Goal: Task Accomplishment & Management: Use online tool/utility

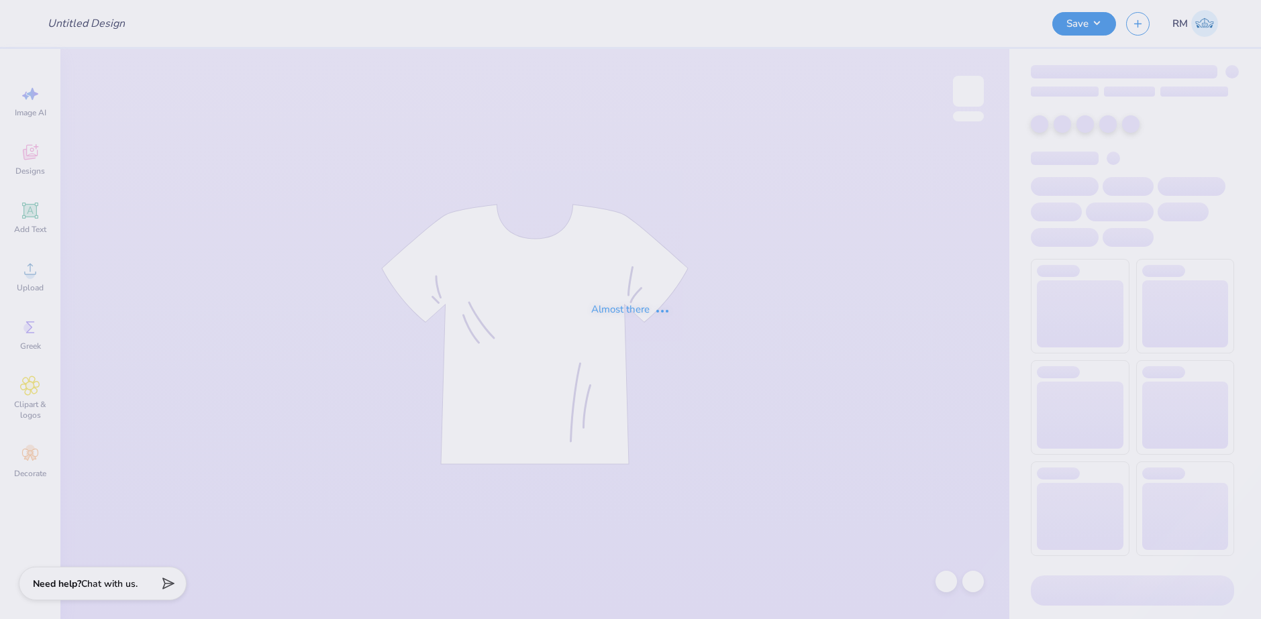
type input "Recruitment Merch for Theta Phi Alpha!"
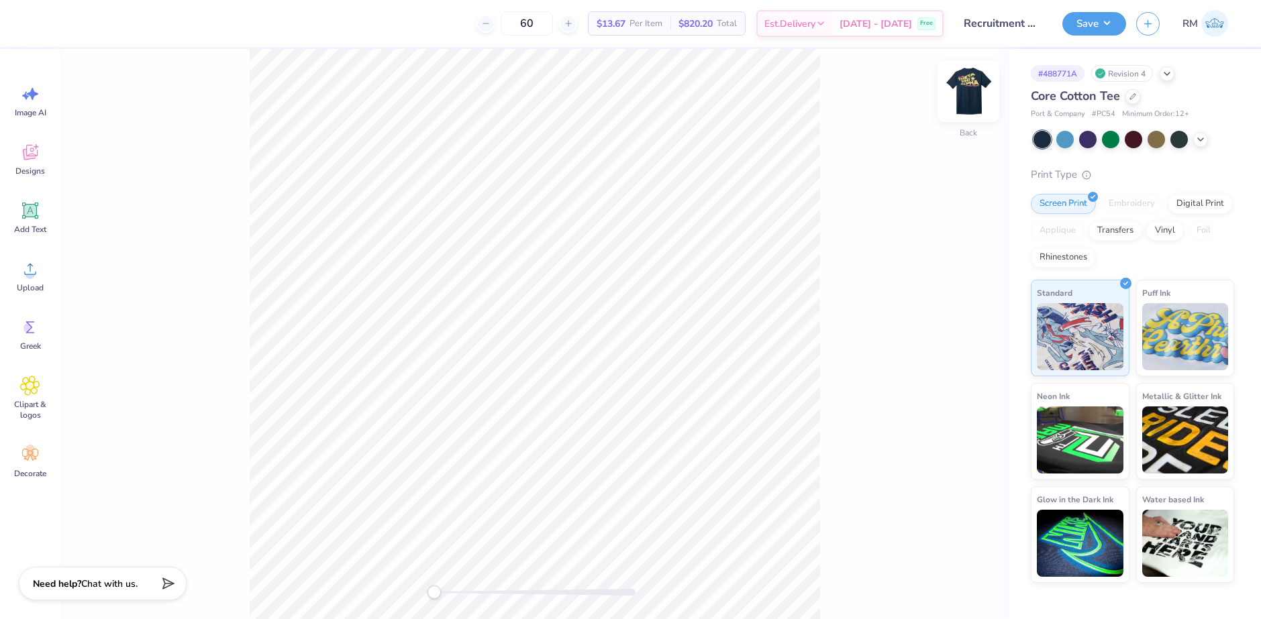
click at [956, 82] on img at bounding box center [969, 91] width 54 height 54
click at [978, 82] on img at bounding box center [969, 91] width 54 height 54
click at [970, 87] on img at bounding box center [969, 91] width 54 height 54
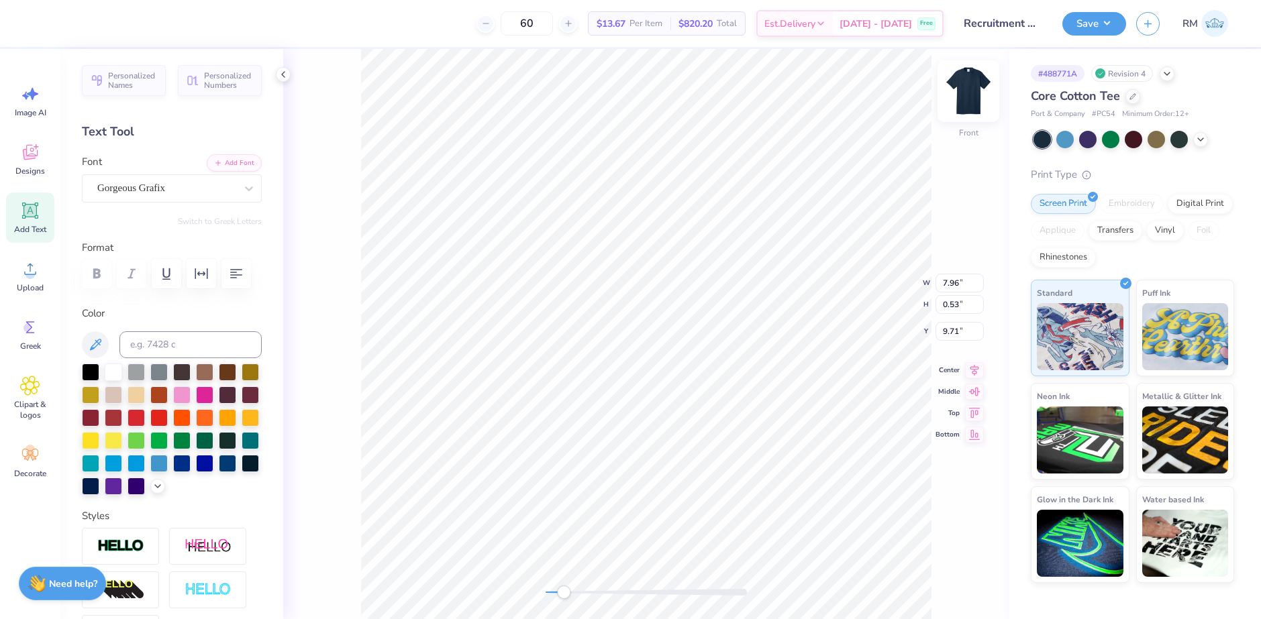
click at [967, 107] on img at bounding box center [969, 91] width 54 height 54
click at [968, 89] on img at bounding box center [969, 91] width 54 height 54
click at [974, 97] on img at bounding box center [969, 91] width 54 height 54
click at [32, 274] on circle at bounding box center [30, 274] width 9 height 9
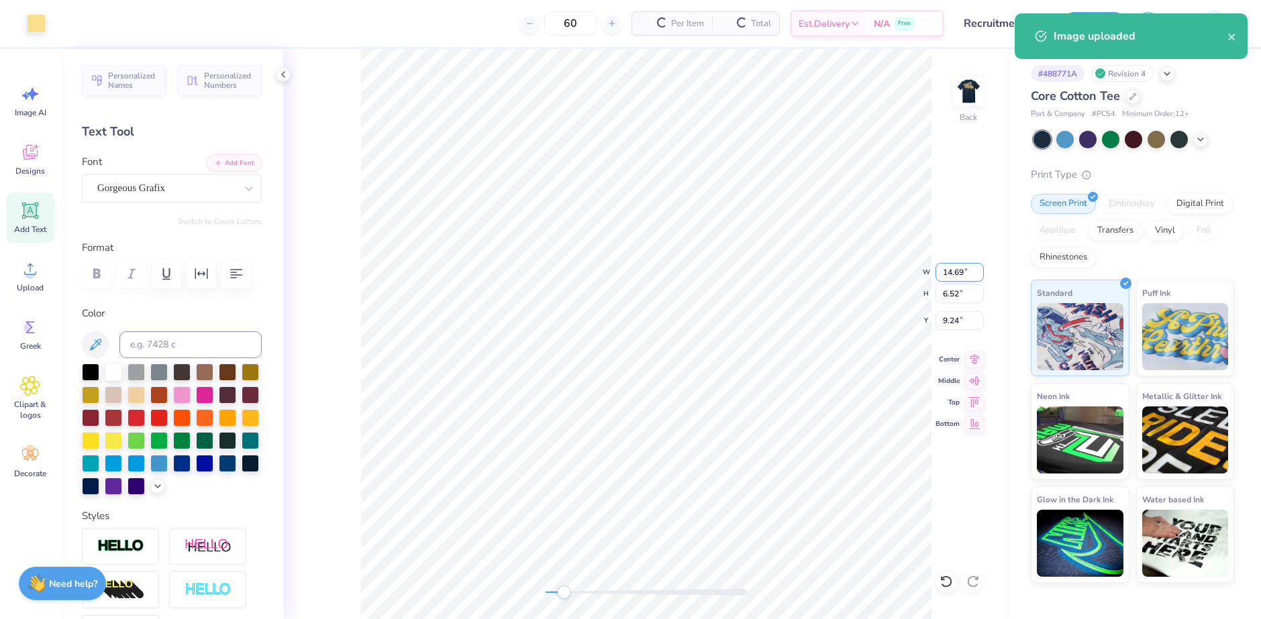
click at [955, 274] on input "14.69" at bounding box center [960, 272] width 48 height 19
type input "3.50"
type input "1.55"
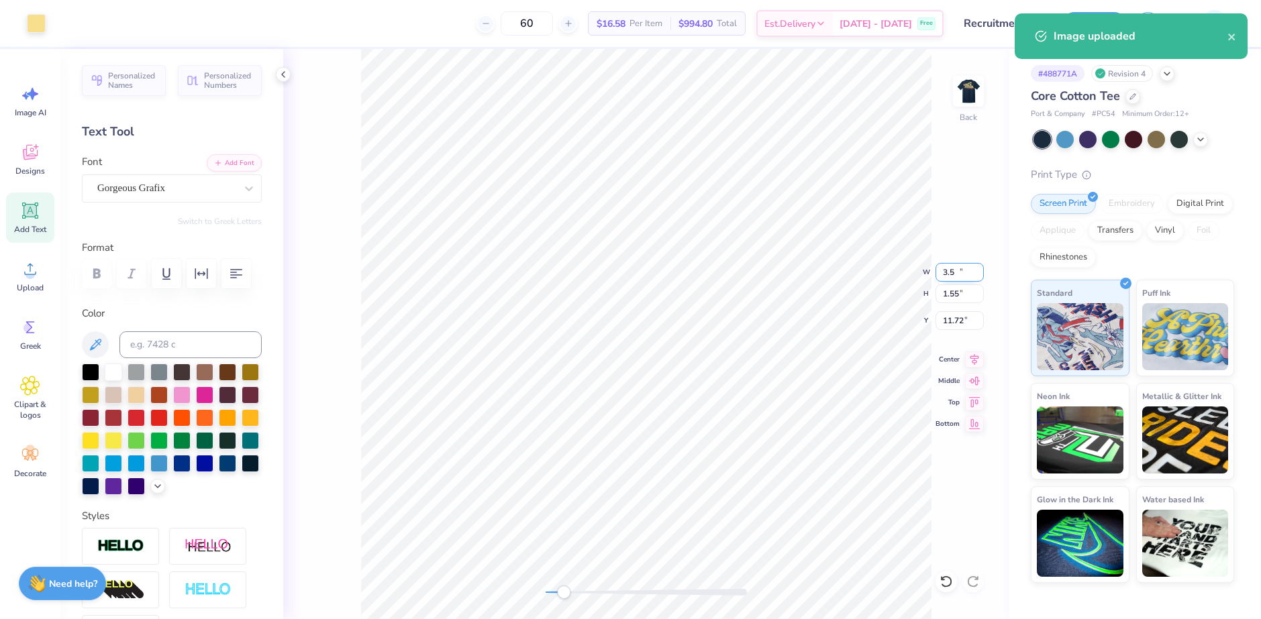
type input "11.72"
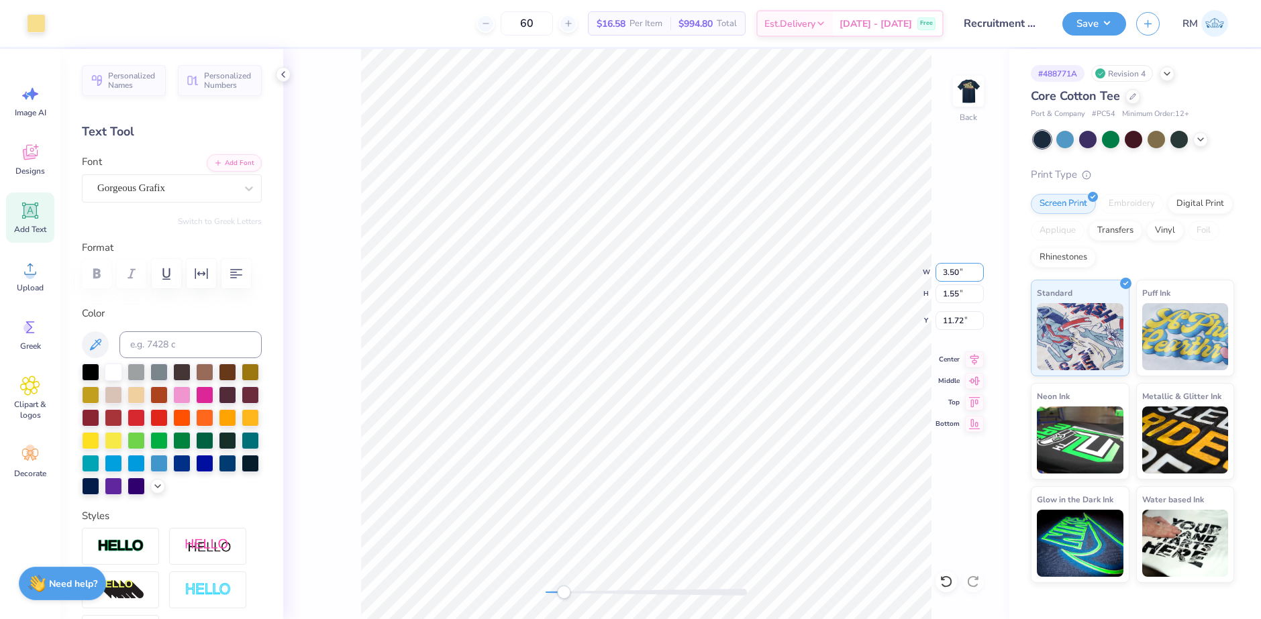
click at [924, 272] on div "Back W 3.50 3.50 " H 1.55 1.55 " Y 11.72 11.72 " Center Middle Top Bottom" at bounding box center [646, 334] width 726 height 570
click at [952, 270] on input "3.50" at bounding box center [960, 272] width 48 height 19
type input "3.00"
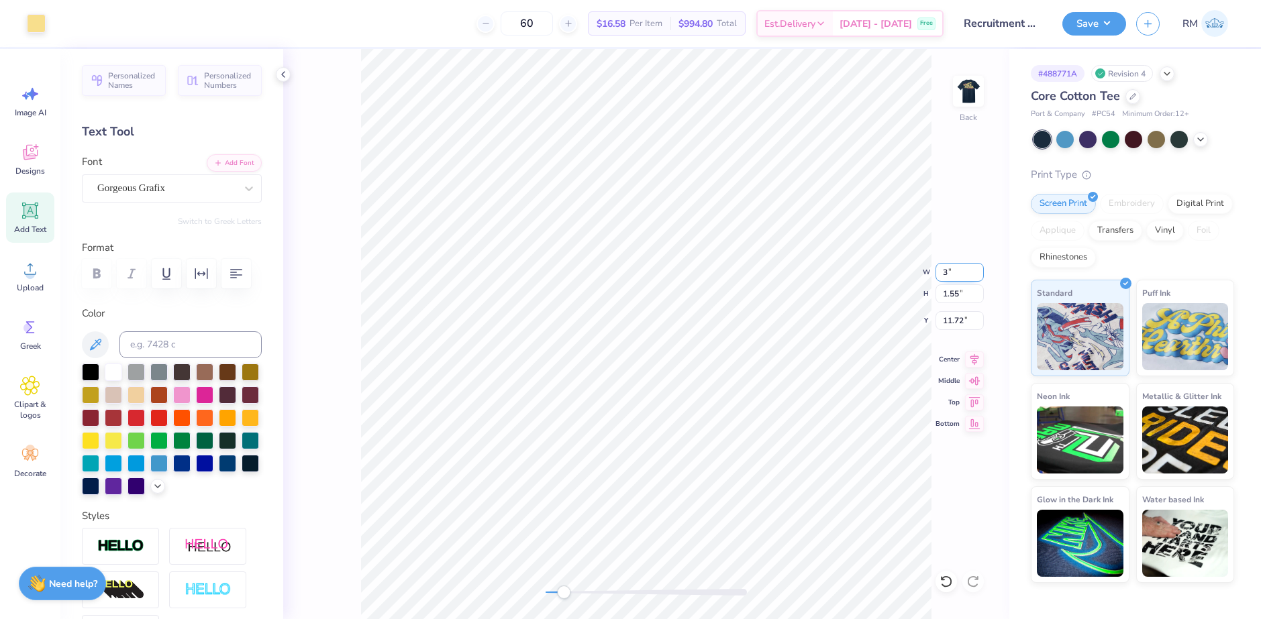
type input "1.33"
click at [960, 323] on input "11.83" at bounding box center [960, 320] width 48 height 19
type input "3"
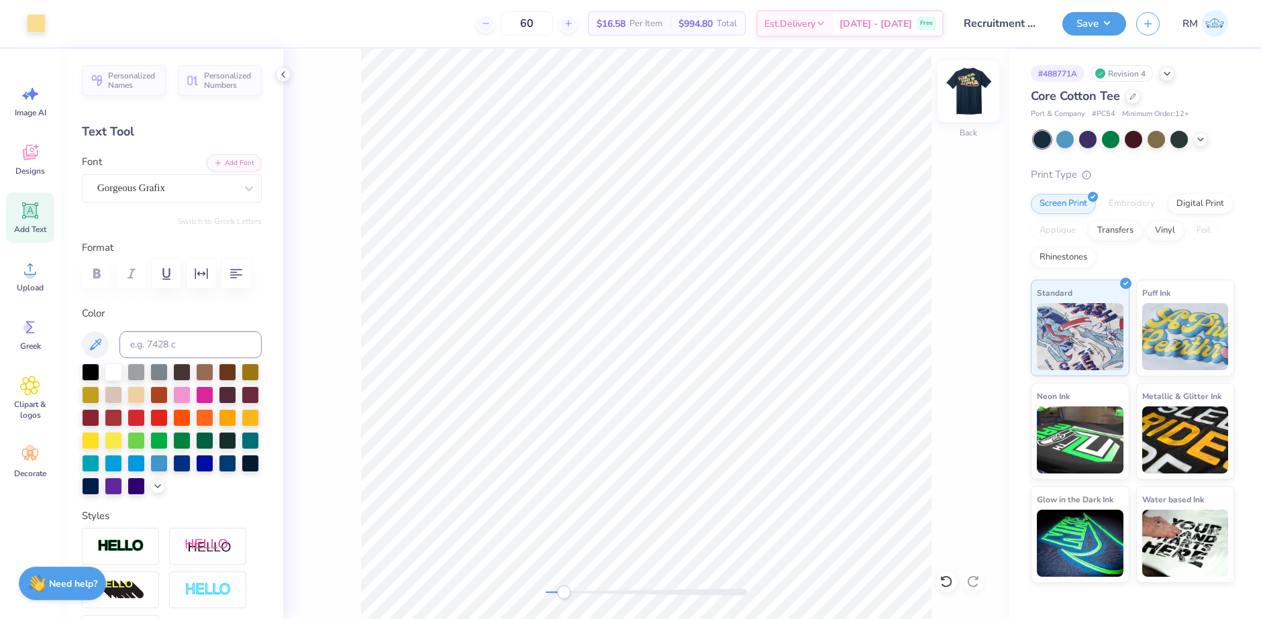
click at [989, 73] on img at bounding box center [969, 91] width 54 height 54
click at [948, 333] on input "2.09" at bounding box center [960, 331] width 48 height 19
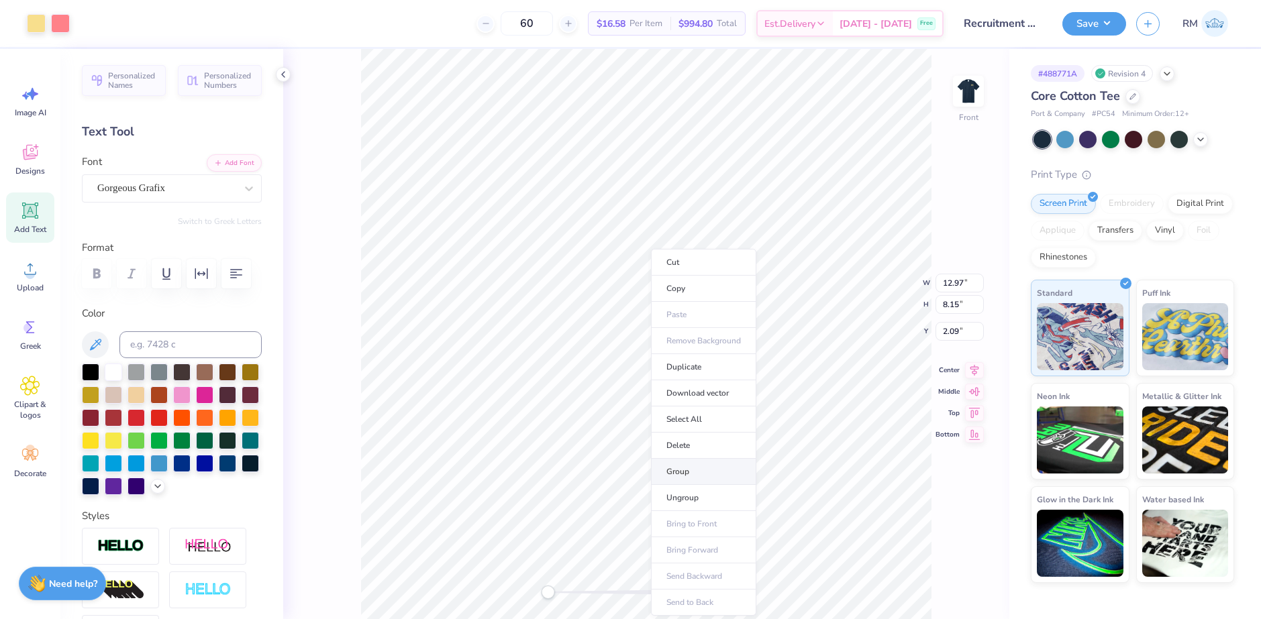
click at [685, 472] on li "Group" at bounding box center [703, 472] width 105 height 26
click at [953, 270] on input "12.97" at bounding box center [960, 272] width 48 height 19
type input "12.50"
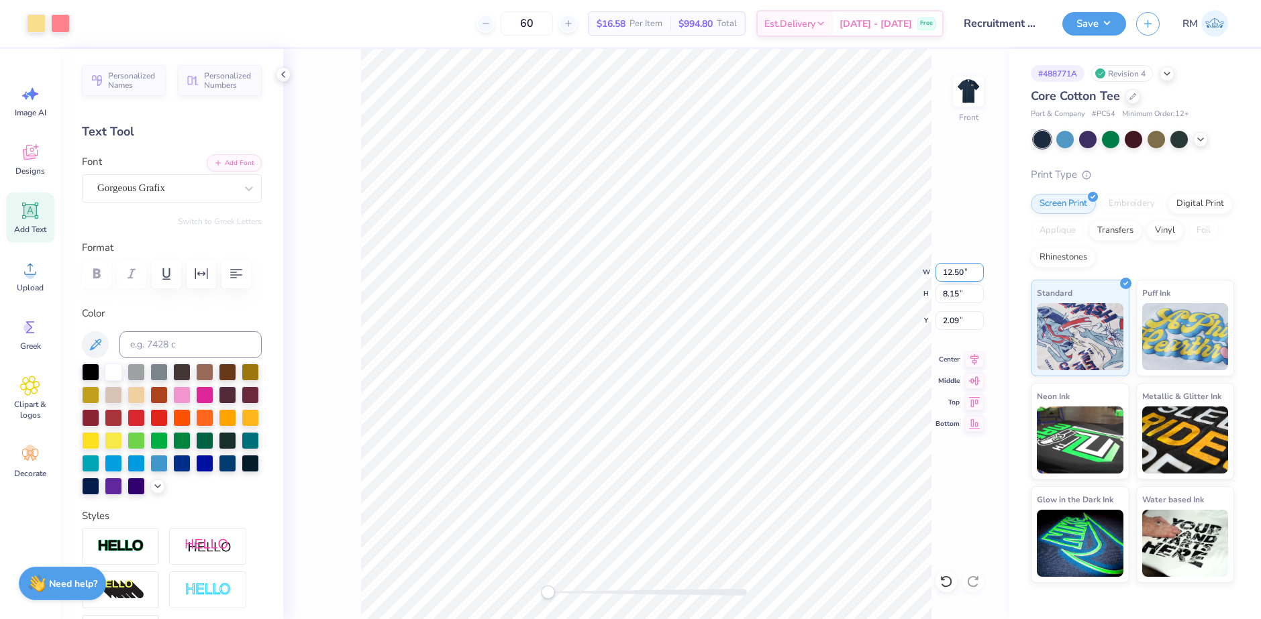
type input "7.85"
click at [955, 318] on input "2.24" at bounding box center [960, 320] width 48 height 19
type input "3"
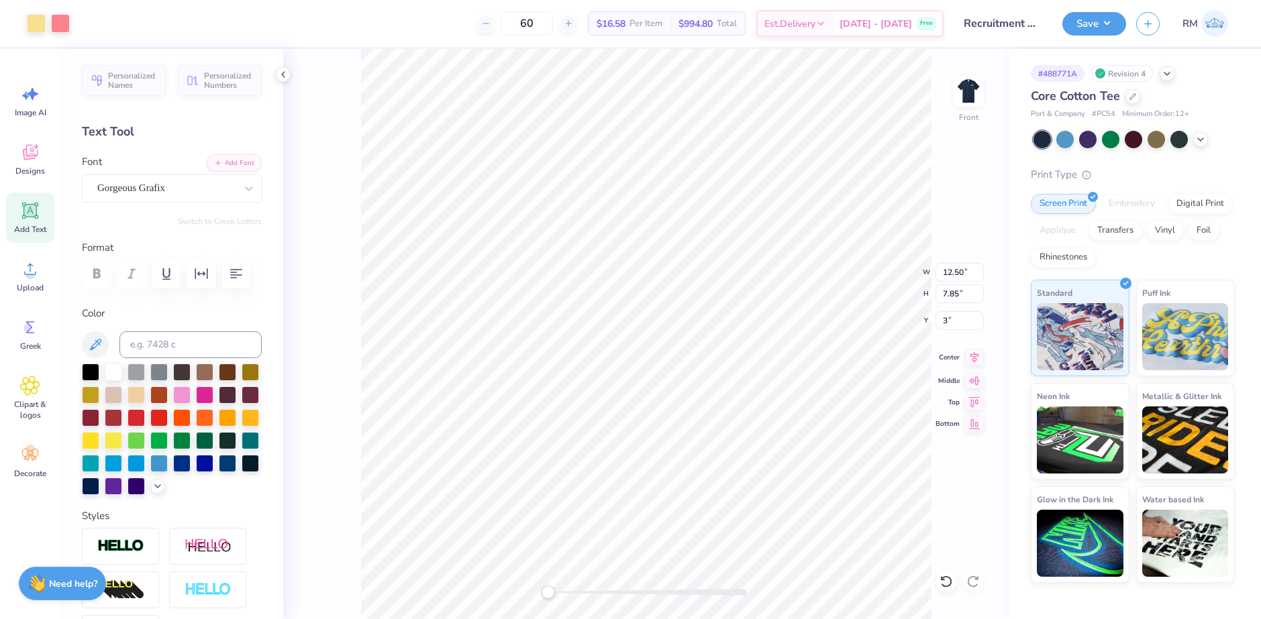
click at [975, 365] on icon at bounding box center [974, 358] width 19 height 16
click at [964, 103] on img at bounding box center [969, 91] width 54 height 54
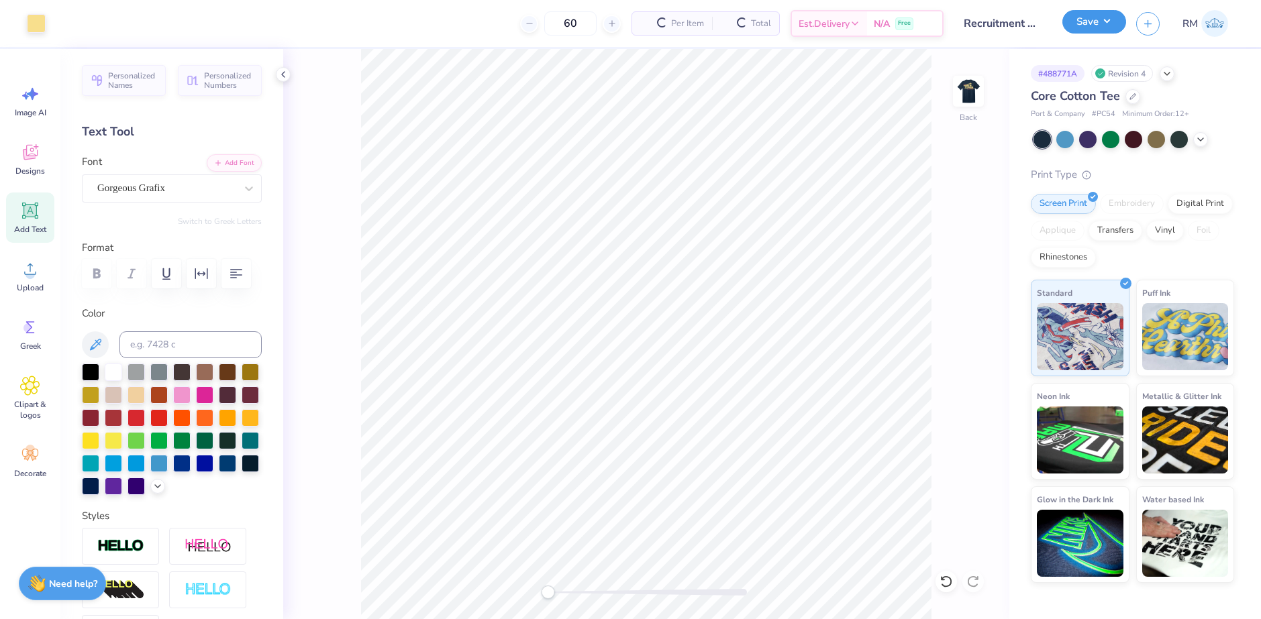
click at [1104, 21] on button "Save" at bounding box center [1094, 21] width 64 height 23
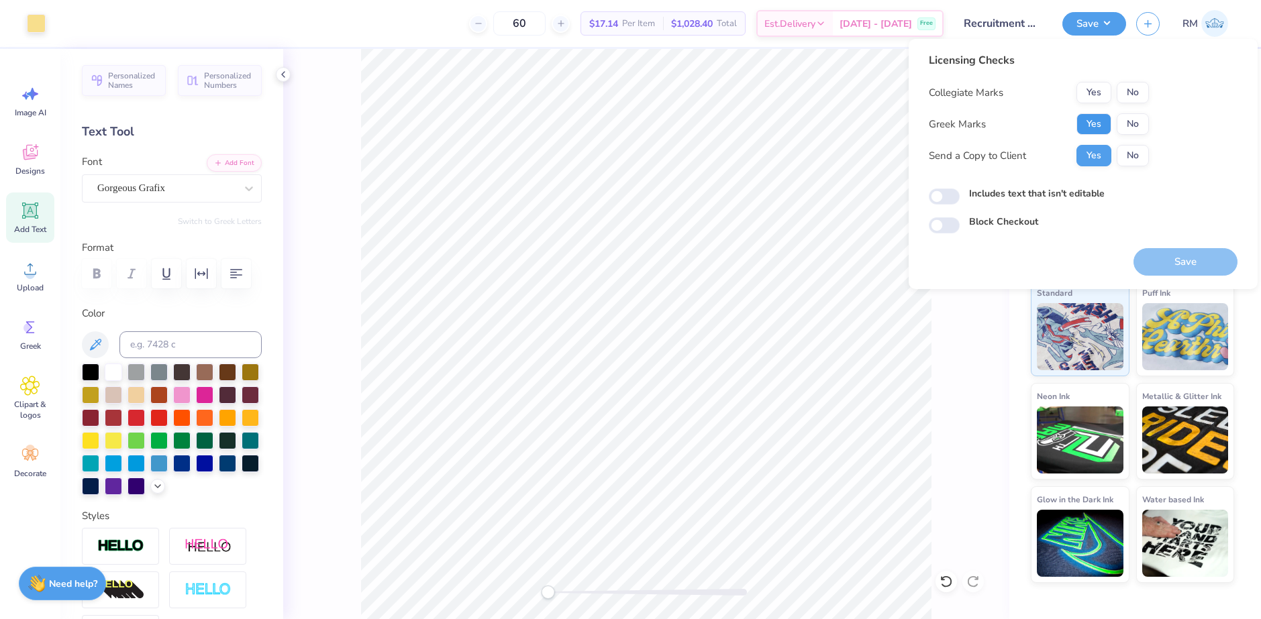
click at [1094, 124] on button "Yes" at bounding box center [1093, 123] width 35 height 21
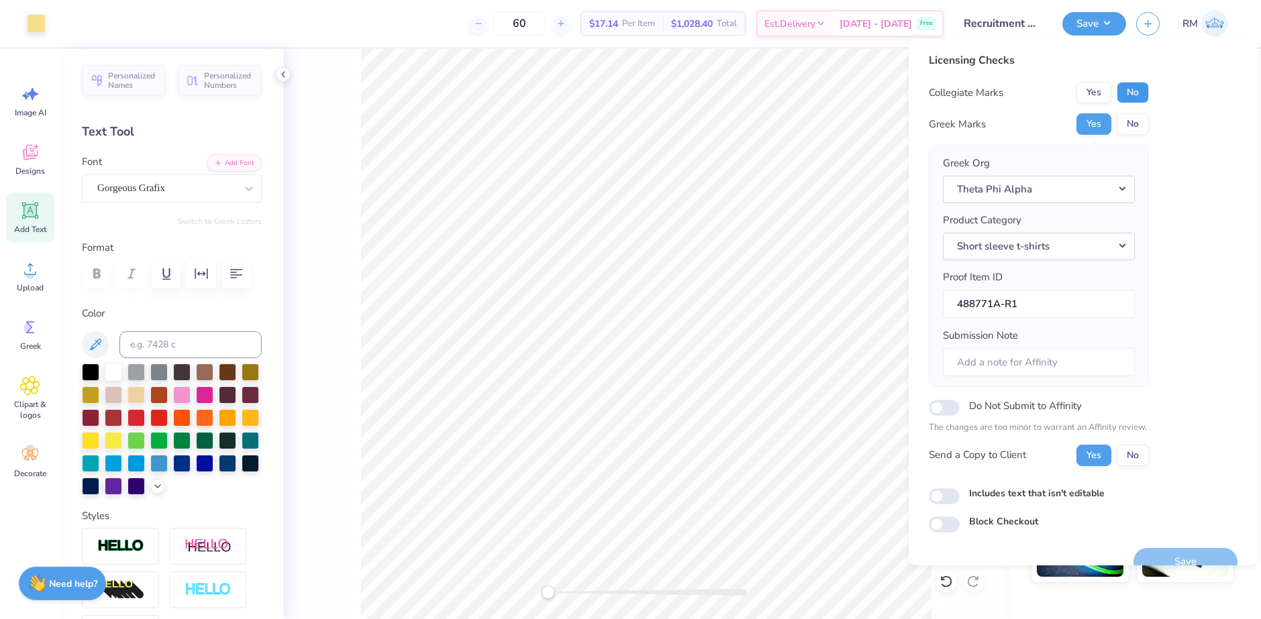
click at [1142, 97] on button "No" at bounding box center [1133, 92] width 32 height 21
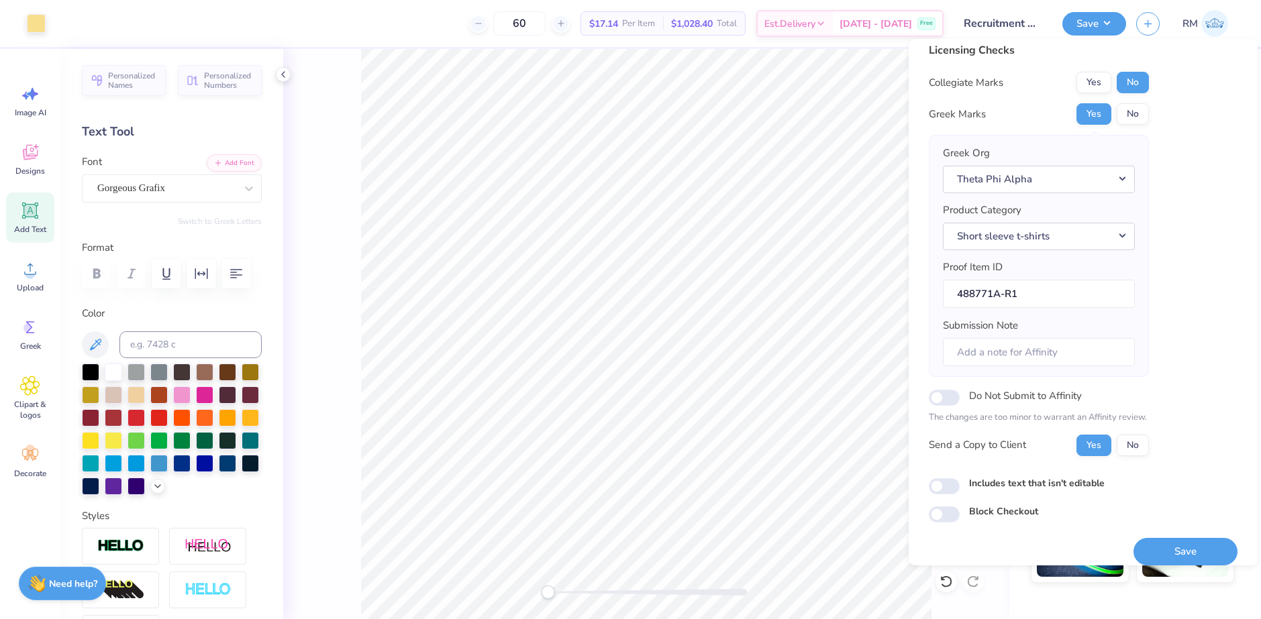
scroll to position [23, 0]
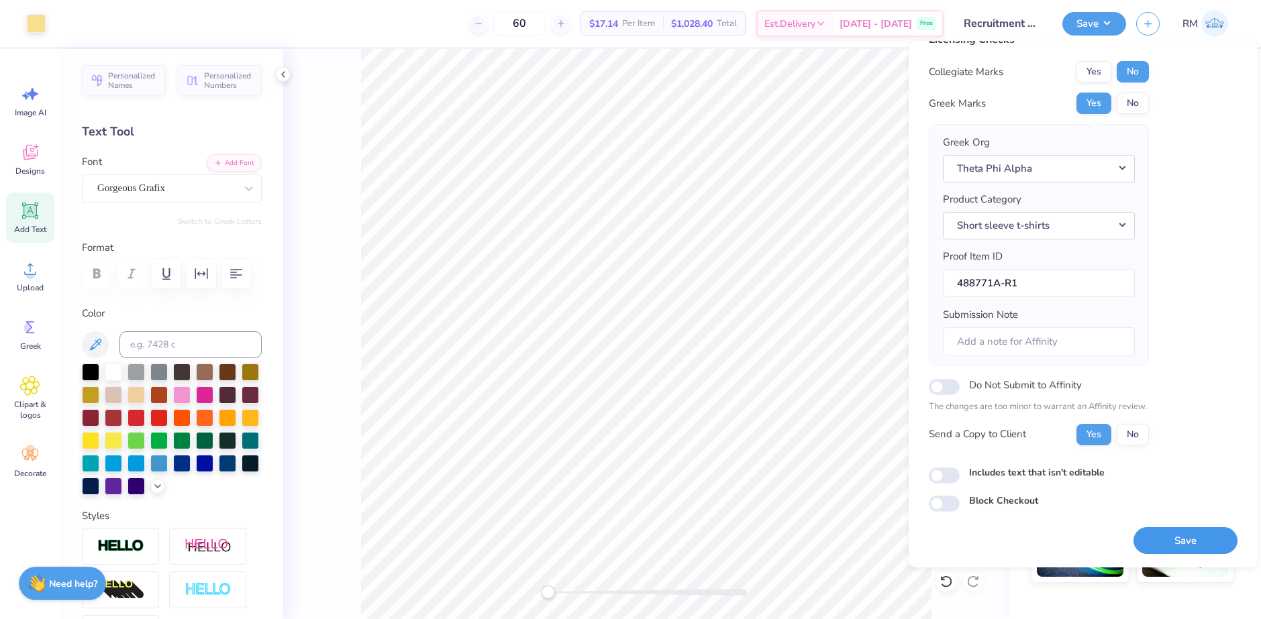
click at [1159, 546] on button "Save" at bounding box center [1185, 541] width 104 height 28
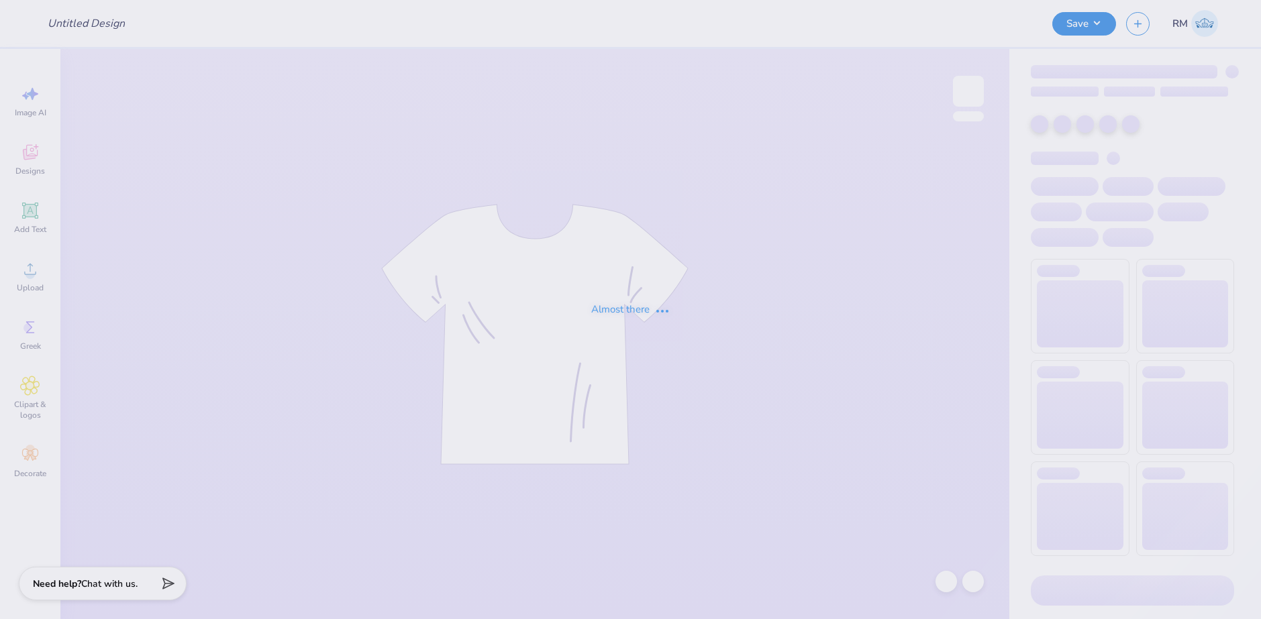
type input "Merch for General Medicine!"
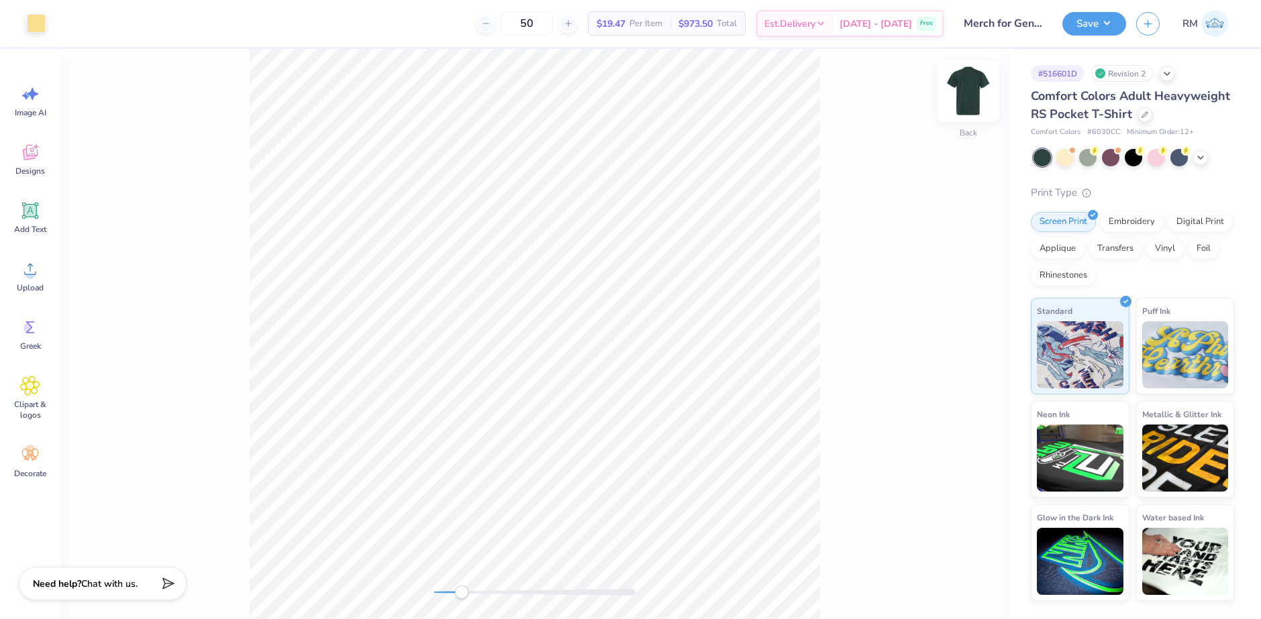
click at [964, 95] on img at bounding box center [969, 91] width 54 height 54
click at [963, 99] on img at bounding box center [969, 91] width 54 height 54
click at [47, 21] on div "Art colors 50 $19.47 Per Item $973.50 Total Est. Delivery Sep 24 - 27 Free Desi…" at bounding box center [630, 23] width 1261 height 47
click at [44, 22] on div at bounding box center [36, 22] width 19 height 19
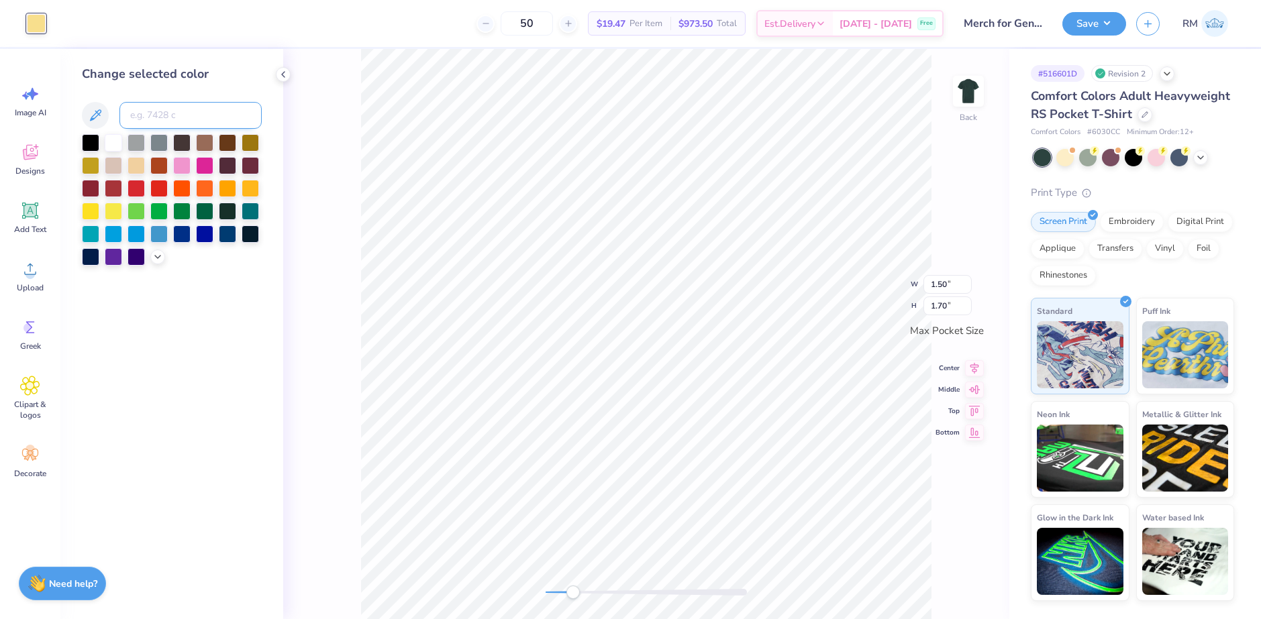
click at [178, 116] on input at bounding box center [190, 115] width 142 height 27
type input "w"
click at [734, 381] on li "Download vector" at bounding box center [748, 377] width 105 height 26
click at [706, 375] on li "Download vector" at bounding box center [726, 374] width 105 height 26
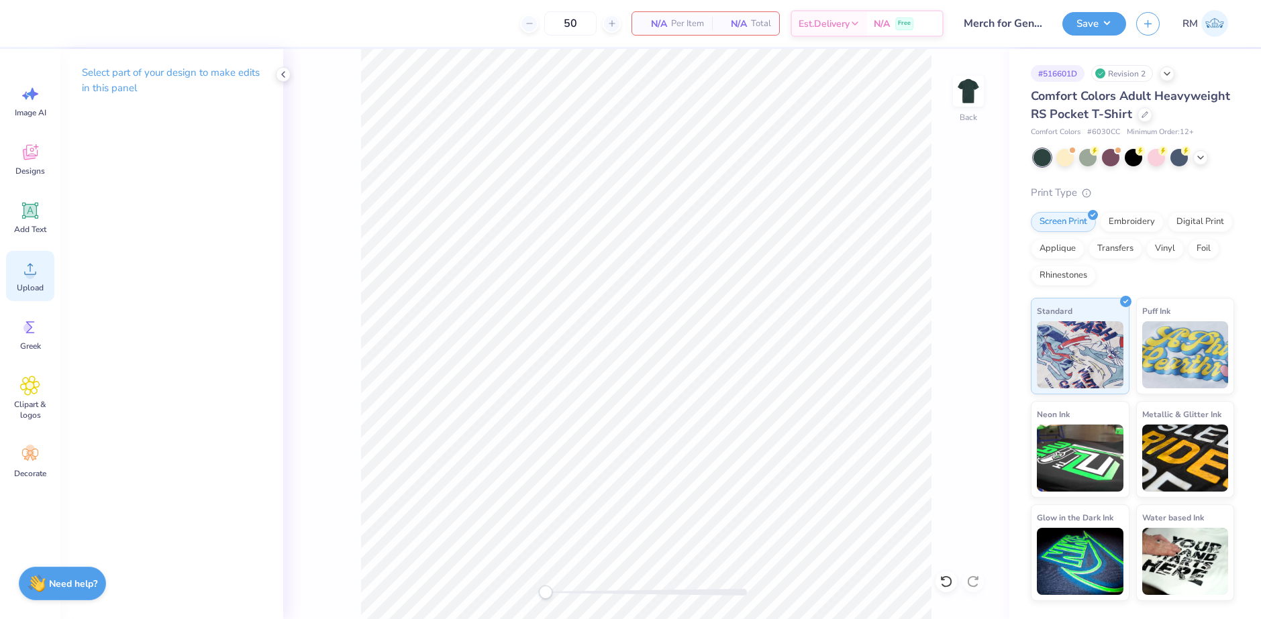
click at [39, 293] on div "Upload" at bounding box center [30, 276] width 48 height 50
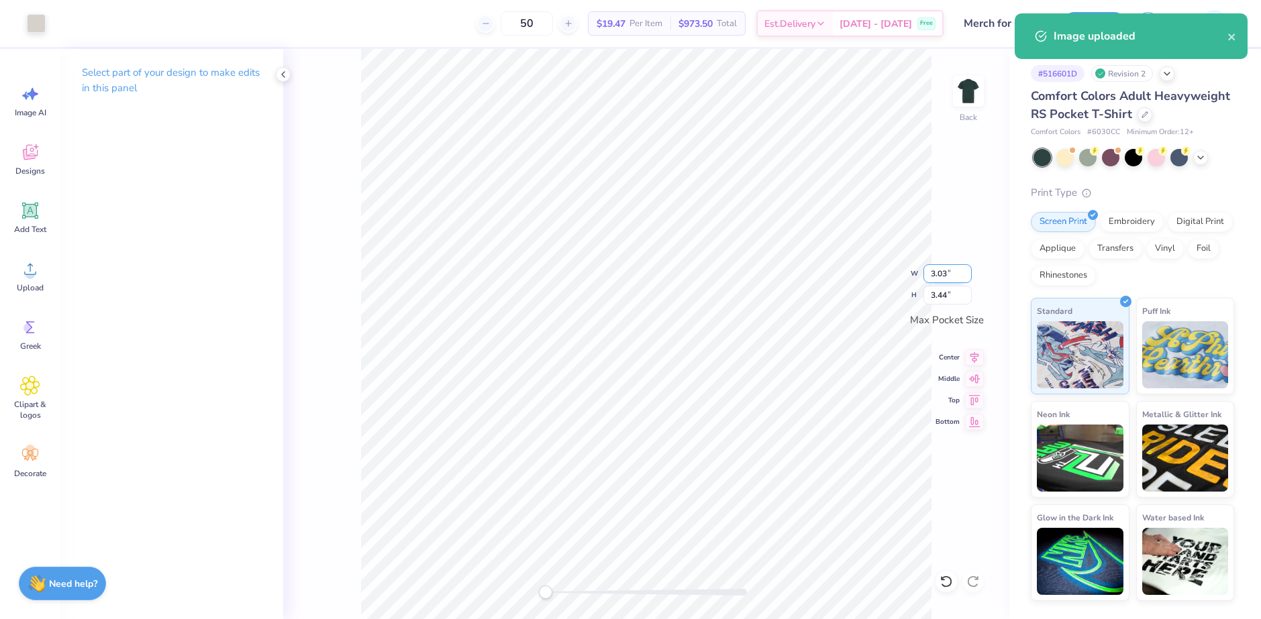
click at [940, 274] on input "3.03" at bounding box center [947, 273] width 48 height 19
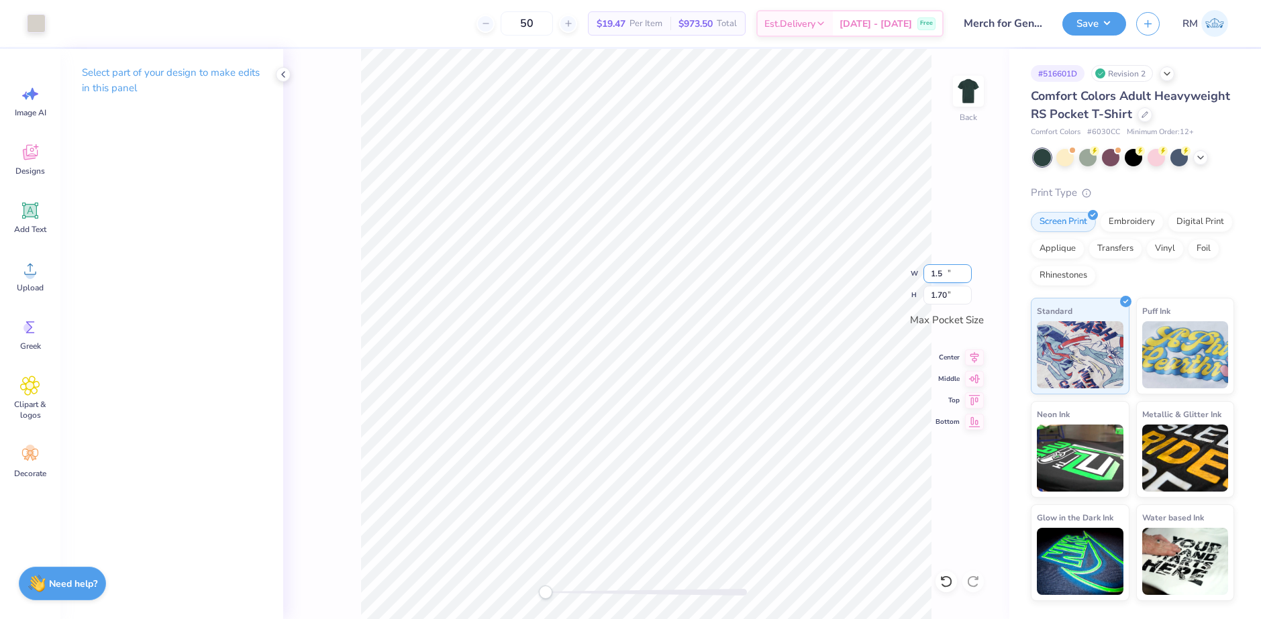
type input "1.50"
type input "1.70"
click at [976, 358] on icon at bounding box center [974, 356] width 19 height 16
click at [974, 383] on icon at bounding box center [974, 377] width 19 height 16
click at [1110, 23] on button "Save" at bounding box center [1094, 21] width 64 height 23
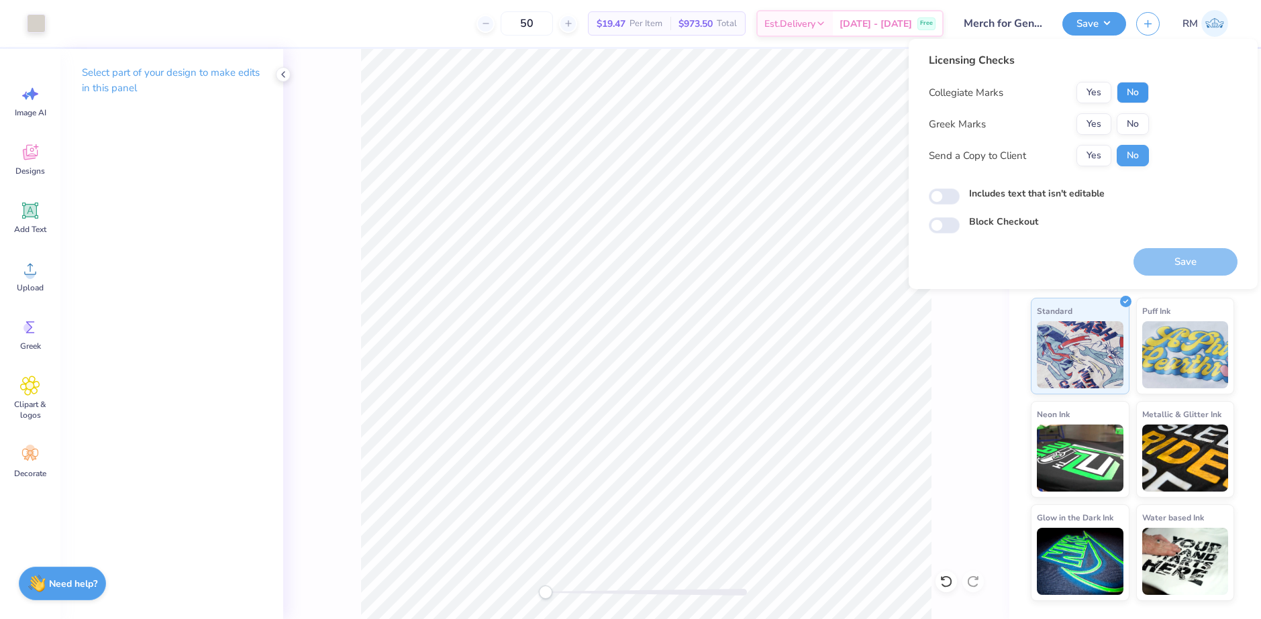
click at [1121, 91] on button "No" at bounding box center [1133, 92] width 32 height 21
click at [1135, 123] on button "No" at bounding box center [1133, 123] width 32 height 21
click at [1168, 262] on button "Save" at bounding box center [1185, 262] width 104 height 28
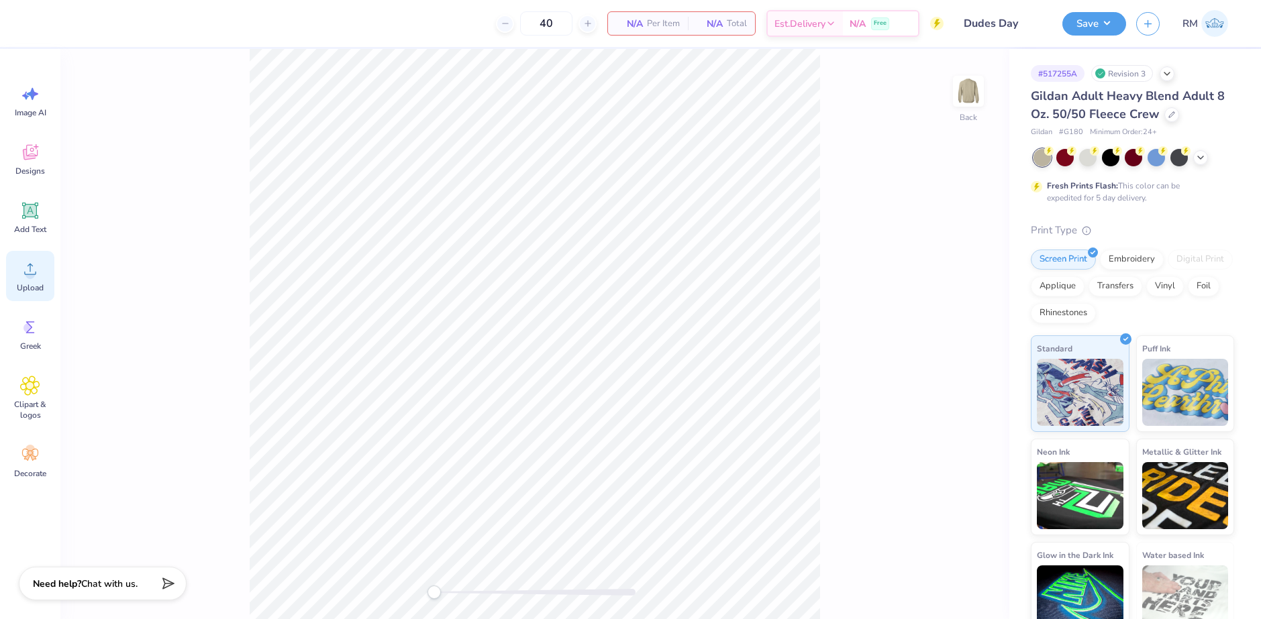
click at [36, 274] on icon at bounding box center [30, 269] width 12 height 11
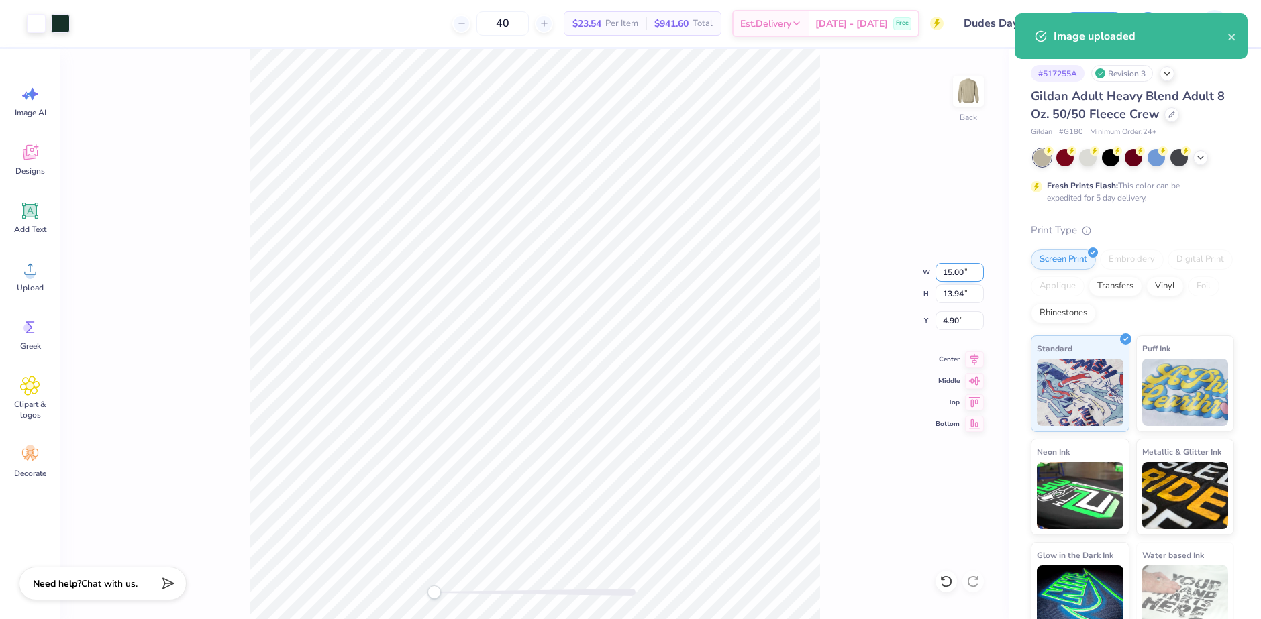
click at [950, 272] on input "15.00" at bounding box center [960, 272] width 48 height 19
drag, startPoint x: 950, startPoint y: 272, endPoint x: 952, endPoint y: 279, distance: 7.9
click at [950, 273] on input "15.00" at bounding box center [960, 272] width 48 height 19
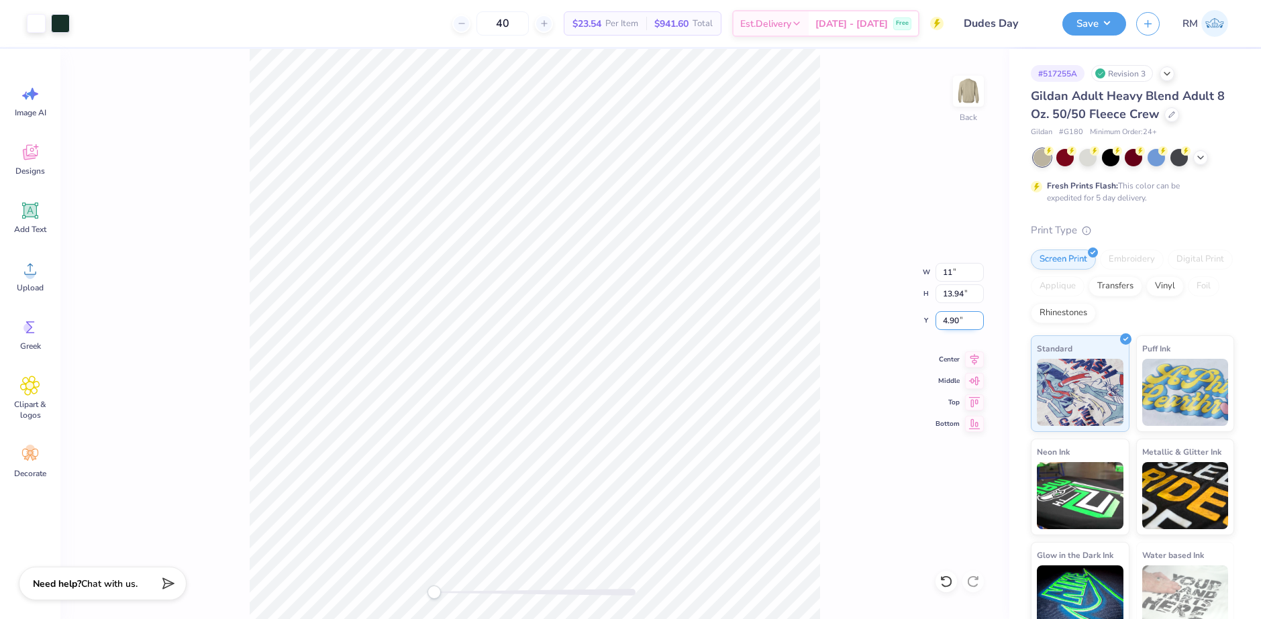
click at [956, 313] on input "4.90" at bounding box center [960, 320] width 48 height 19
type input "11.00"
type input "10.23"
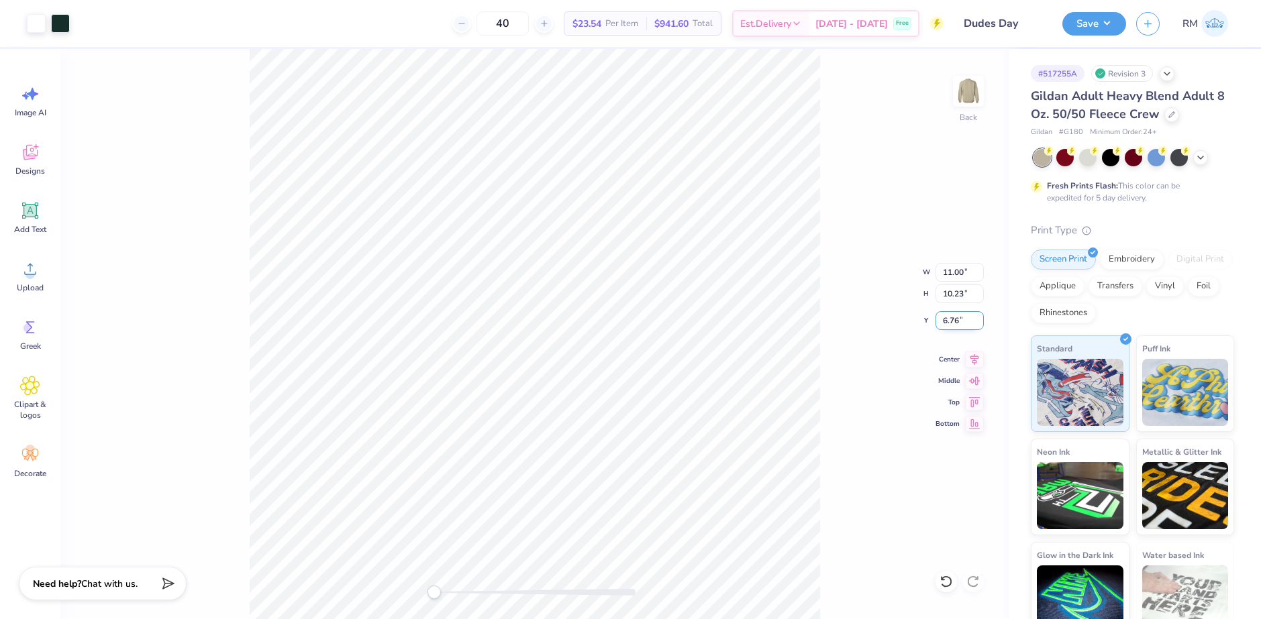
click at [954, 317] on input "6.76" at bounding box center [960, 320] width 48 height 19
type input "3"
click at [970, 98] on img at bounding box center [969, 91] width 54 height 54
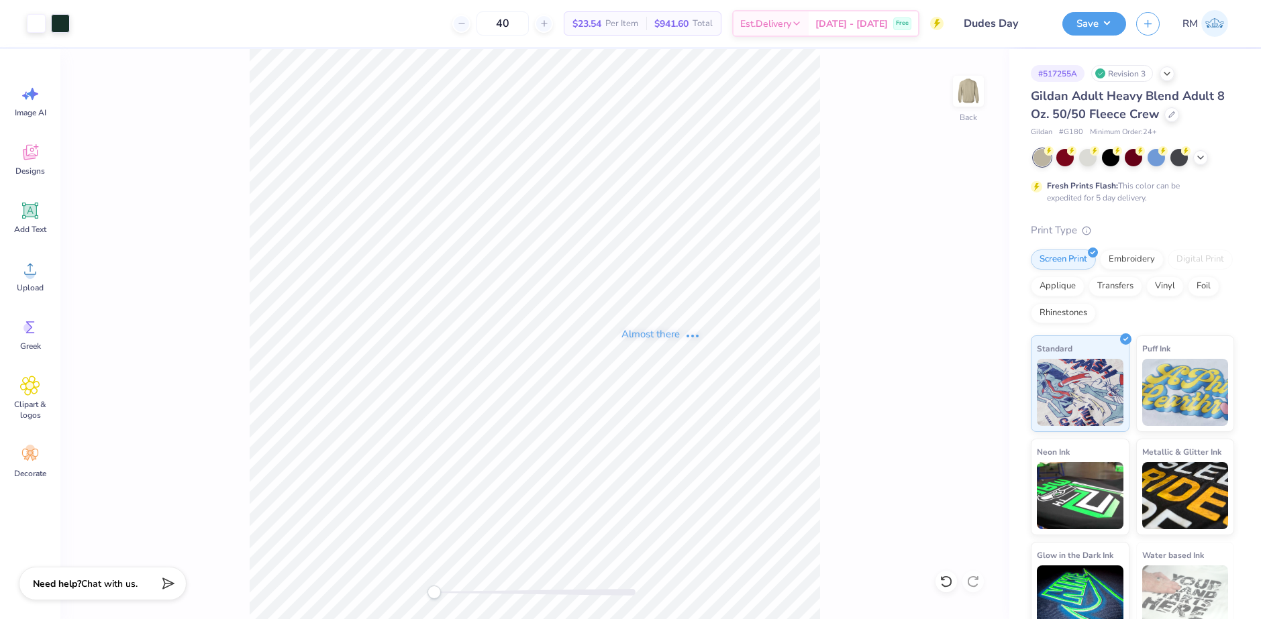
click at [26, 283] on span "Upload" at bounding box center [30, 288] width 27 height 11
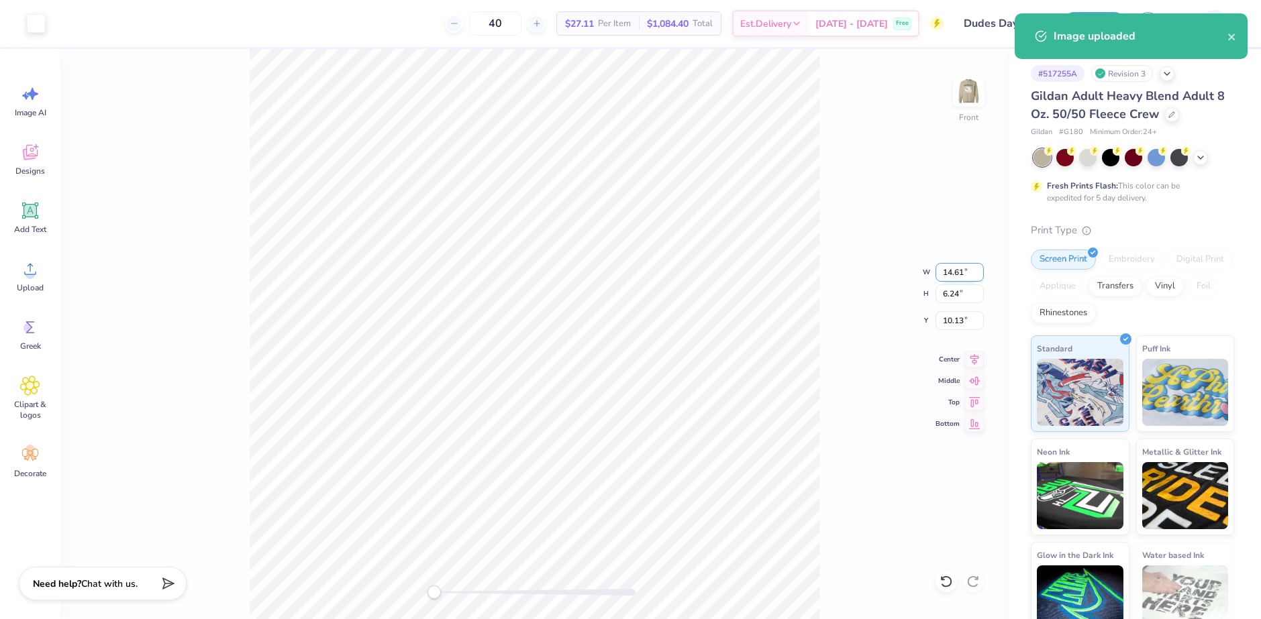
click at [959, 275] on input "14.61" at bounding box center [960, 272] width 48 height 19
type input "12.50"
type input "5.34"
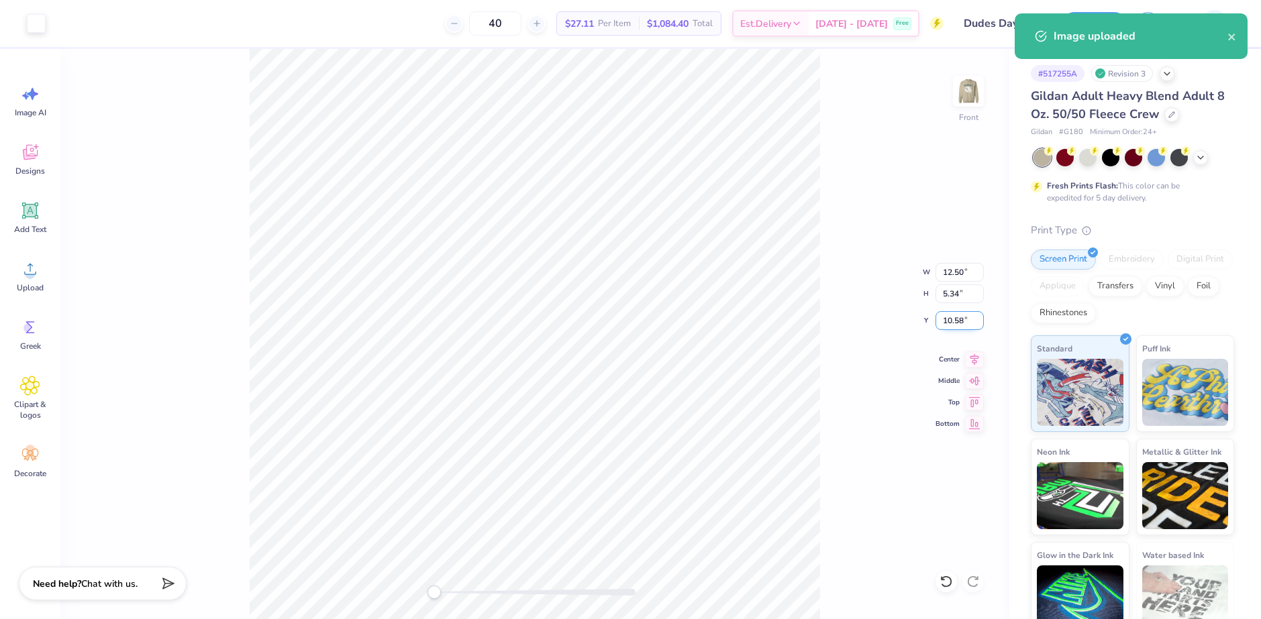
click at [949, 324] on input "10.58" at bounding box center [960, 320] width 48 height 19
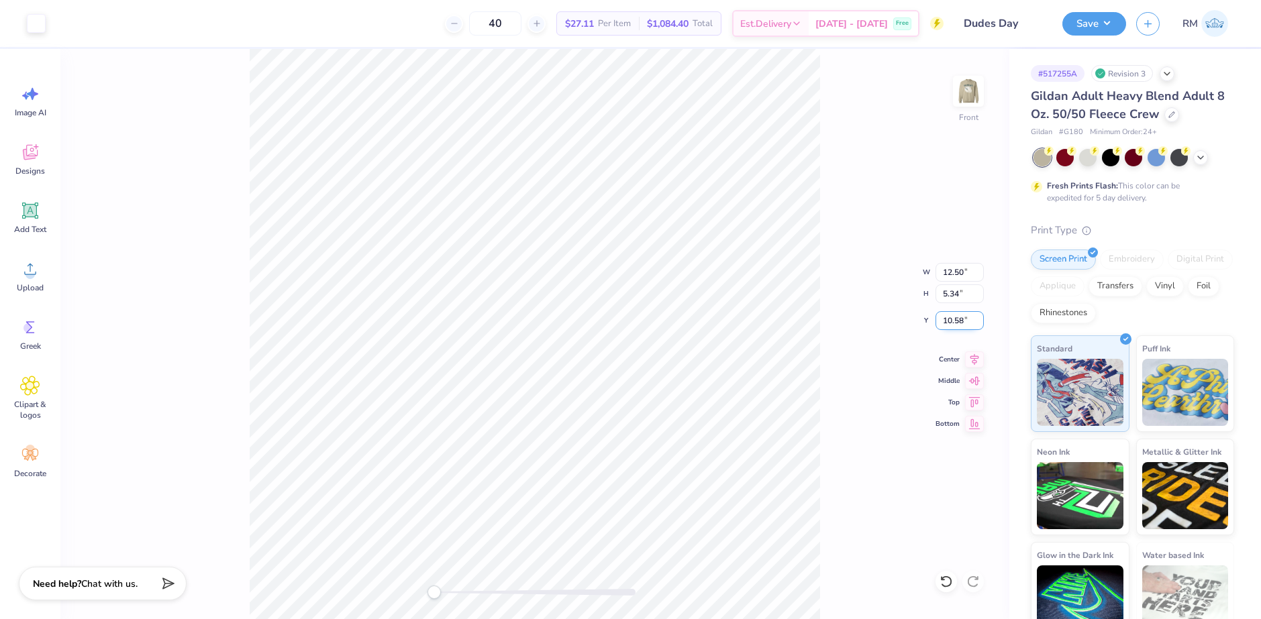
click at [949, 324] on input "10.58" at bounding box center [960, 320] width 48 height 19
type input "2"
type input "3"
click at [972, 362] on icon at bounding box center [974, 358] width 19 height 16
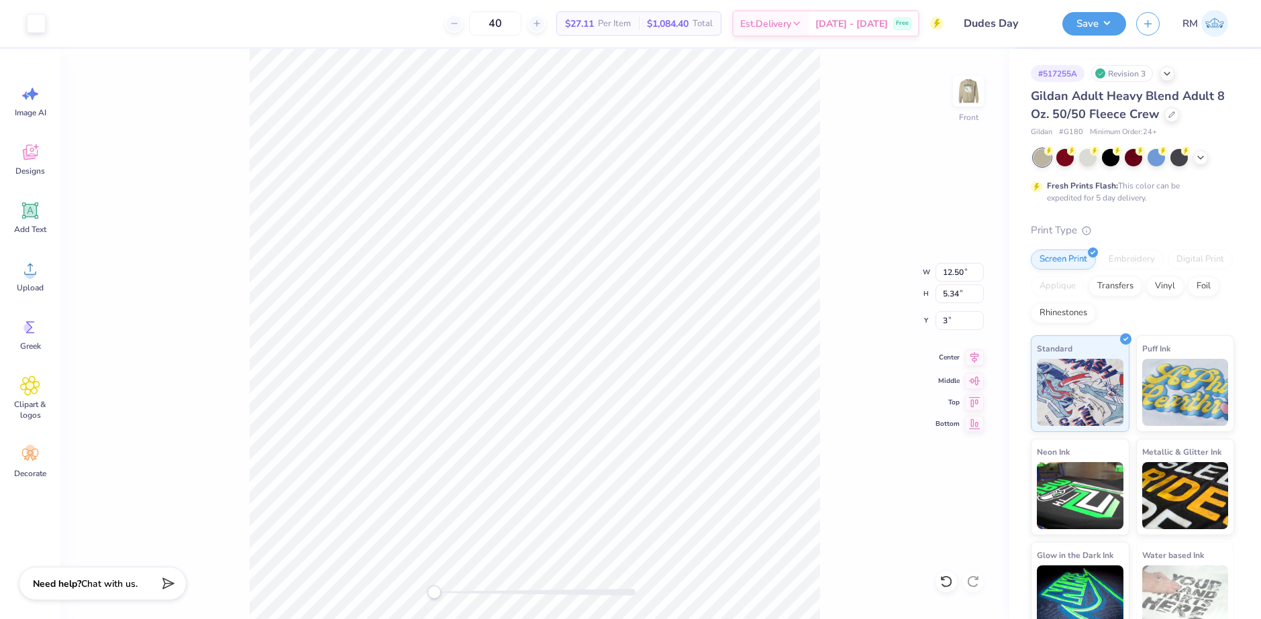
click at [969, 360] on icon at bounding box center [974, 358] width 19 height 16
click at [972, 102] on img at bounding box center [968, 91] width 27 height 27
click at [1105, 26] on button "Save" at bounding box center [1094, 21] width 64 height 23
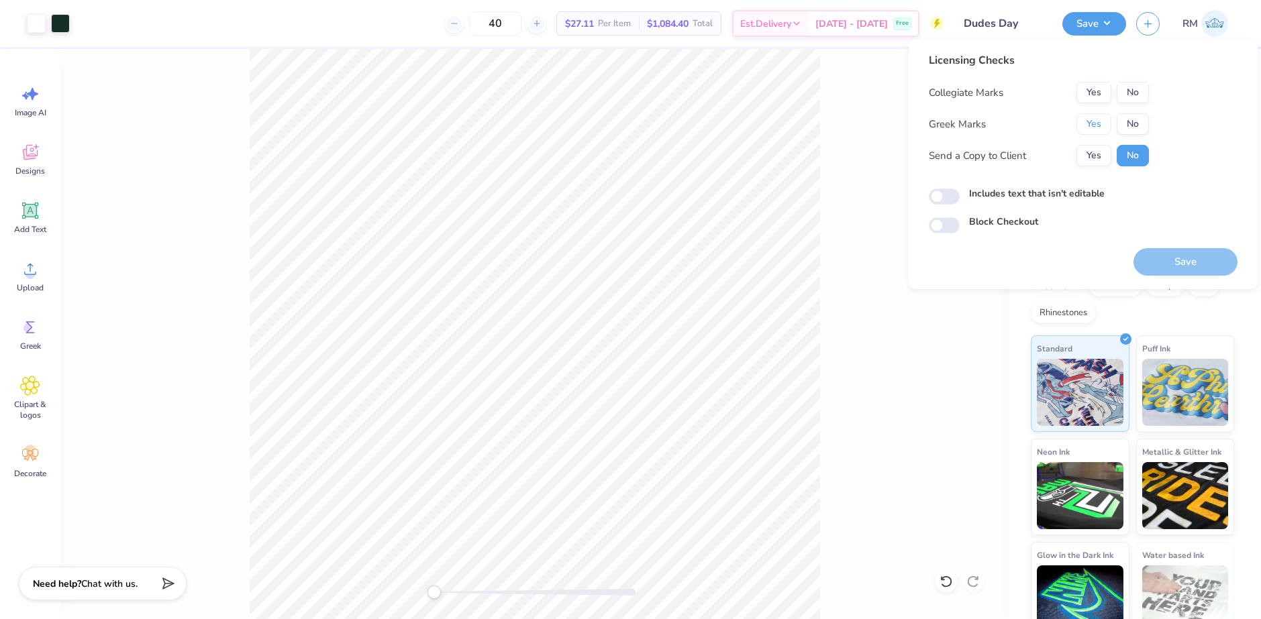
drag, startPoint x: 1086, startPoint y: 117, endPoint x: 1107, endPoint y: 105, distance: 24.6
click at [1086, 117] on button "Yes" at bounding box center [1093, 123] width 35 height 21
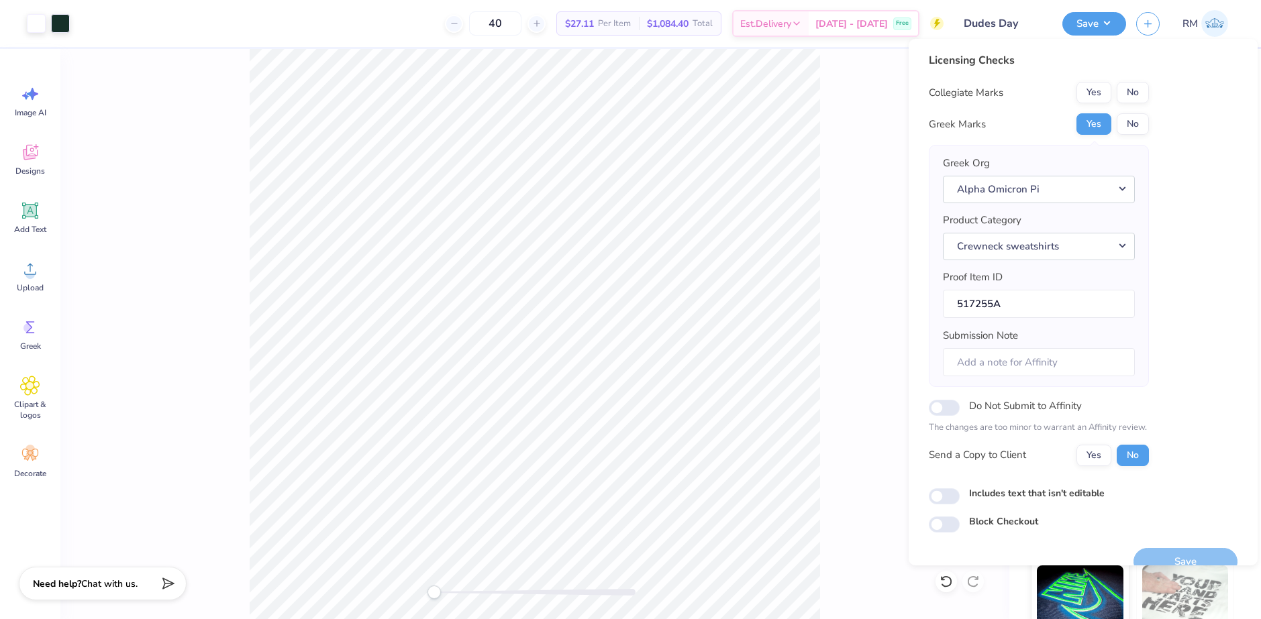
click at [1150, 90] on div "Licensing Checks Collegiate Marks Yes No Greek Marks Yes No Greek Org Alpha Omi…" at bounding box center [1083, 292] width 309 height 481
click at [1142, 93] on button "No" at bounding box center [1133, 92] width 32 height 21
click at [1129, 124] on button "No" at bounding box center [1133, 125] width 32 height 21
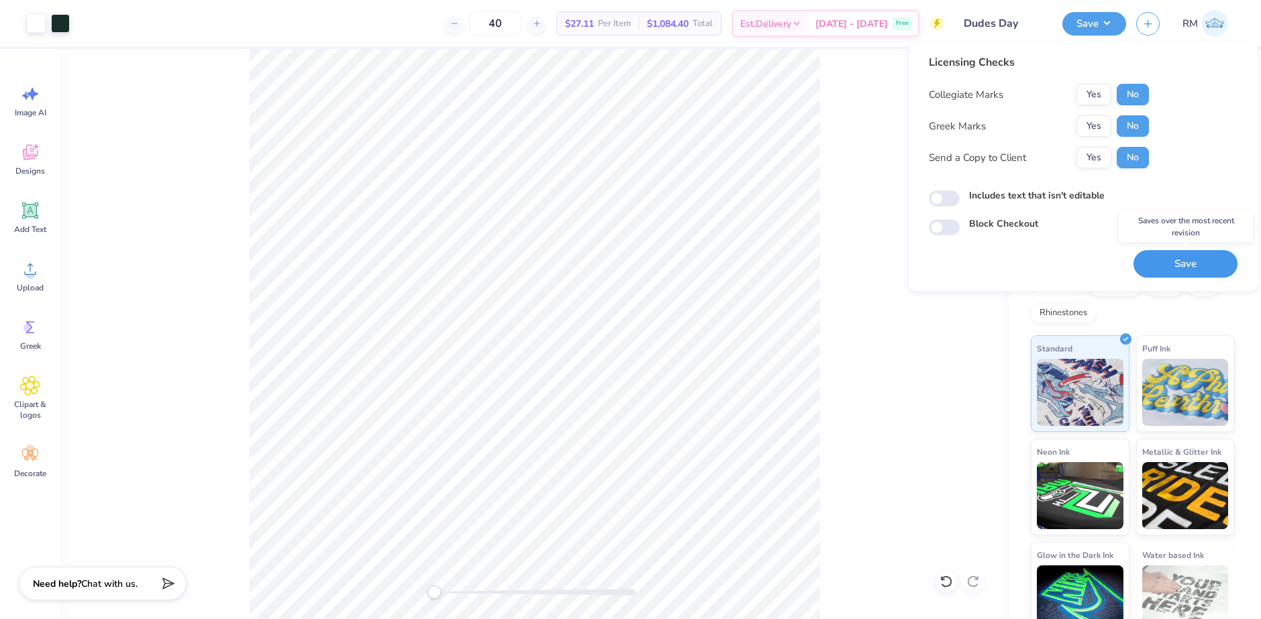
click at [1191, 256] on button "Save" at bounding box center [1185, 264] width 104 height 28
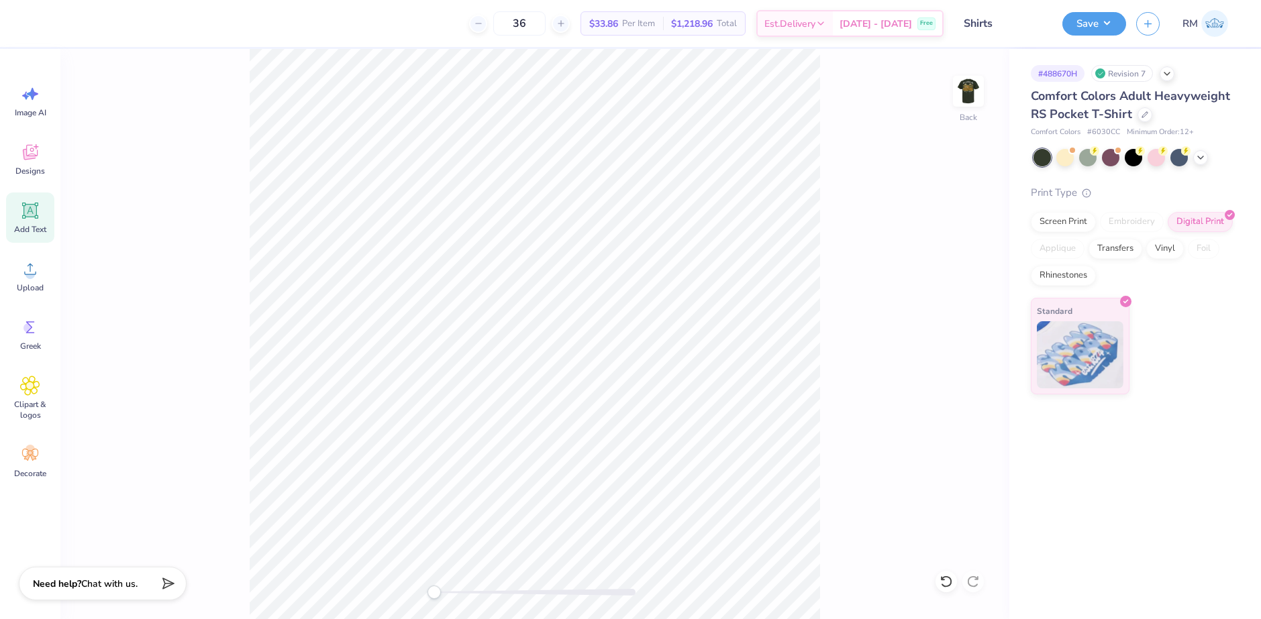
click at [36, 215] on icon at bounding box center [30, 211] width 16 height 16
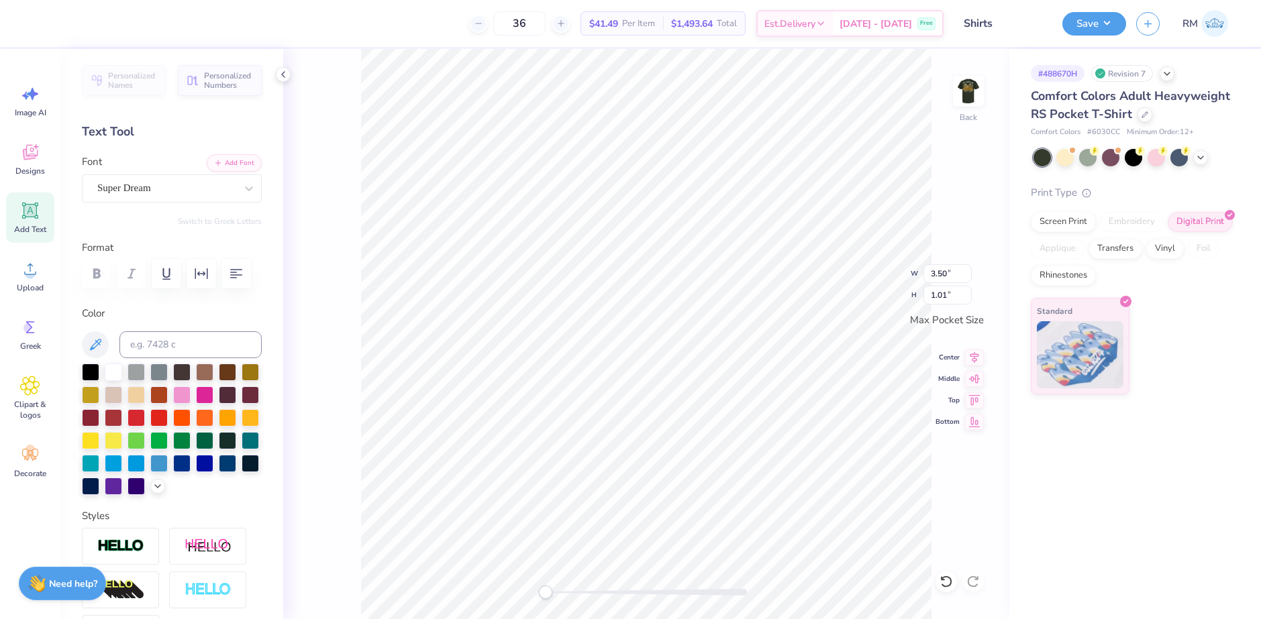
scroll to position [11, 2]
type textarea "F"
type textarea "FH"
click at [217, 158] on button "Add Font" at bounding box center [234, 161] width 55 height 17
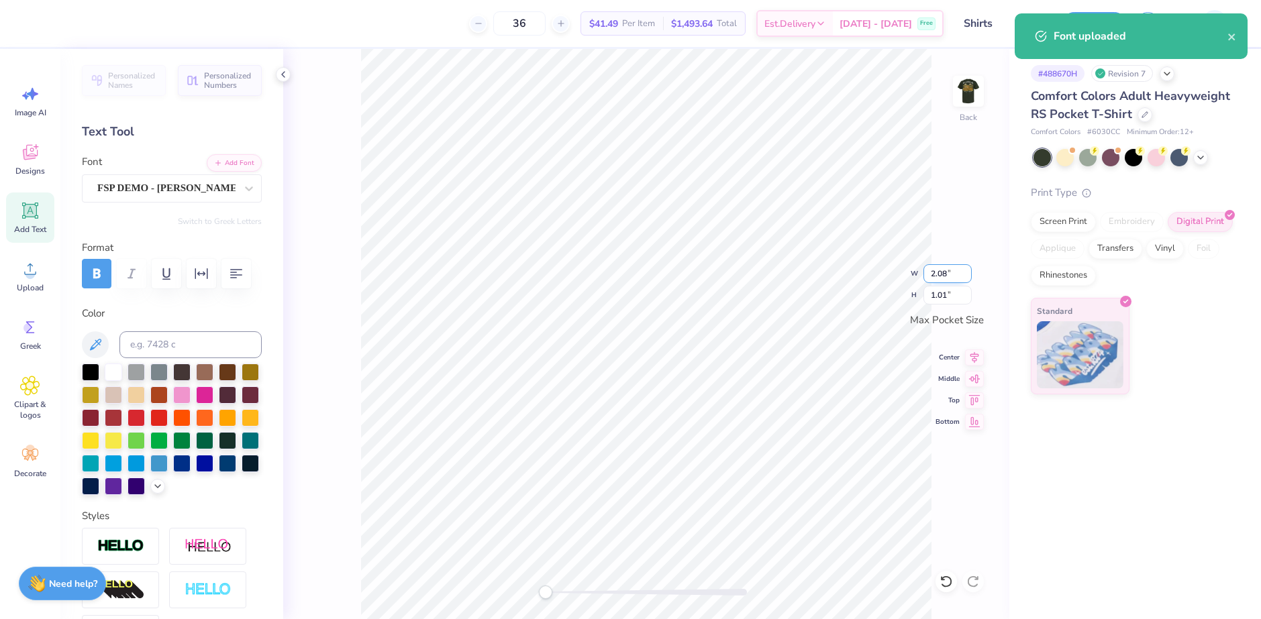
click at [944, 273] on input "2.08" at bounding box center [947, 273] width 48 height 19
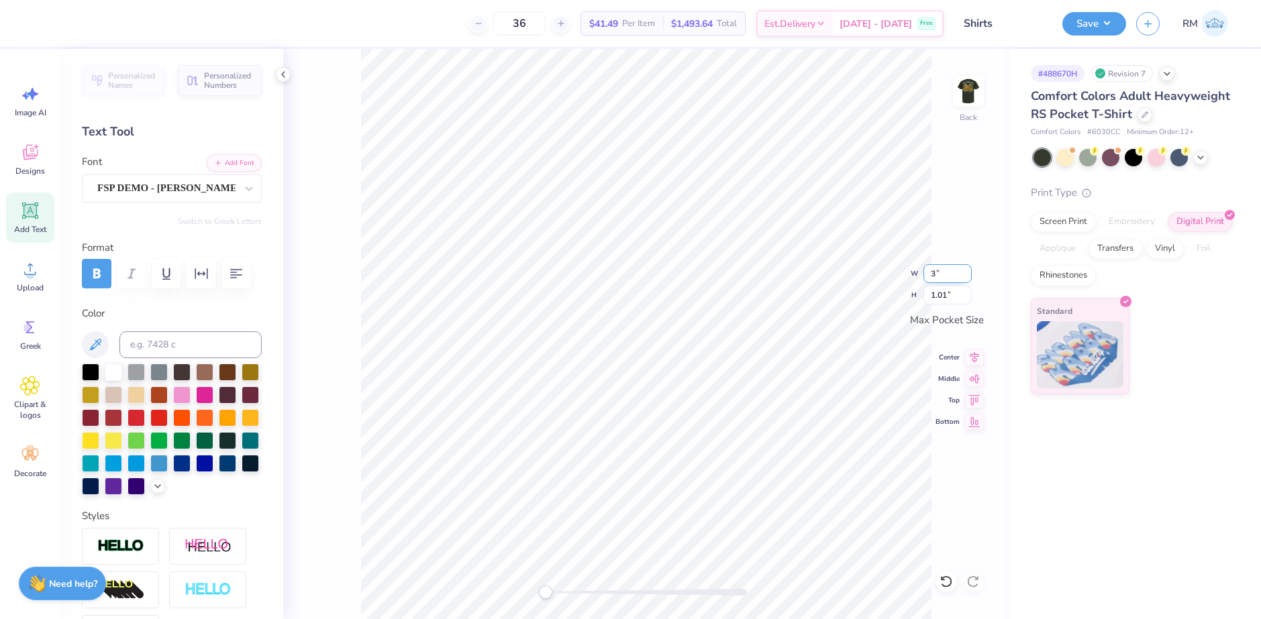
type input "3.00"
type input "1.46"
click at [970, 72] on img at bounding box center [969, 91] width 54 height 54
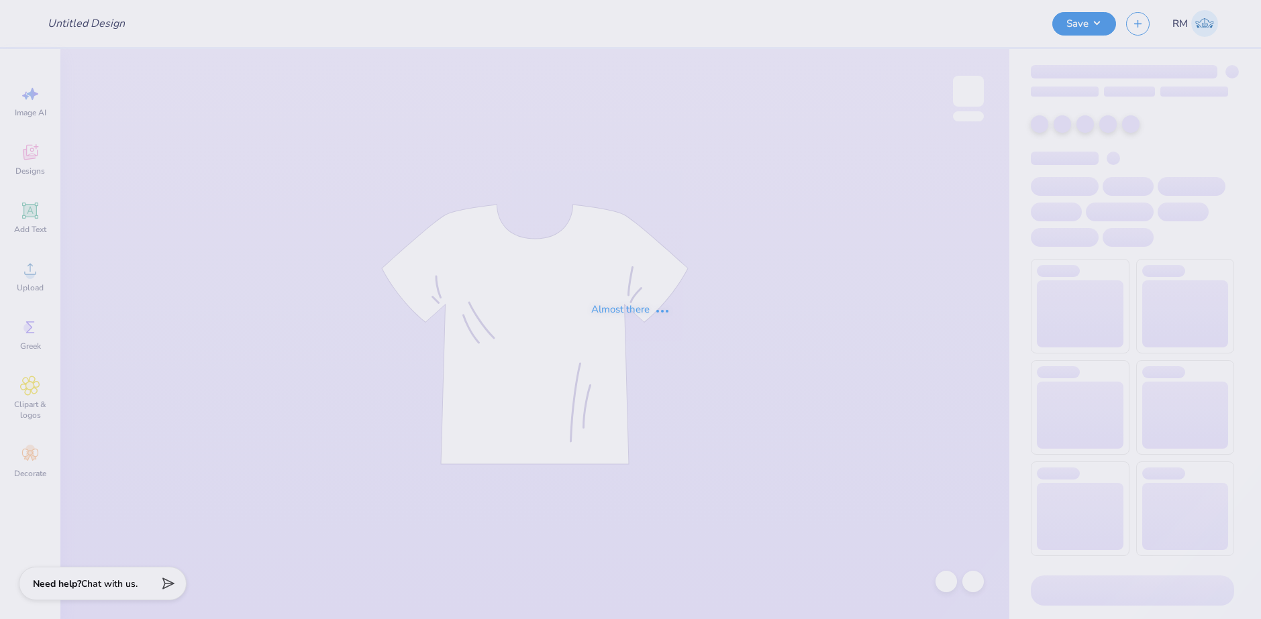
type input "Shirts"
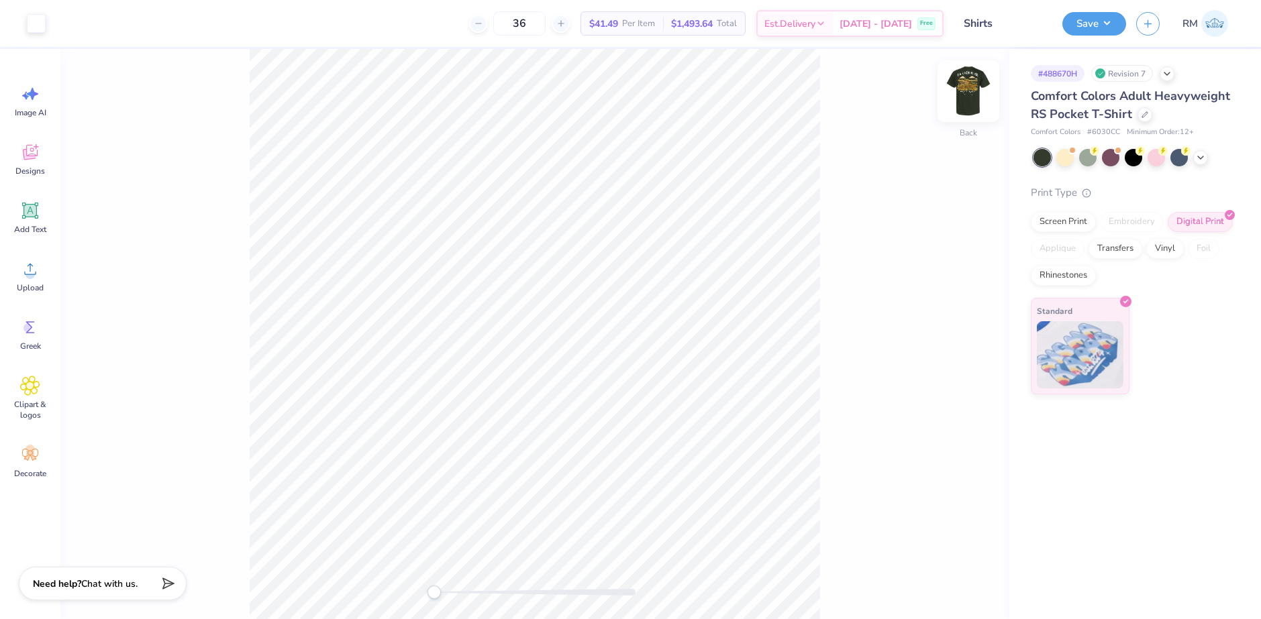
click at [959, 80] on img at bounding box center [969, 91] width 54 height 54
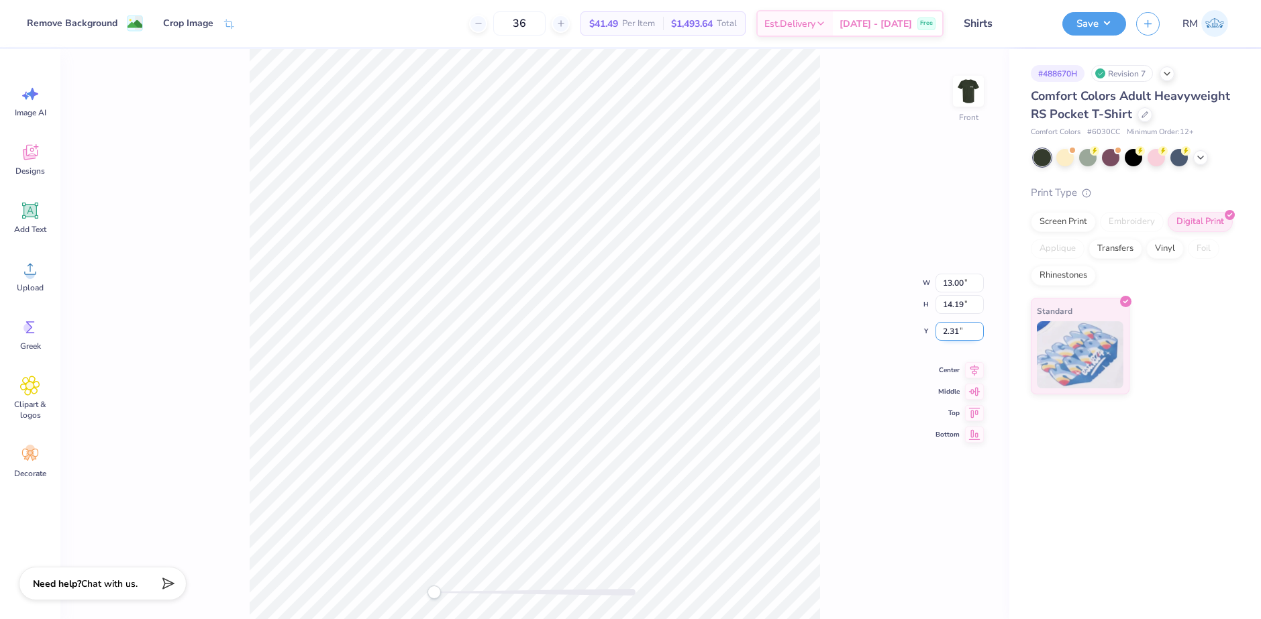
click at [944, 336] on input "2.31" at bounding box center [960, 331] width 48 height 19
type input "3"
click at [975, 359] on icon at bounding box center [974, 358] width 19 height 16
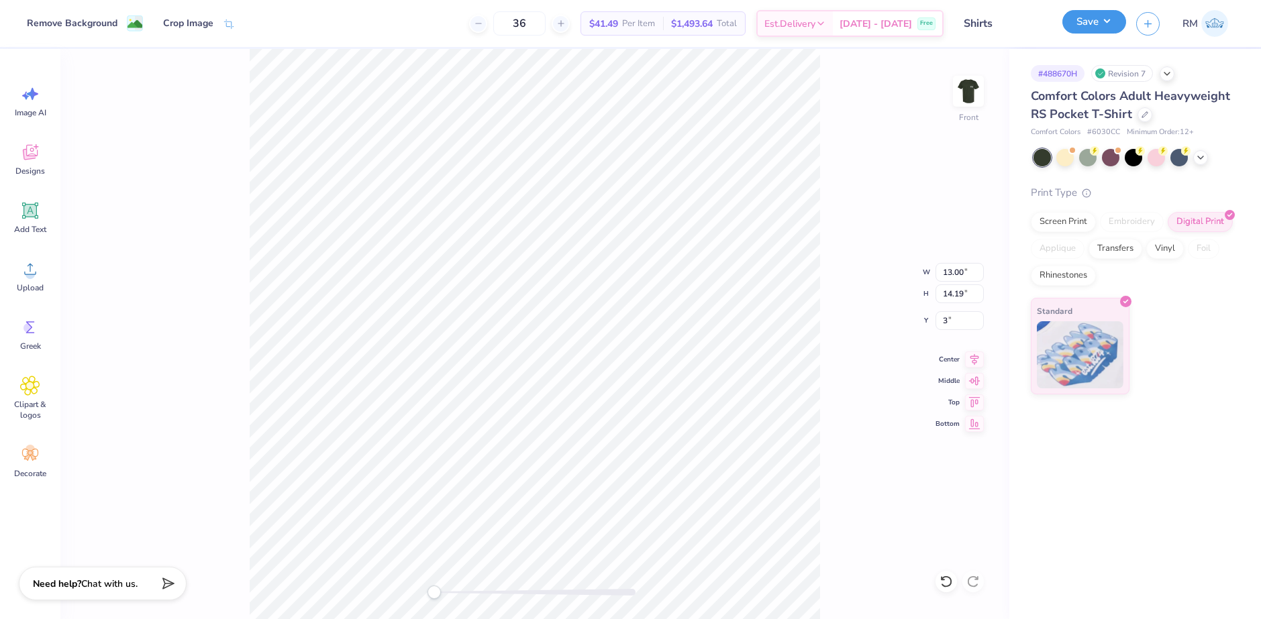
click at [1099, 32] on button "Save" at bounding box center [1094, 21] width 64 height 23
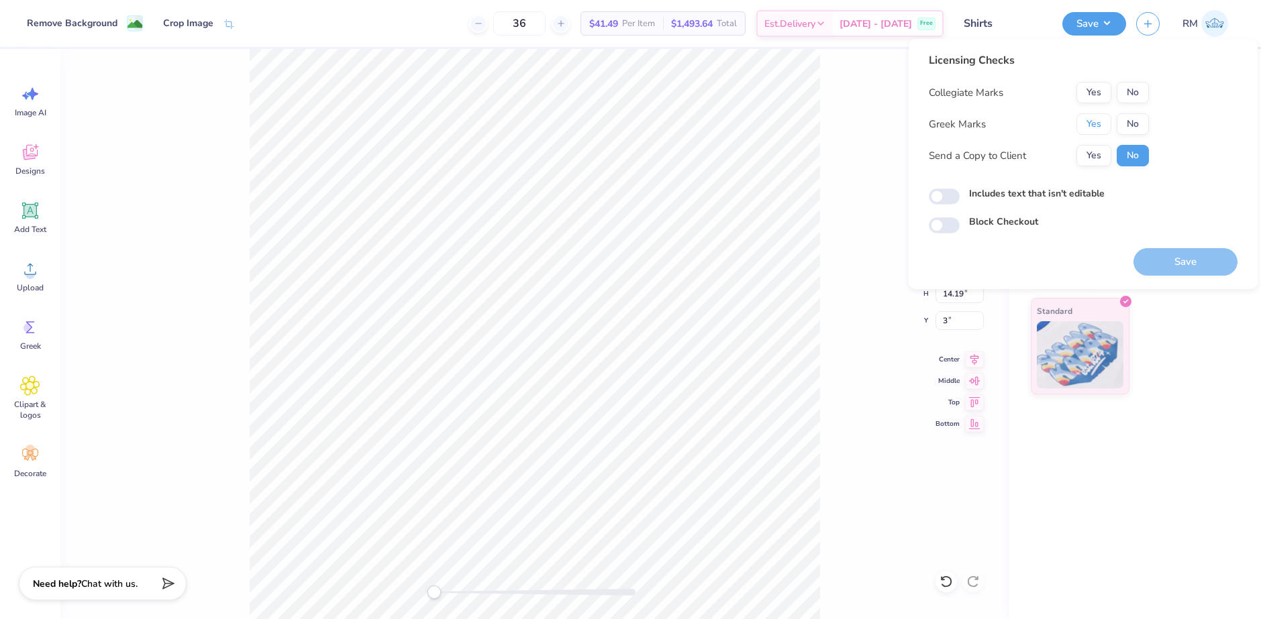
drag, startPoint x: 1099, startPoint y: 126, endPoint x: 1119, endPoint y: 105, distance: 29.4
click at [1099, 125] on button "Yes" at bounding box center [1093, 123] width 35 height 21
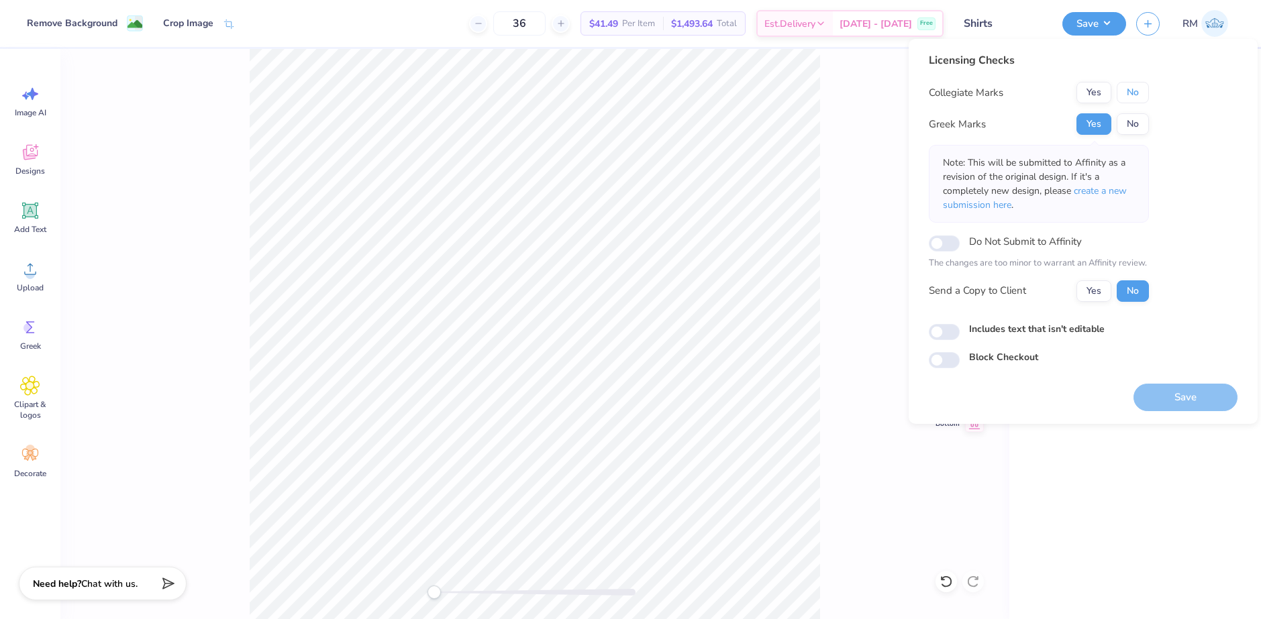
drag, startPoint x: 1119, startPoint y: 105, endPoint x: 1135, endPoint y: 103, distance: 16.8
click at [1133, 89] on button "No" at bounding box center [1133, 92] width 32 height 21
click at [1167, 392] on button "Save" at bounding box center [1185, 398] width 104 height 28
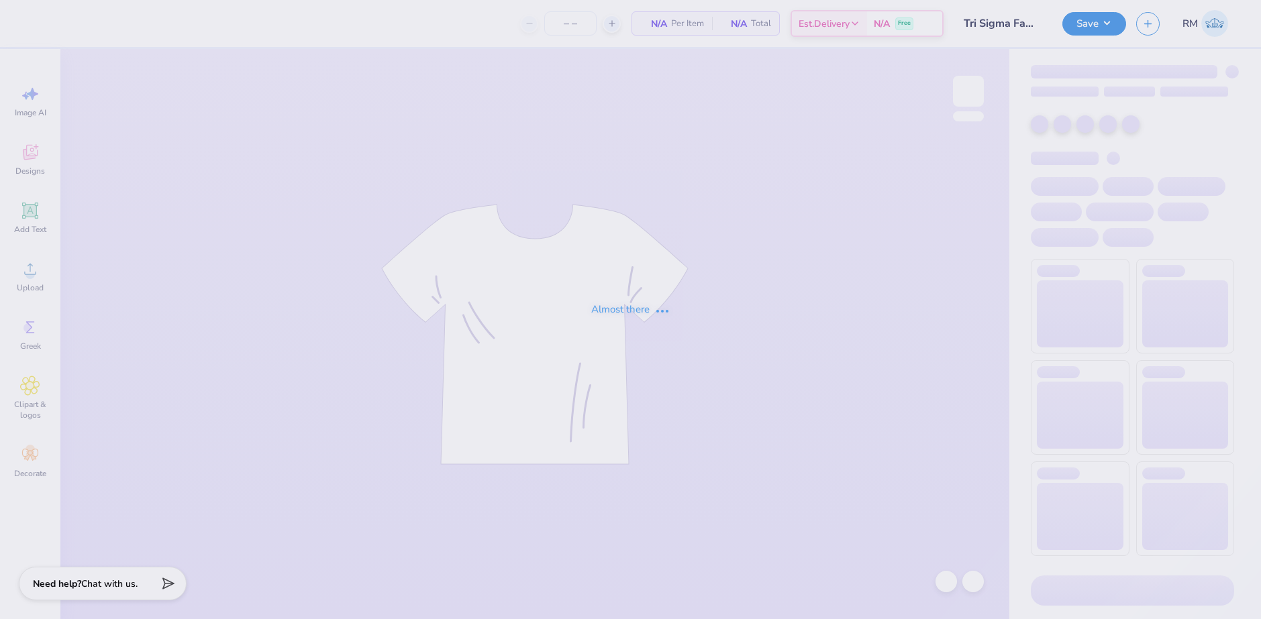
type input "100"
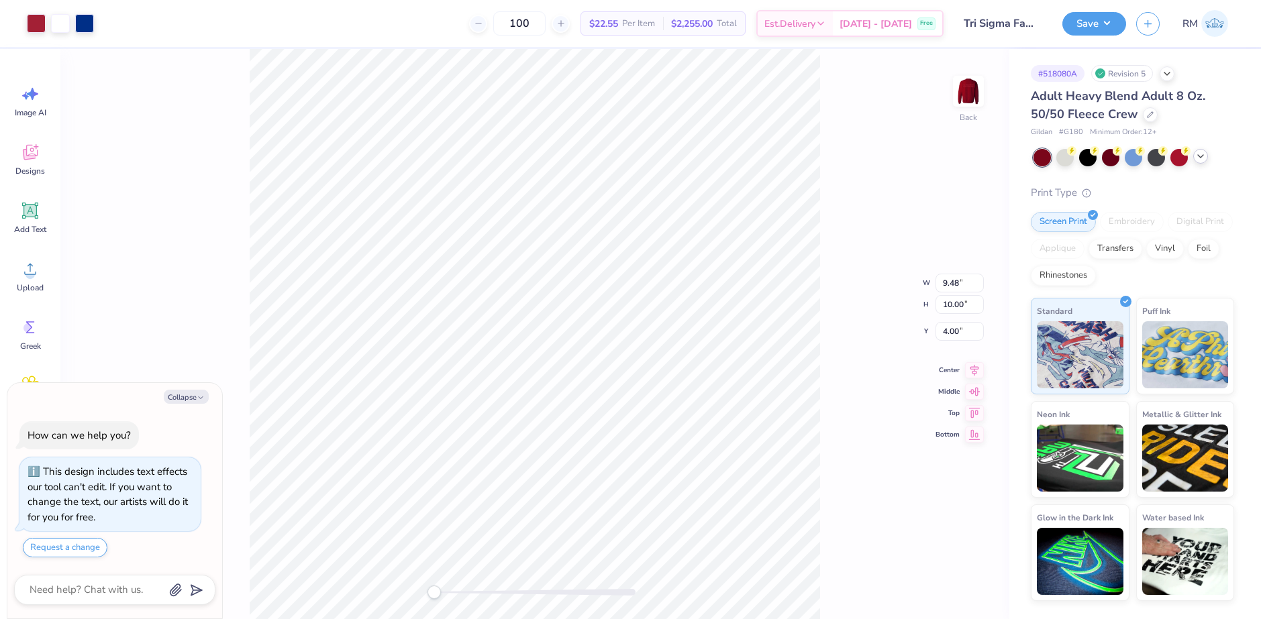
click at [1196, 158] on icon at bounding box center [1200, 156] width 11 height 11
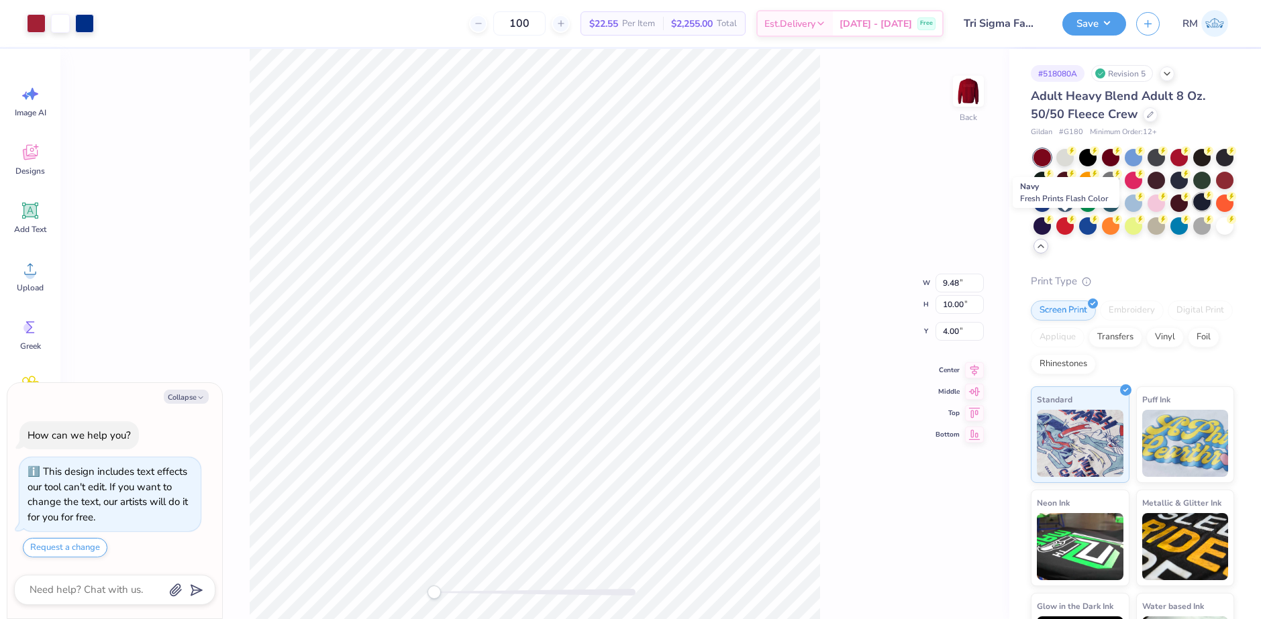
click at [1193, 211] on div at bounding box center [1201, 201] width 17 height 17
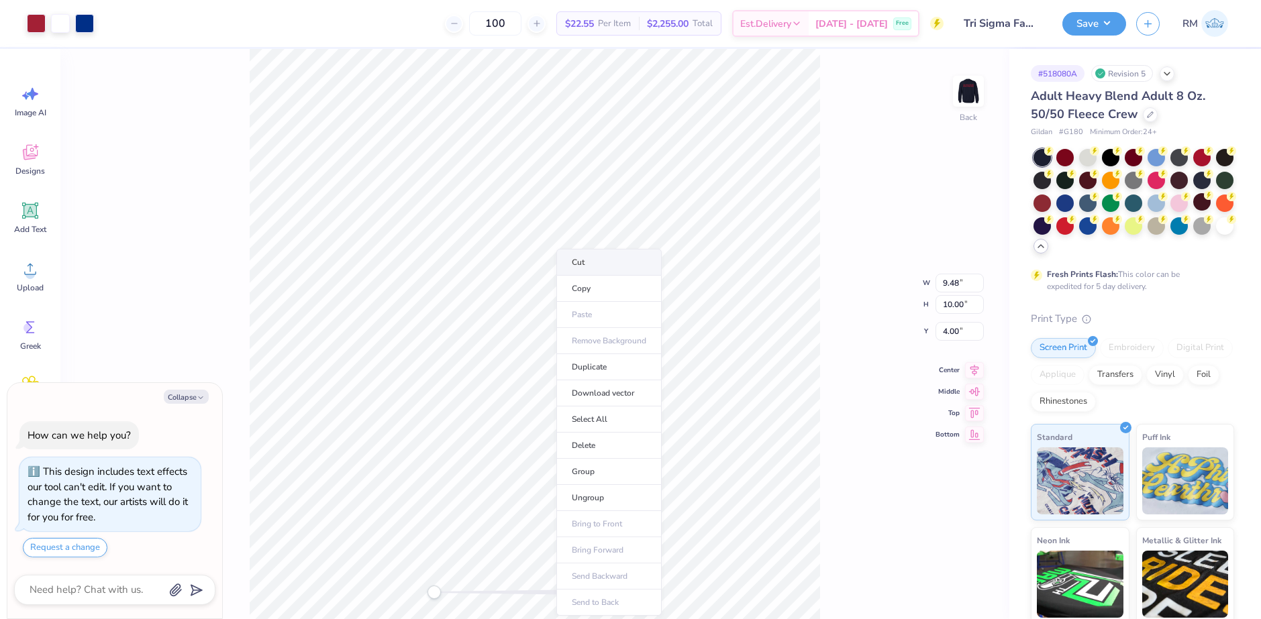
click at [582, 264] on li "Cut" at bounding box center [608, 262] width 105 height 27
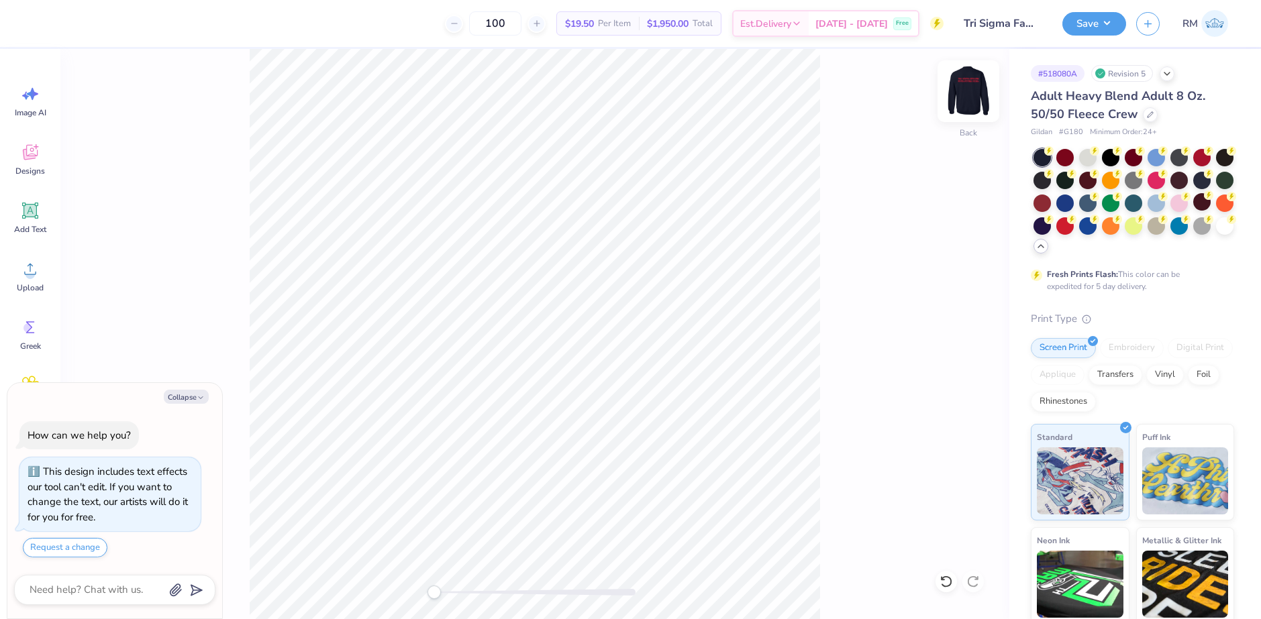
click at [970, 91] on img at bounding box center [969, 91] width 54 height 54
click at [622, 307] on li "Paste" at bounding box center [644, 315] width 105 height 26
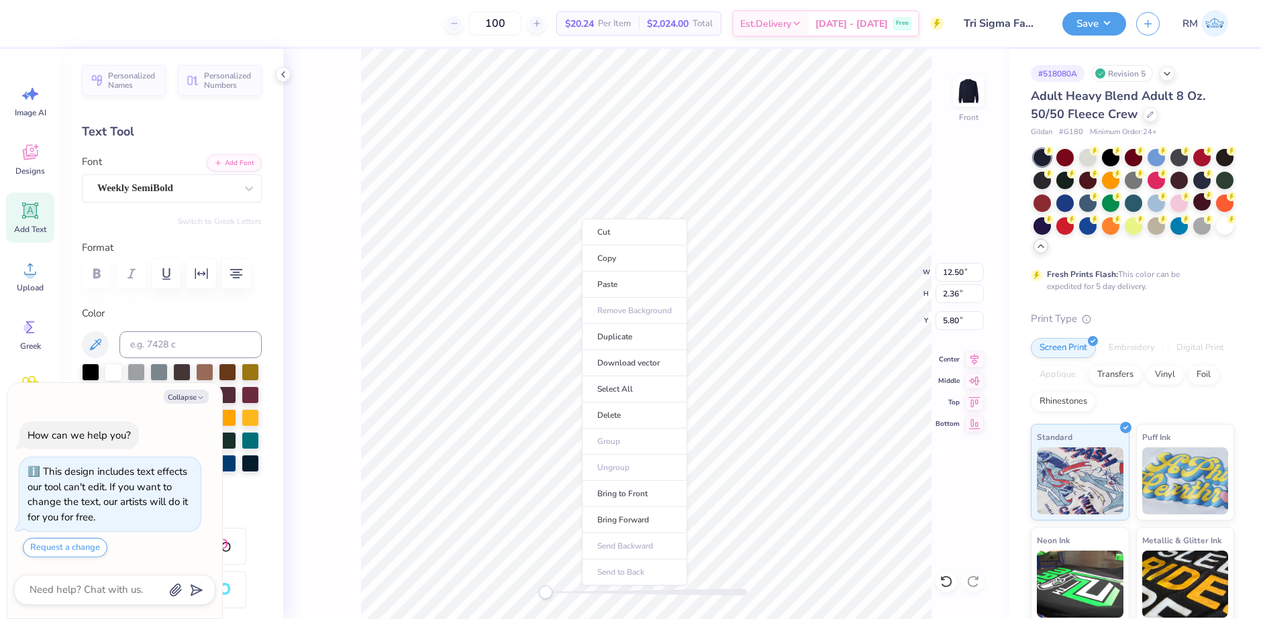
click at [615, 236] on li "Cut" at bounding box center [634, 232] width 105 height 27
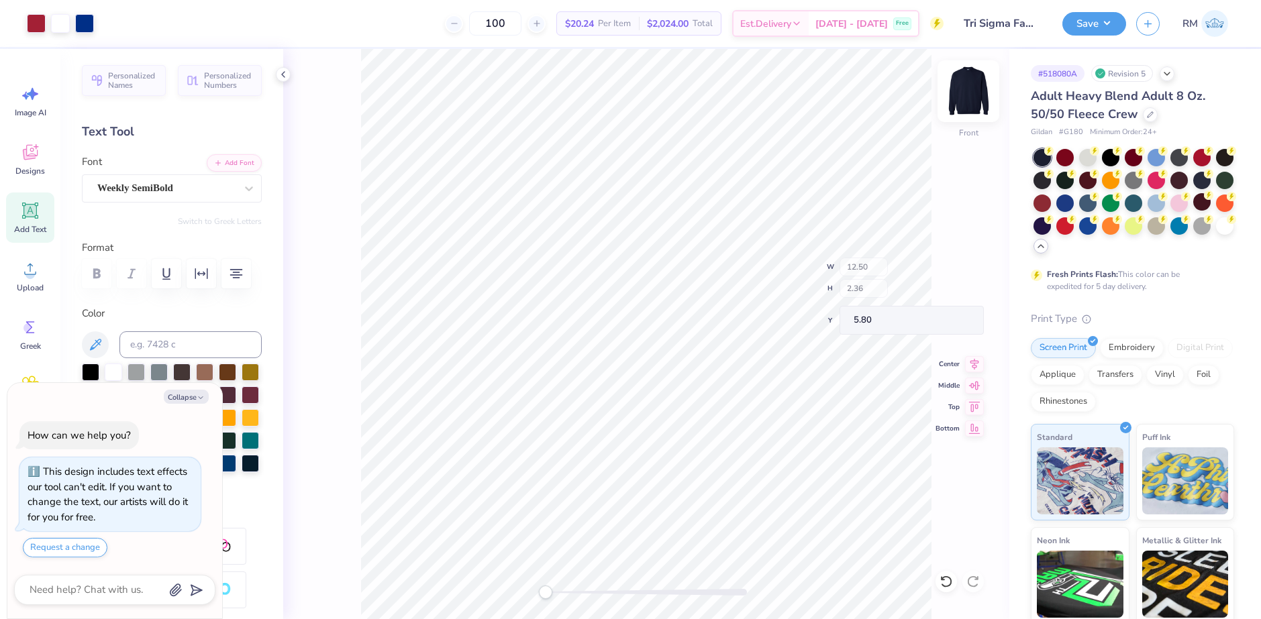
click at [952, 95] on div at bounding box center [969, 91] width 62 height 62
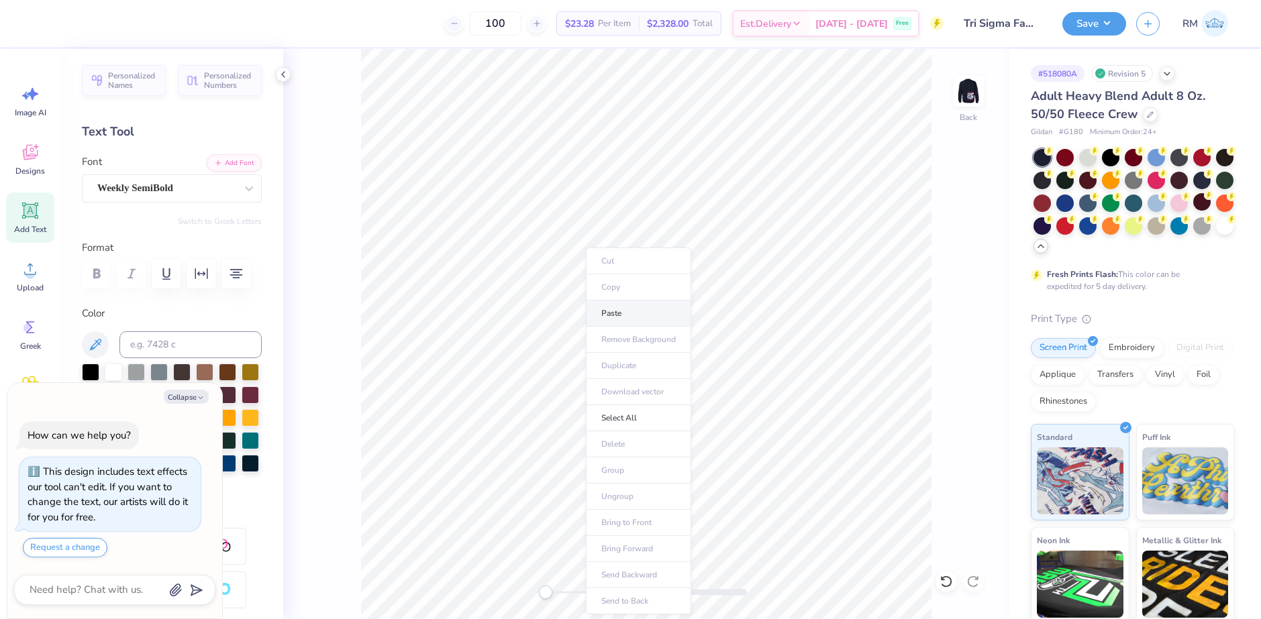
click at [615, 317] on li "Paste" at bounding box center [638, 314] width 105 height 26
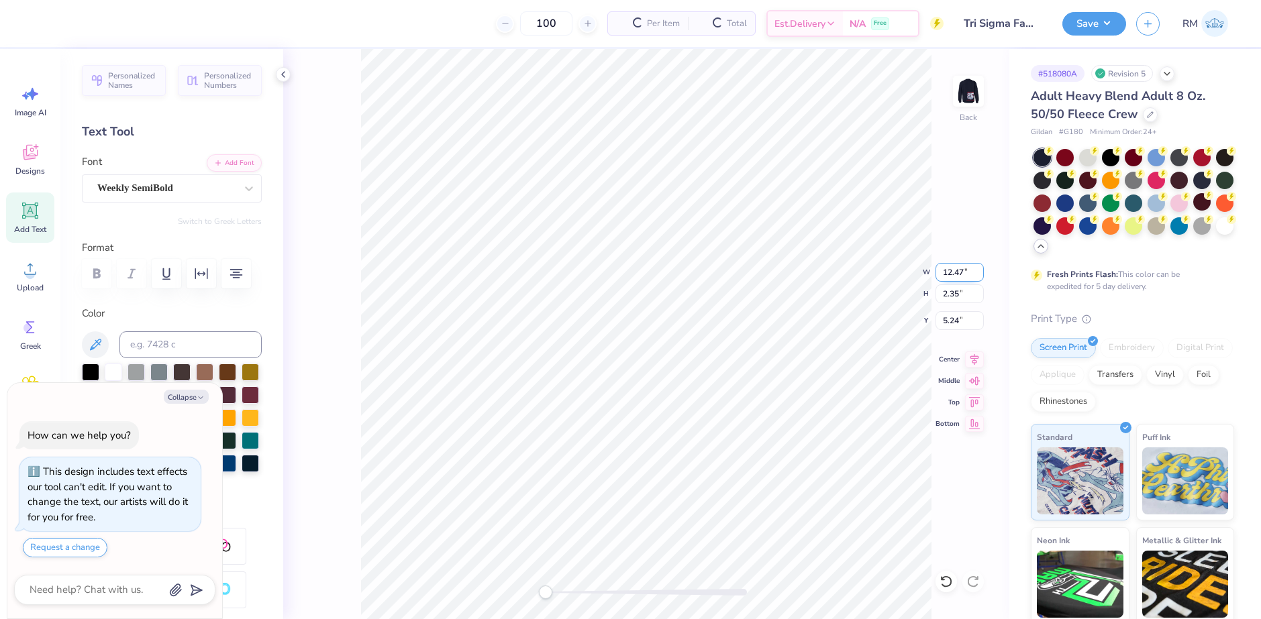
type textarea "x"
click at [943, 272] on input "12.47" at bounding box center [960, 272] width 48 height 19
click at [943, 273] on input "12.47" at bounding box center [960, 272] width 48 height 19
click at [943, 274] on input "12.47" at bounding box center [960, 272] width 48 height 19
type input "12.5"
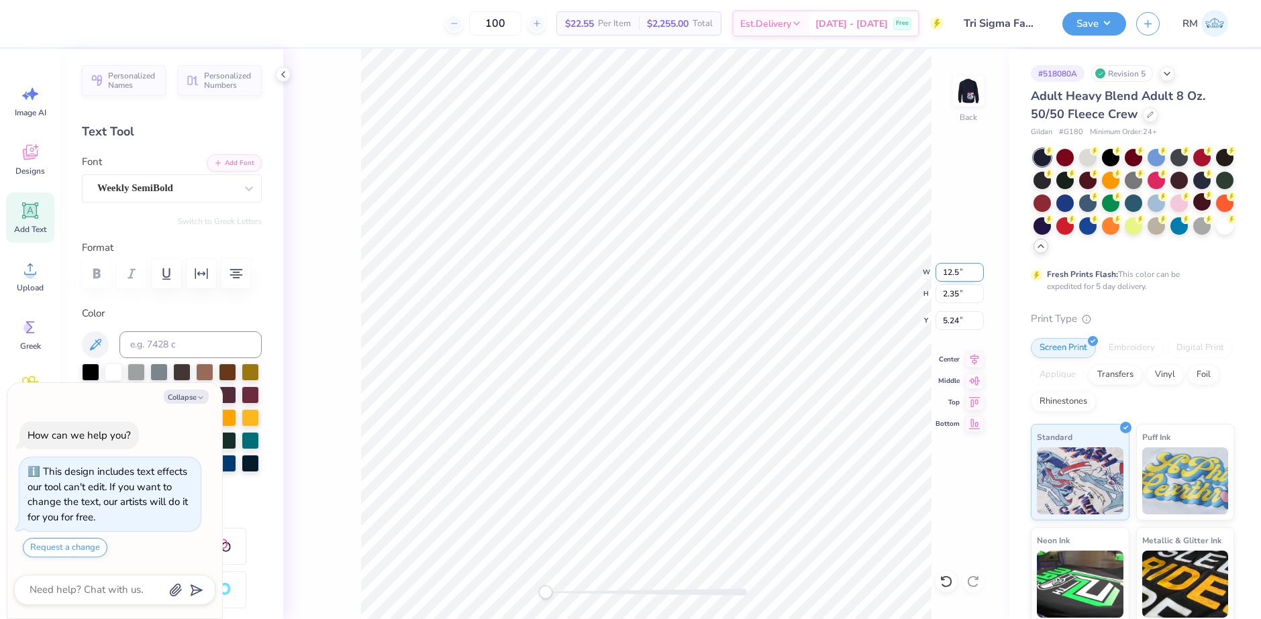
type textarea "x"
type input "12.50"
type input "2.36"
type textarea "x"
click at [948, 313] on input "5.24" at bounding box center [960, 320] width 48 height 19
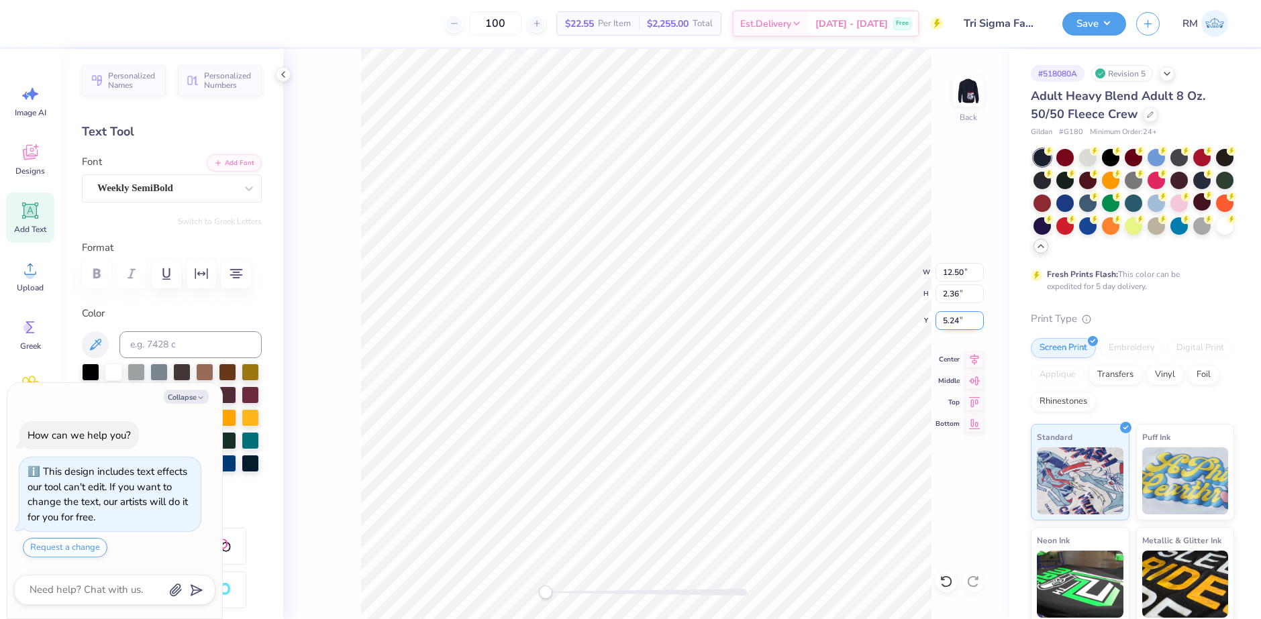
click at [953, 327] on input "5.24" at bounding box center [960, 320] width 48 height 19
type input "3"
click at [969, 359] on icon at bounding box center [974, 358] width 19 height 16
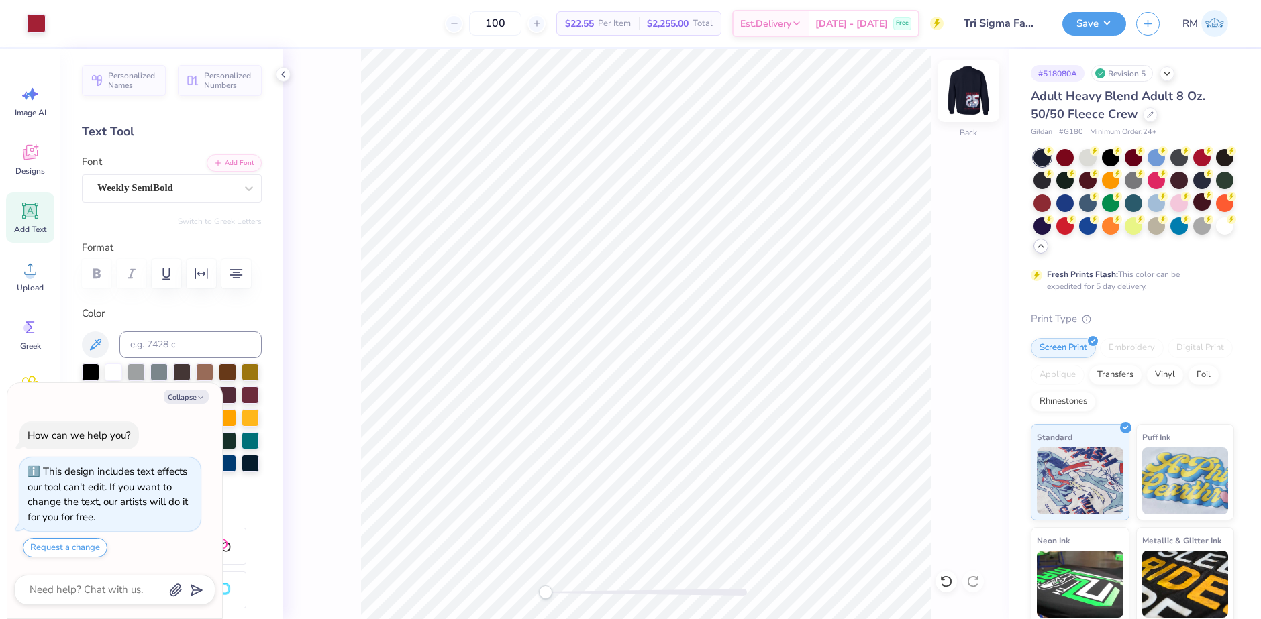
click at [955, 96] on img at bounding box center [969, 91] width 54 height 54
type textarea "x"
click at [950, 289] on input "10.03" at bounding box center [960, 294] width 48 height 19
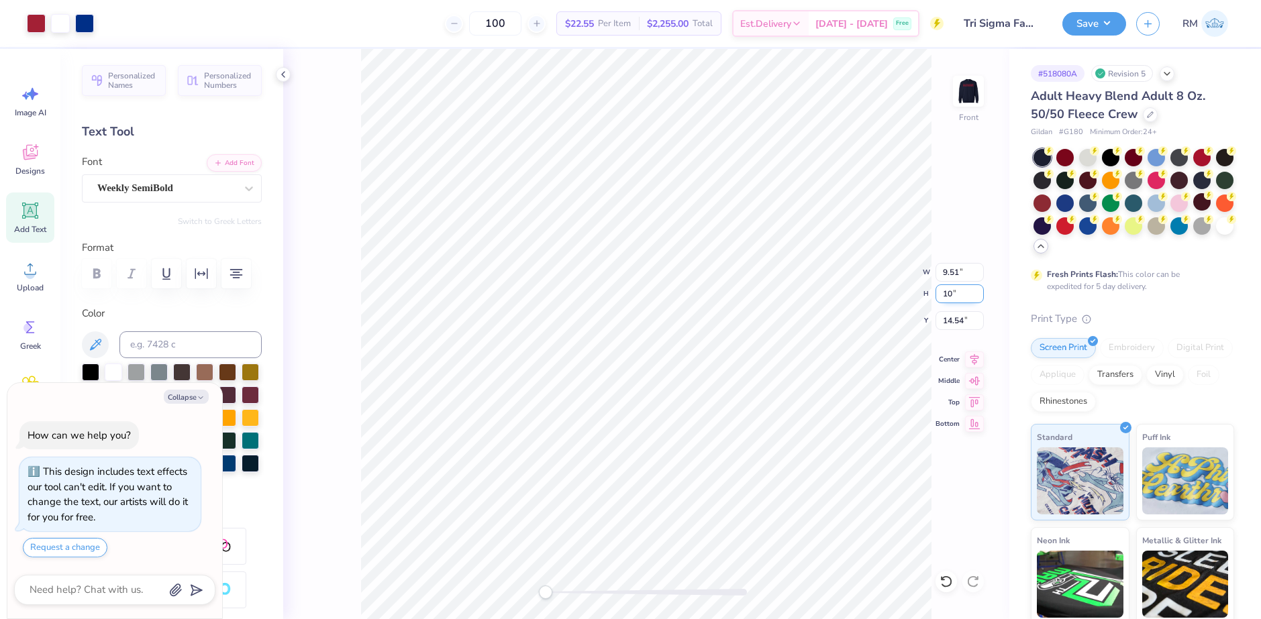
type input "10"
type textarea "x"
type input "9.48"
type input "10.00"
click at [946, 321] on input "14.56" at bounding box center [960, 320] width 48 height 19
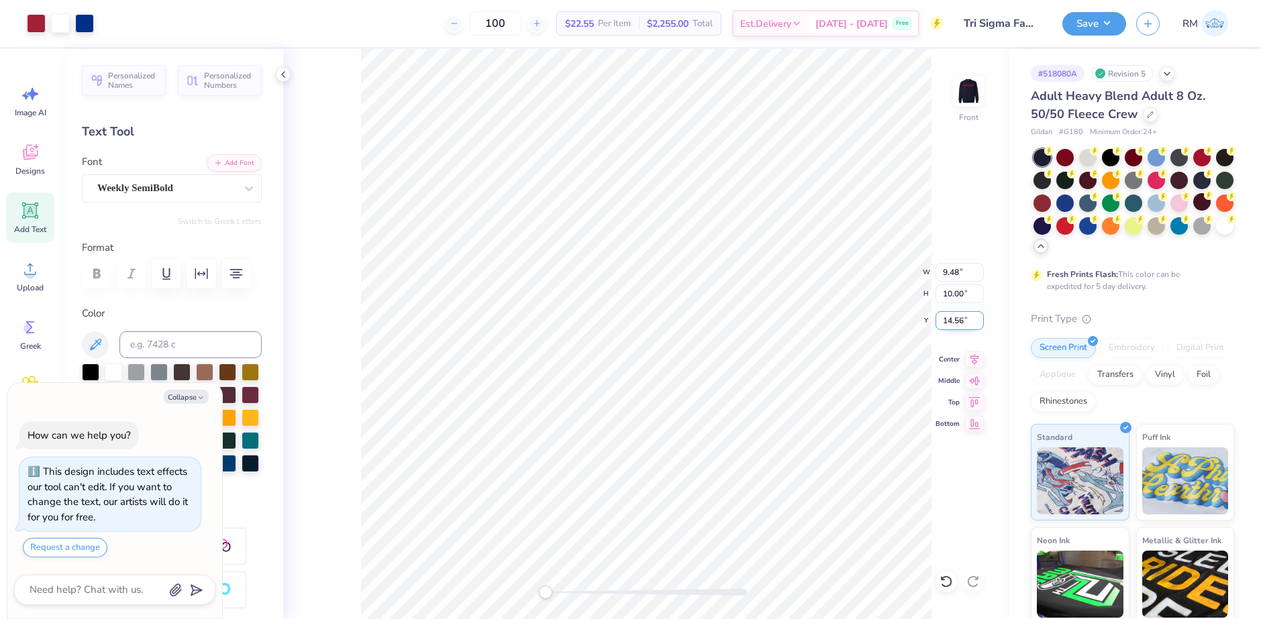
click at [946, 321] on input "14.56" at bounding box center [960, 320] width 48 height 19
type input "3"
type textarea "x"
type input "3.00"
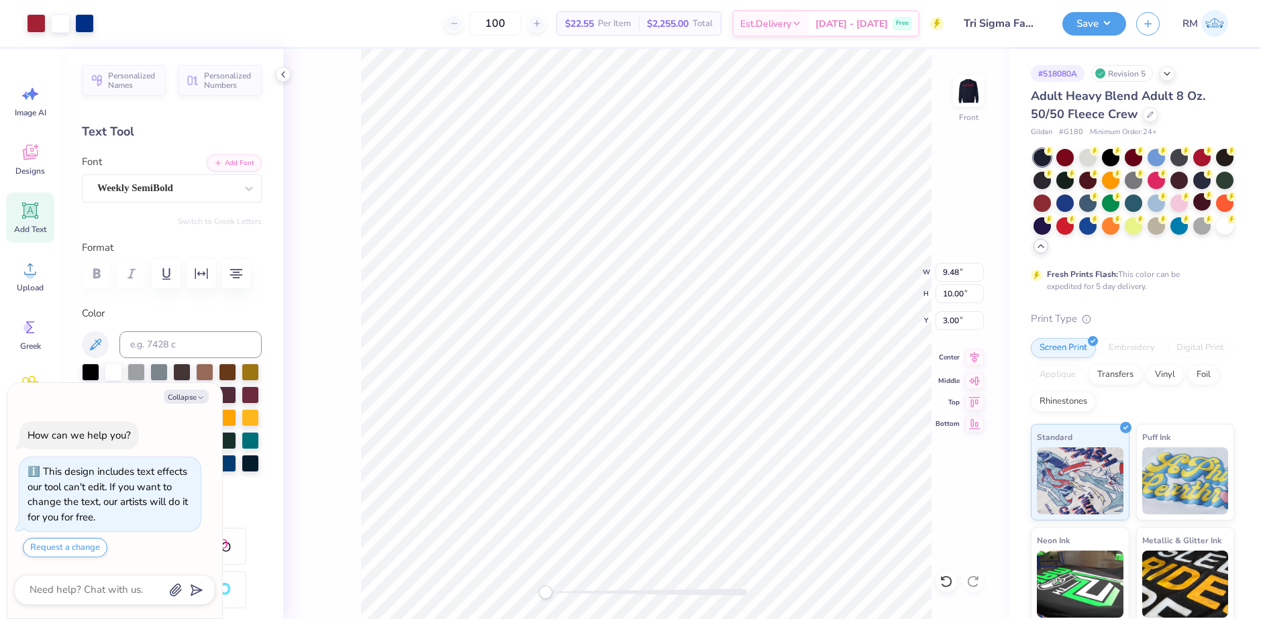
click at [966, 357] on icon at bounding box center [974, 358] width 19 height 16
click at [1095, 28] on button "Save" at bounding box center [1094, 21] width 64 height 23
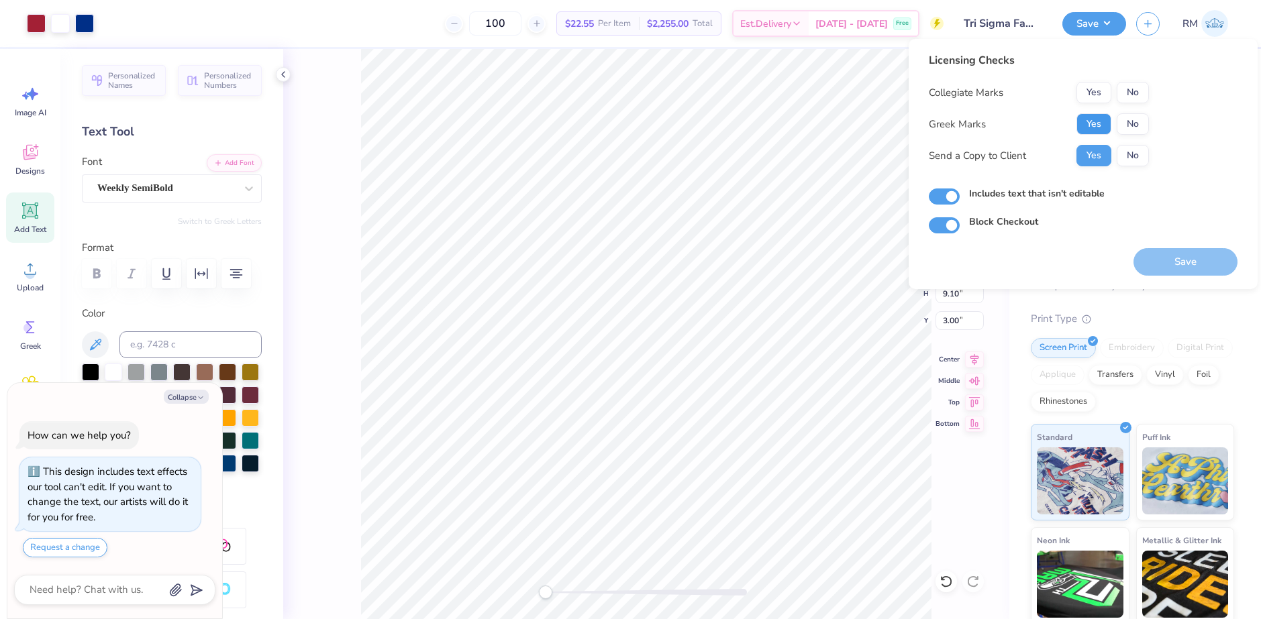
click at [1081, 125] on button "Yes" at bounding box center [1093, 123] width 35 height 21
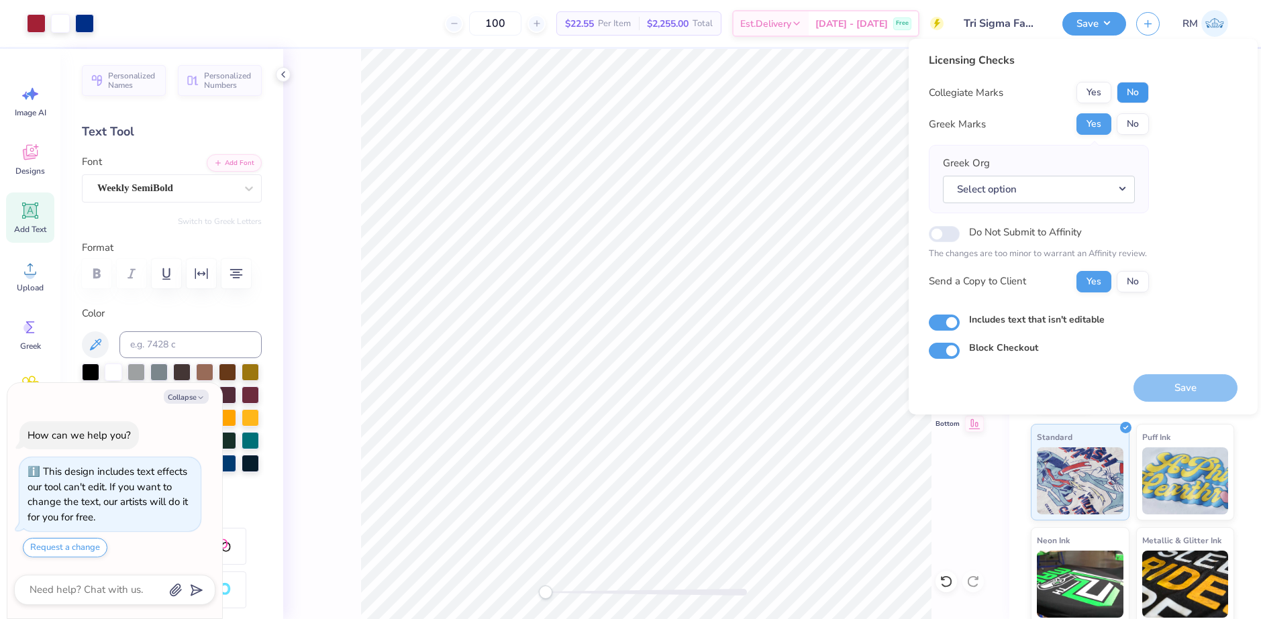
click at [1134, 95] on button "No" at bounding box center [1133, 92] width 32 height 21
click at [1087, 179] on button "Select option" at bounding box center [1039, 190] width 192 height 28
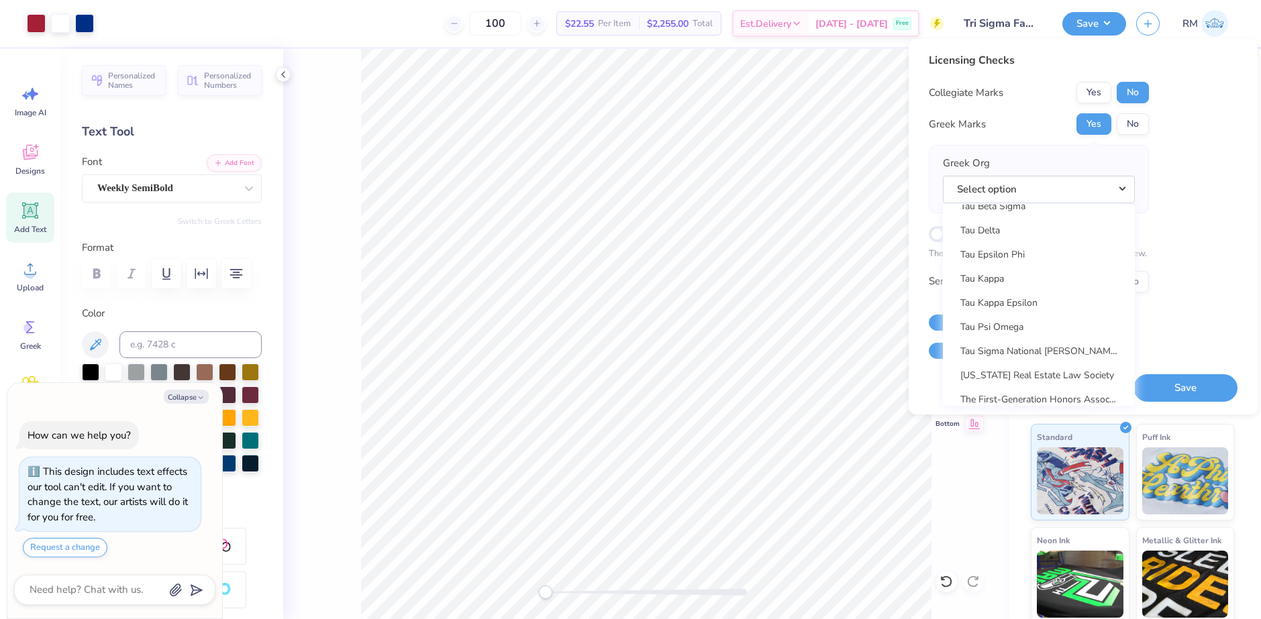
scroll to position [9597, 0]
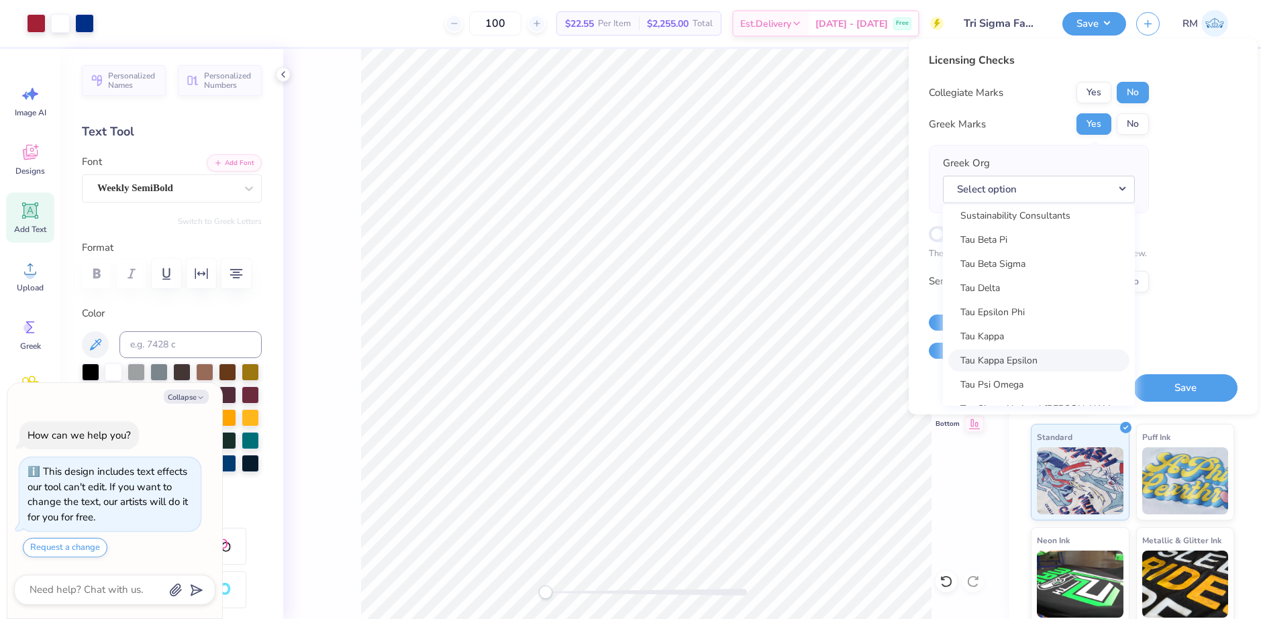
click at [1016, 361] on link "Tau Kappa Epsilon" at bounding box center [1038, 361] width 181 height 22
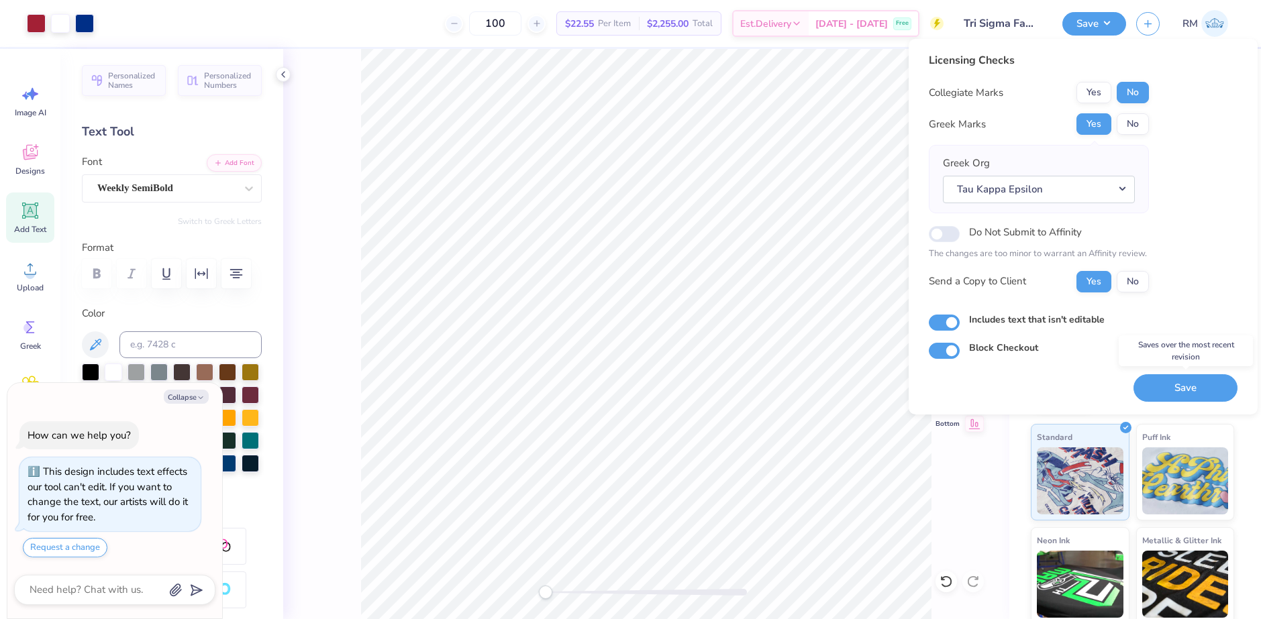
click at [1168, 390] on button "Save" at bounding box center [1185, 388] width 104 height 28
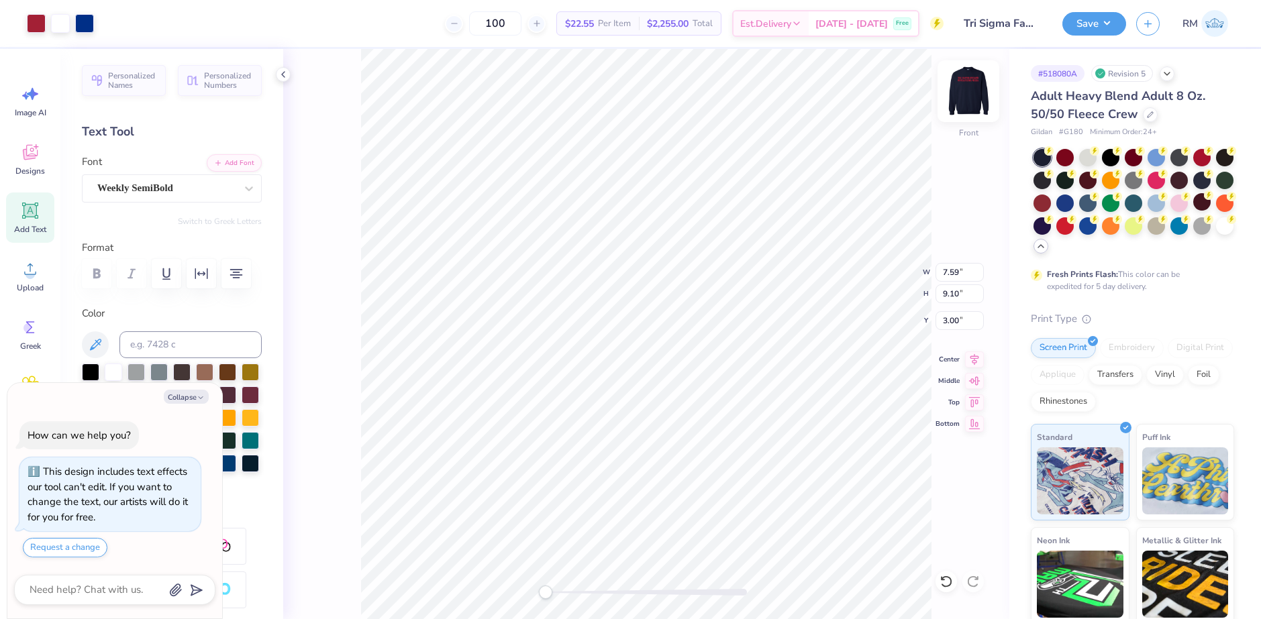
click at [985, 79] on img at bounding box center [969, 91] width 54 height 54
type textarea "x"
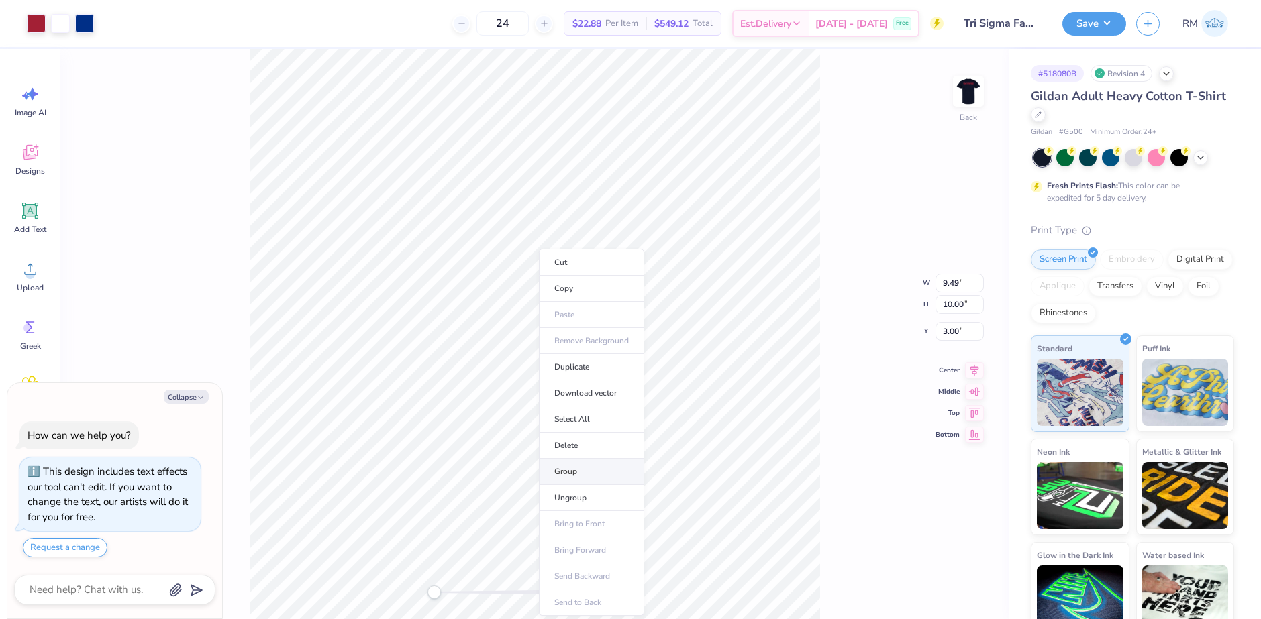
click at [572, 470] on li "Group" at bounding box center [591, 472] width 105 height 26
click at [534, 260] on li "Cut" at bounding box center [563, 261] width 105 height 27
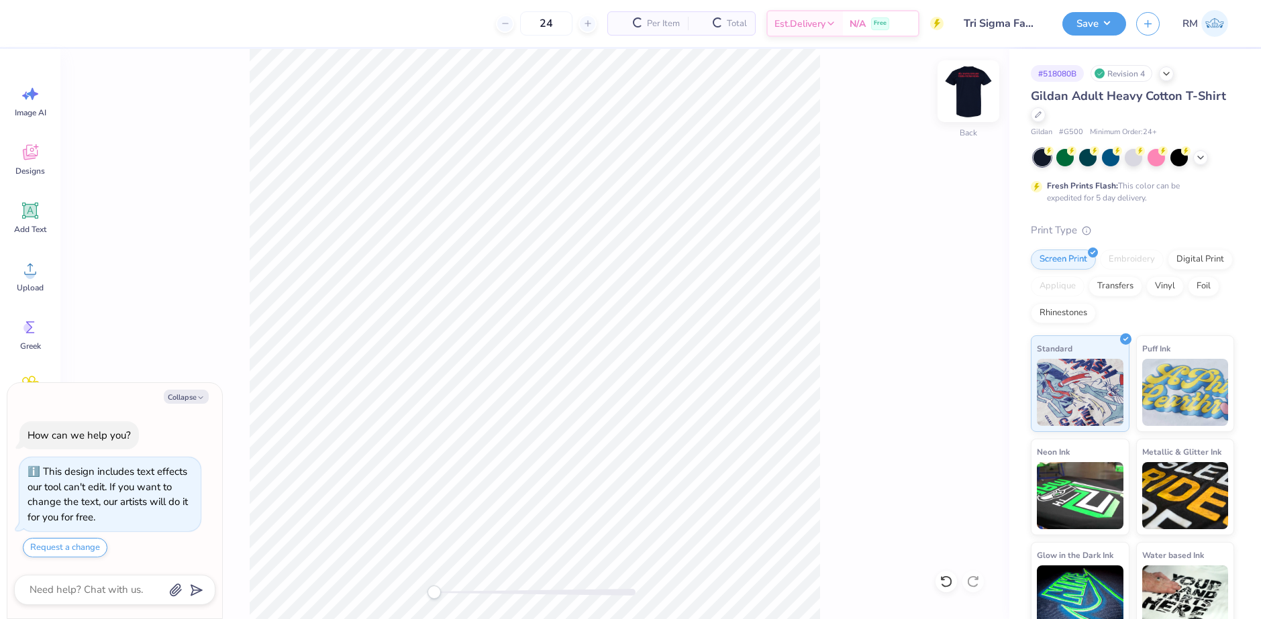
click at [972, 95] on img at bounding box center [969, 91] width 54 height 54
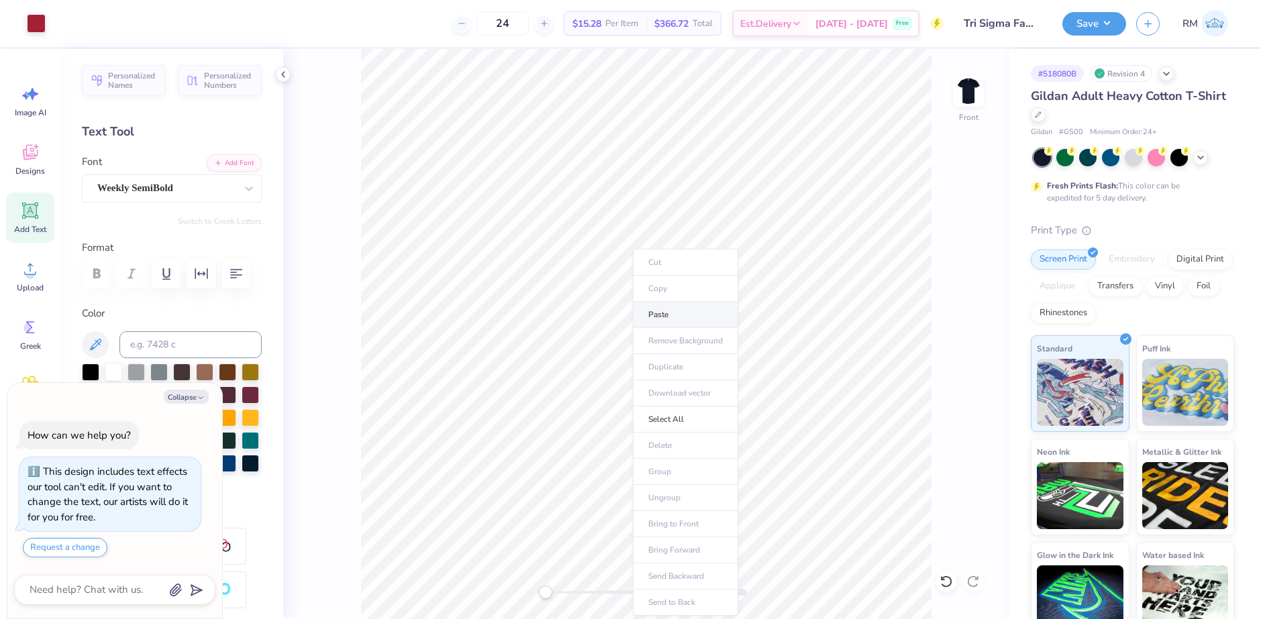
click at [666, 309] on li "Paste" at bounding box center [685, 315] width 105 height 26
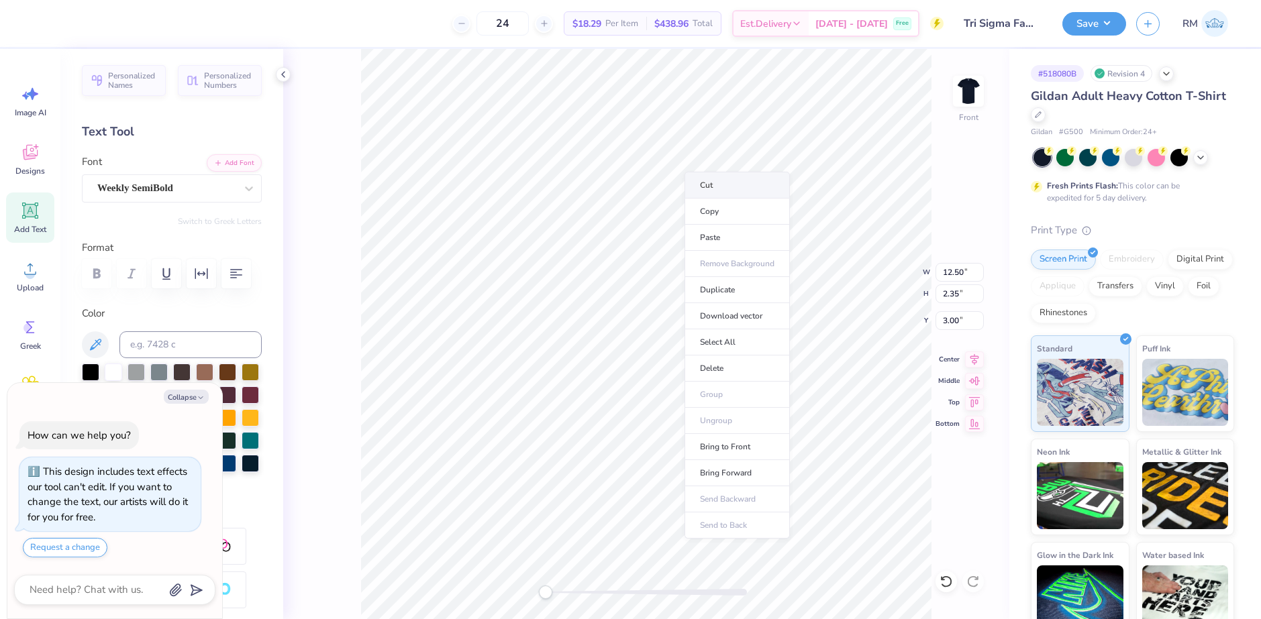
click at [719, 184] on li "Cut" at bounding box center [737, 185] width 105 height 27
click at [974, 89] on img at bounding box center [969, 91] width 54 height 54
click at [649, 313] on li "Paste" at bounding box center [675, 315] width 105 height 26
click at [976, 356] on icon at bounding box center [974, 359] width 9 height 11
type textarea "x"
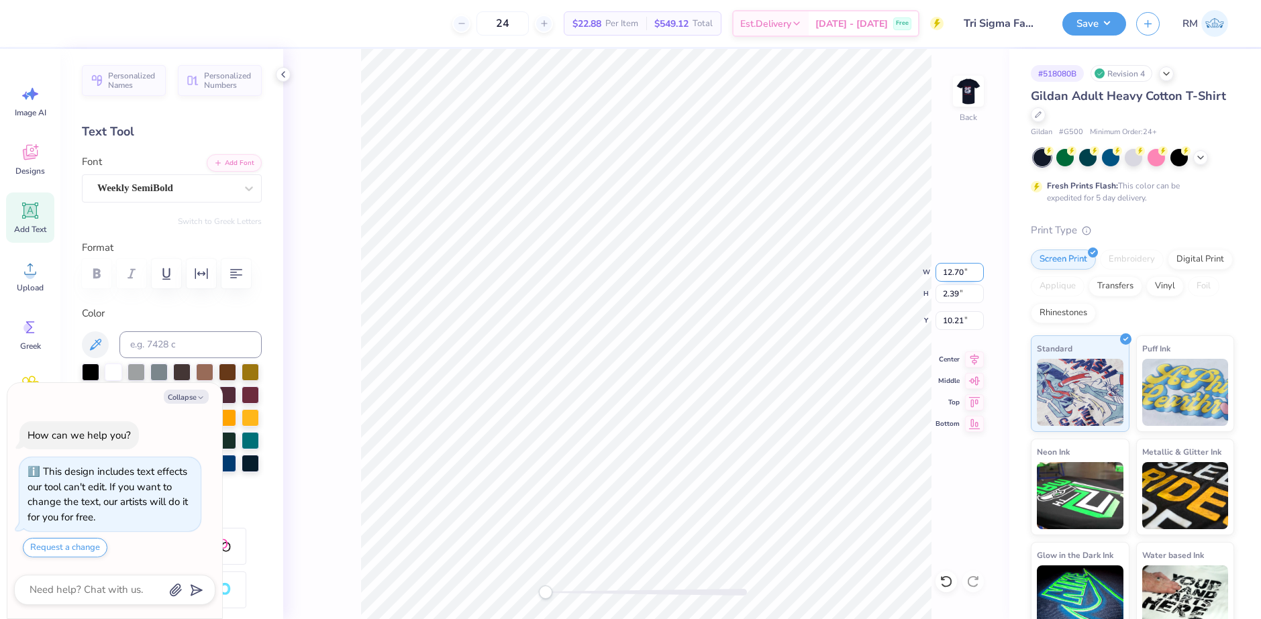
click at [957, 270] on input "12.70" at bounding box center [960, 272] width 48 height 19
type input "12.5"
type textarea "x"
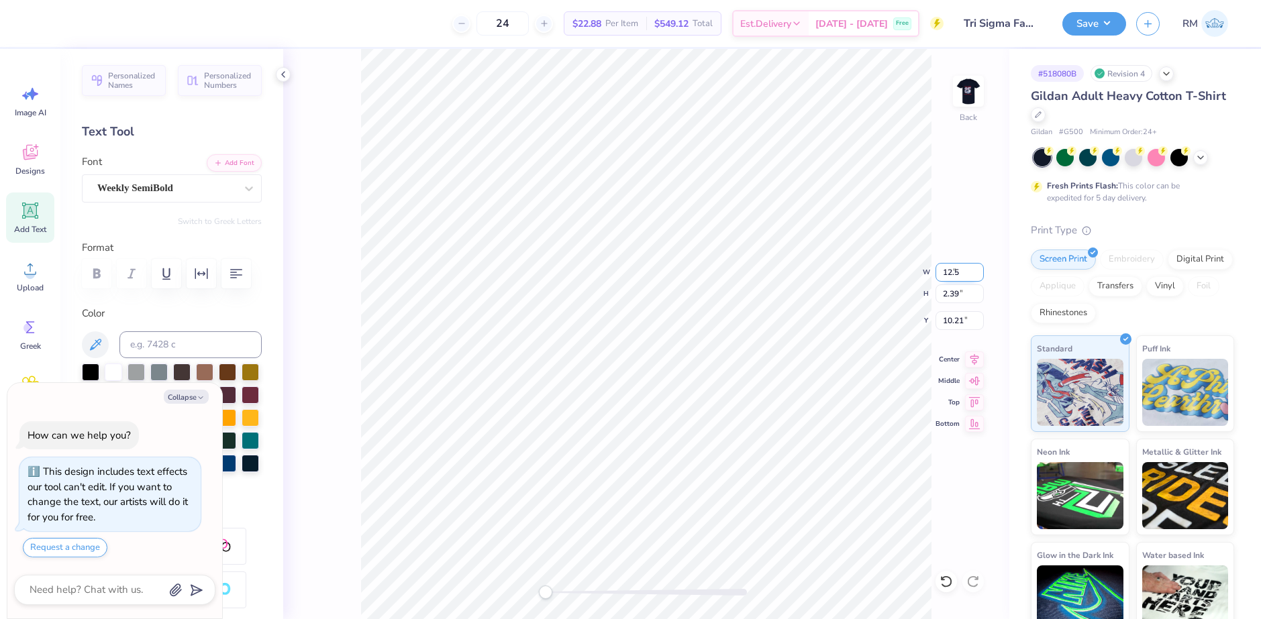
type input "12.50"
type input "2.35"
click at [952, 319] on input "10.22" at bounding box center [960, 320] width 48 height 19
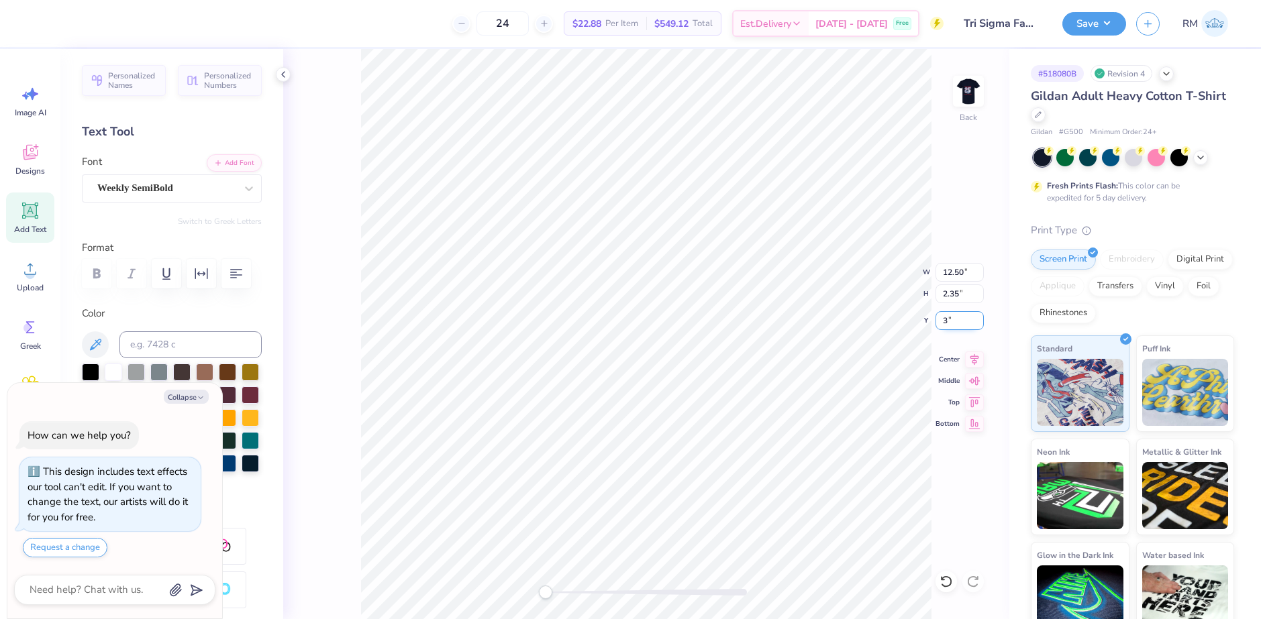
type input "3"
click at [947, 80] on div "Back" at bounding box center [646, 334] width 726 height 570
click at [957, 89] on img at bounding box center [969, 91] width 54 height 54
type textarea "x"
click at [957, 271] on input "9.34" at bounding box center [960, 272] width 48 height 19
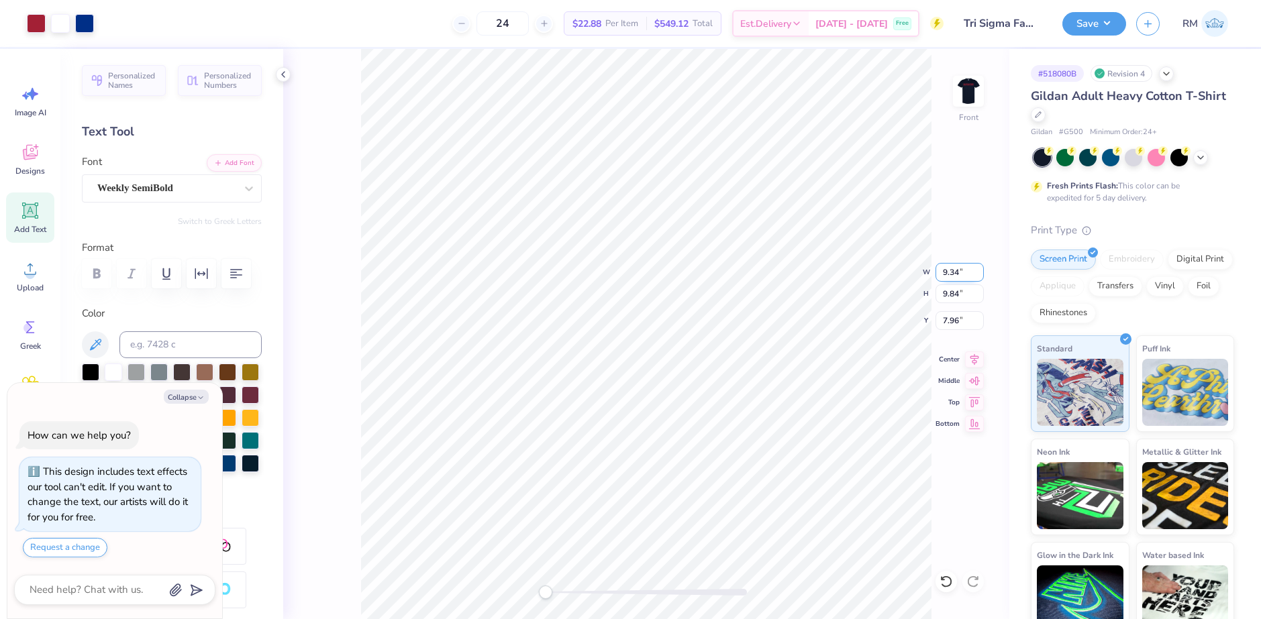
click at [957, 271] on input "9.34" at bounding box center [960, 272] width 48 height 19
click at [953, 294] on input "9.84" at bounding box center [960, 294] width 48 height 19
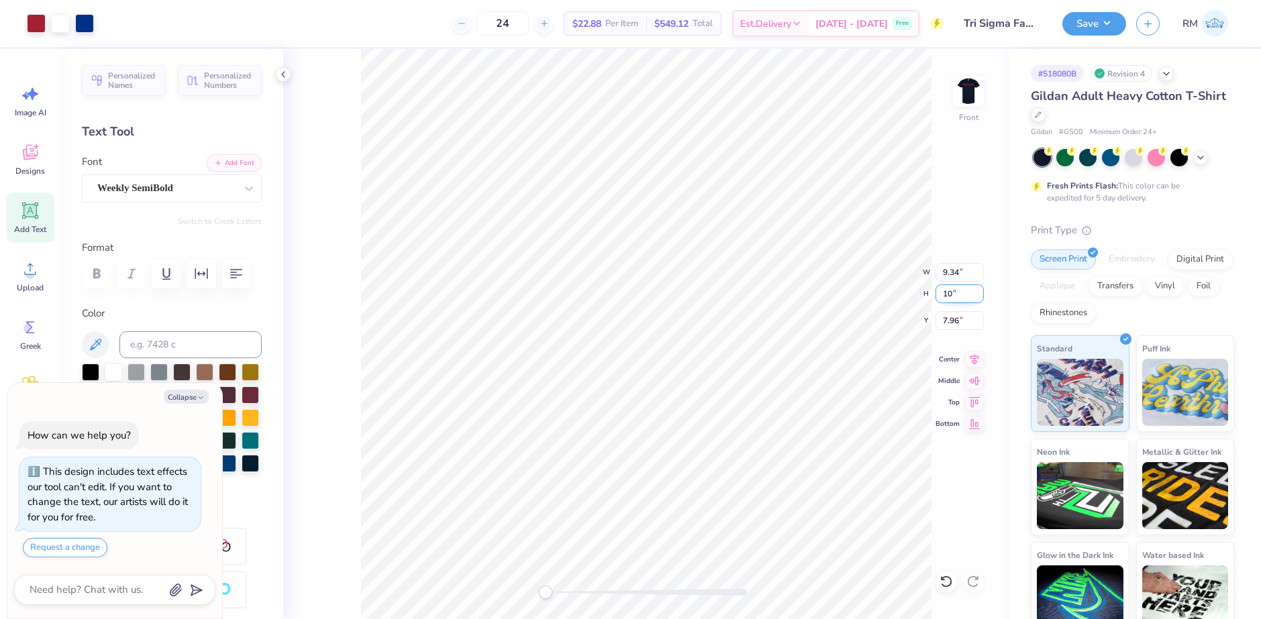
type input "10"
type textarea "x"
type input "9.49"
type input "10.00"
type input "7.88"
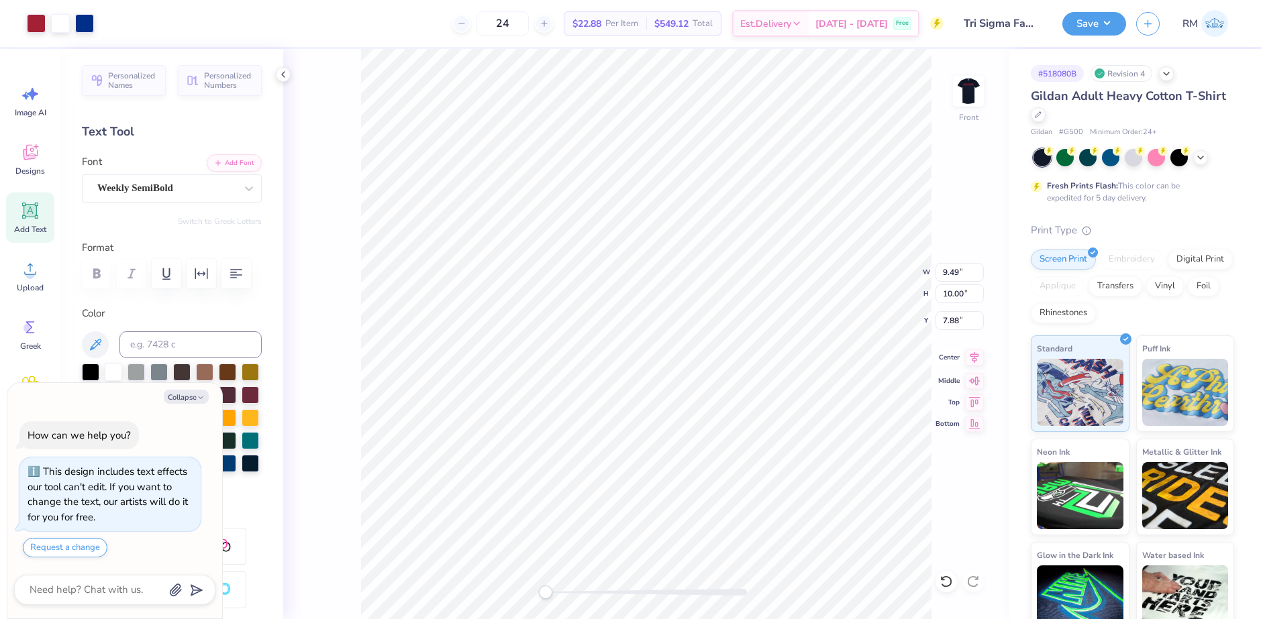
click at [974, 362] on icon at bounding box center [974, 358] width 19 height 16
type textarea "x"
click at [946, 321] on input "7.88" at bounding box center [960, 320] width 48 height 19
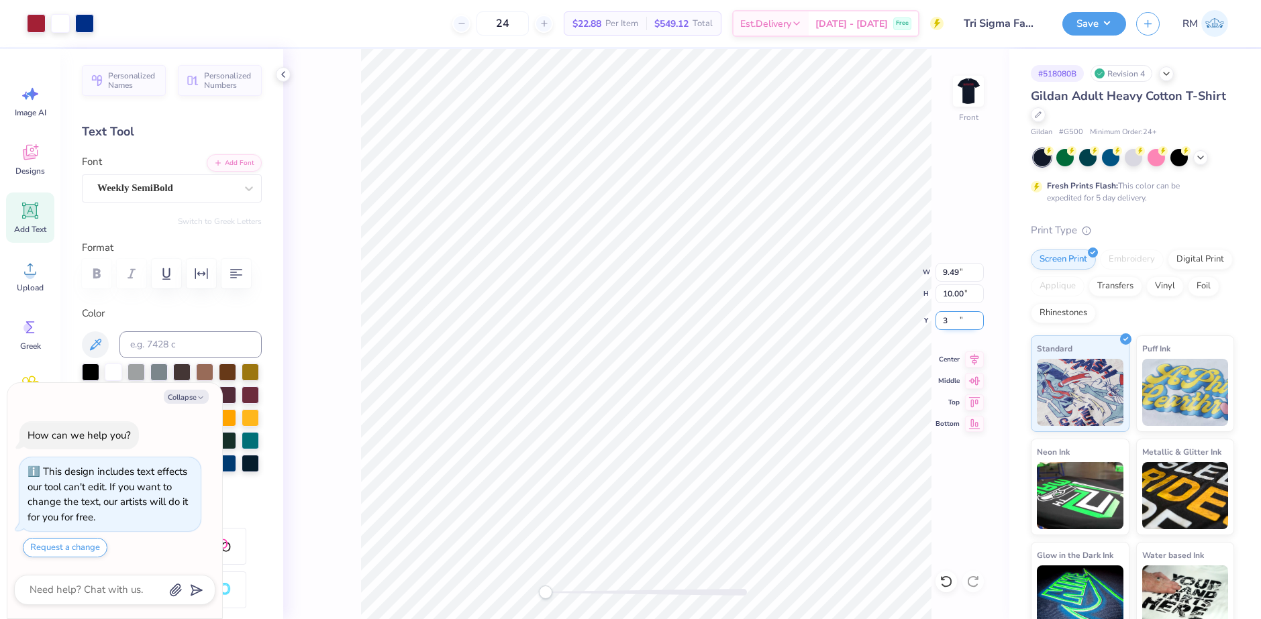
type input "3"
click at [1097, 12] on button "Save" at bounding box center [1094, 23] width 64 height 23
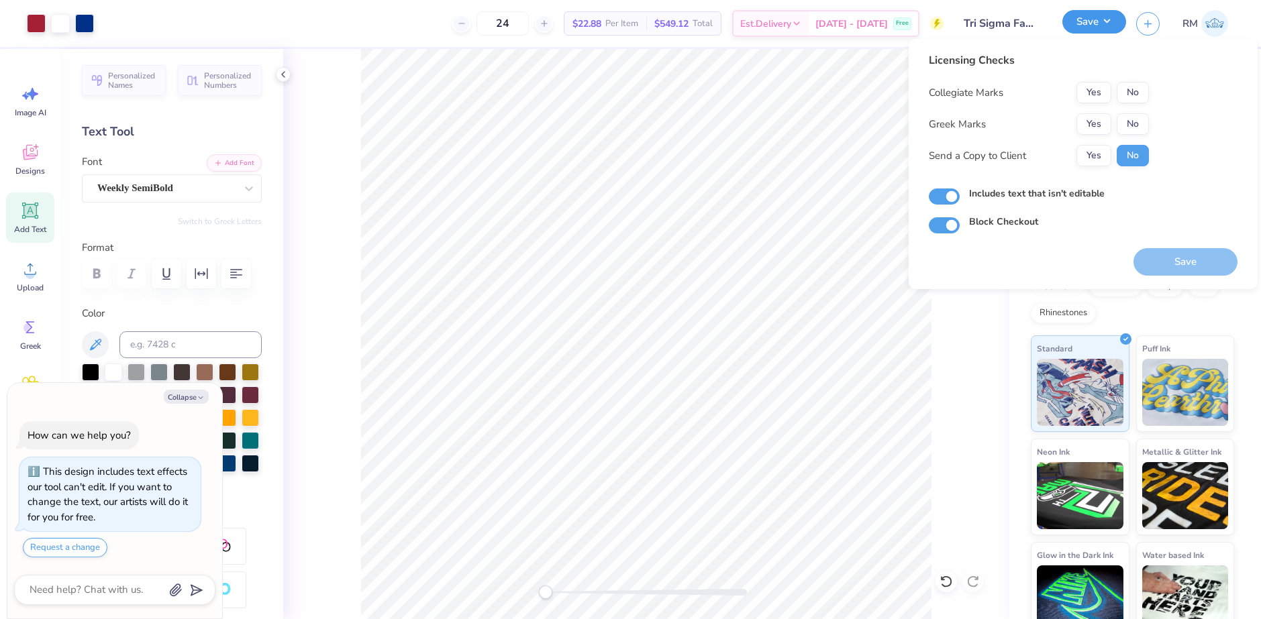
click at [1085, 11] on button "Save" at bounding box center [1094, 21] width 64 height 23
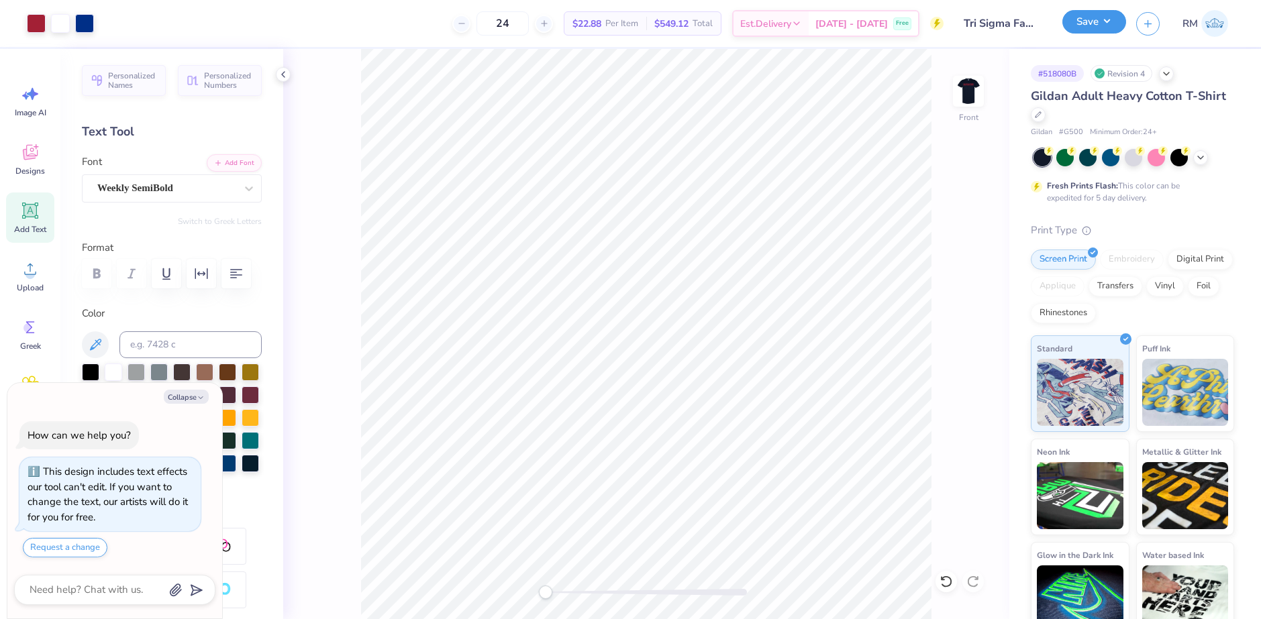
click at [1087, 15] on button "Save" at bounding box center [1094, 21] width 64 height 23
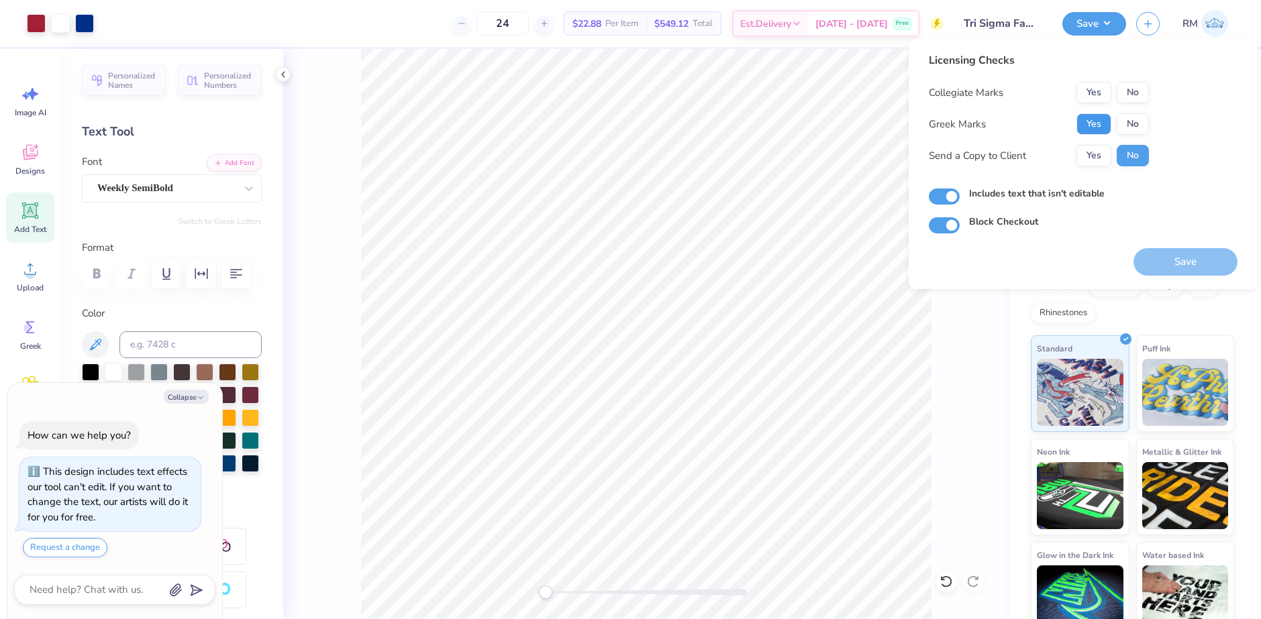
click at [1086, 127] on button "Yes" at bounding box center [1093, 123] width 35 height 21
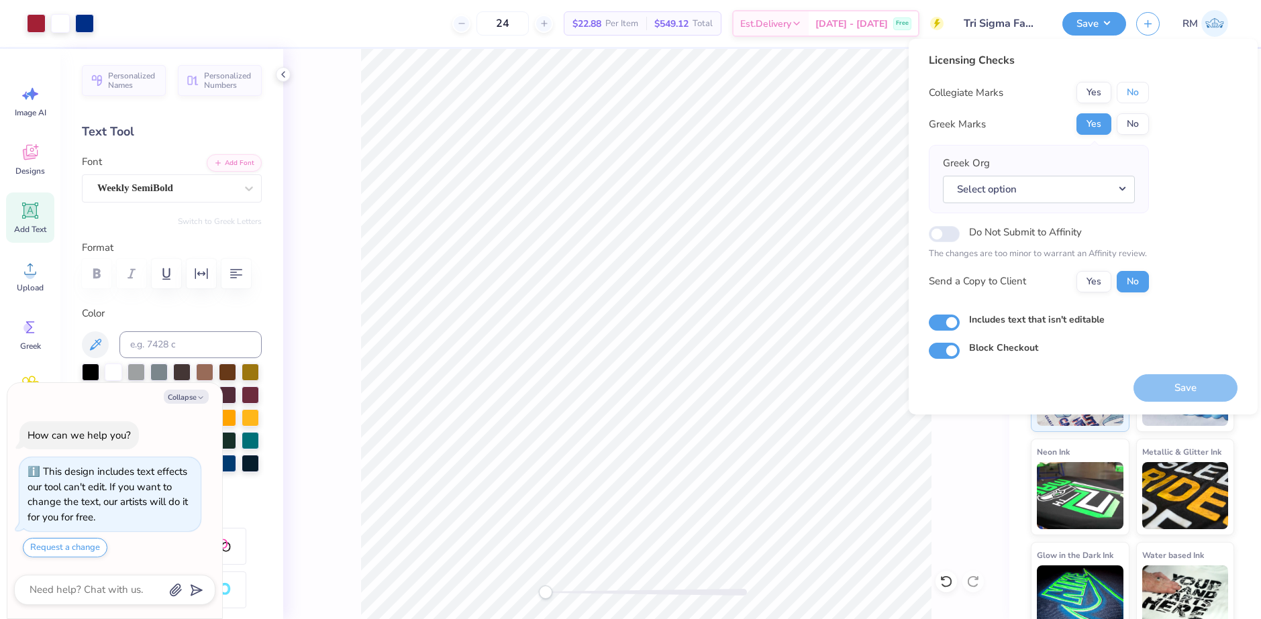
click at [1135, 97] on button "No" at bounding box center [1133, 92] width 32 height 21
click at [1068, 193] on button "Select option" at bounding box center [1039, 190] width 192 height 28
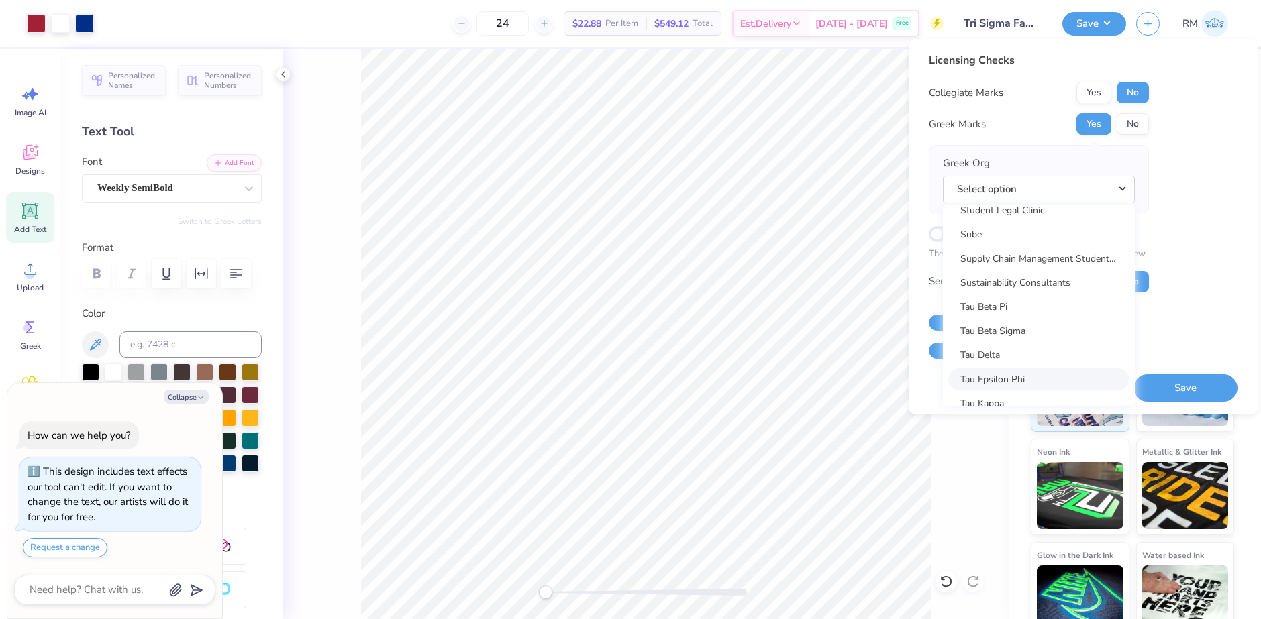
scroll to position [9597, 0]
click at [1052, 358] on link "Tau Kappa Epsilon" at bounding box center [1038, 361] width 181 height 22
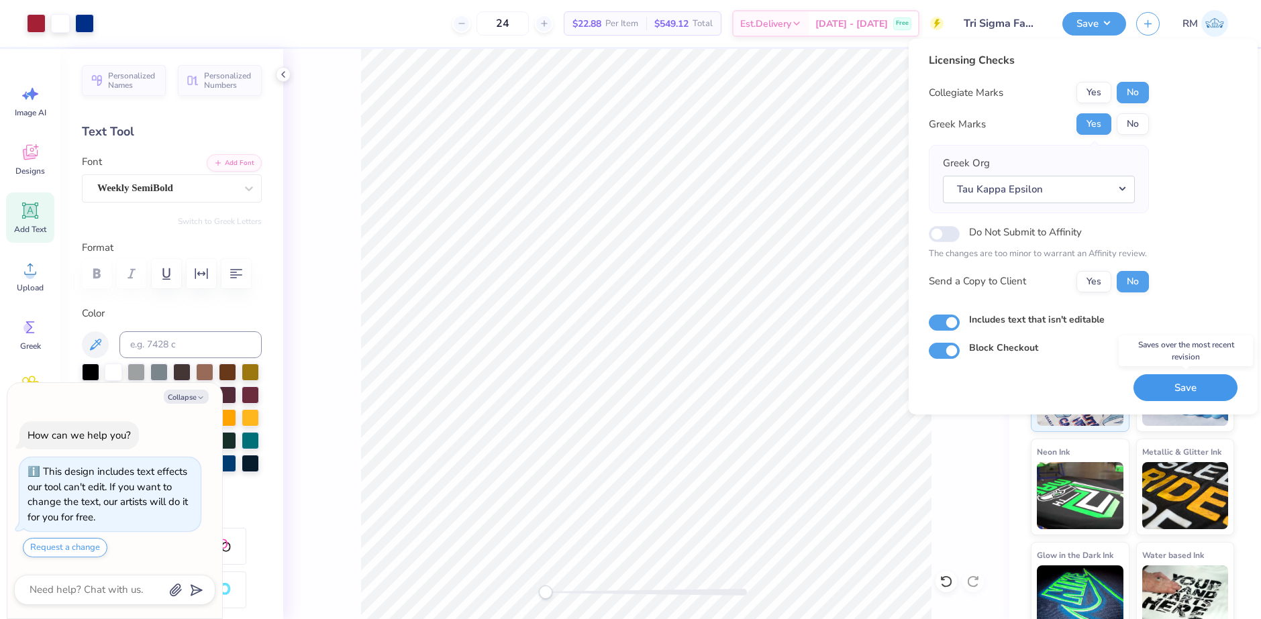
click at [1175, 386] on button "Save" at bounding box center [1185, 388] width 104 height 28
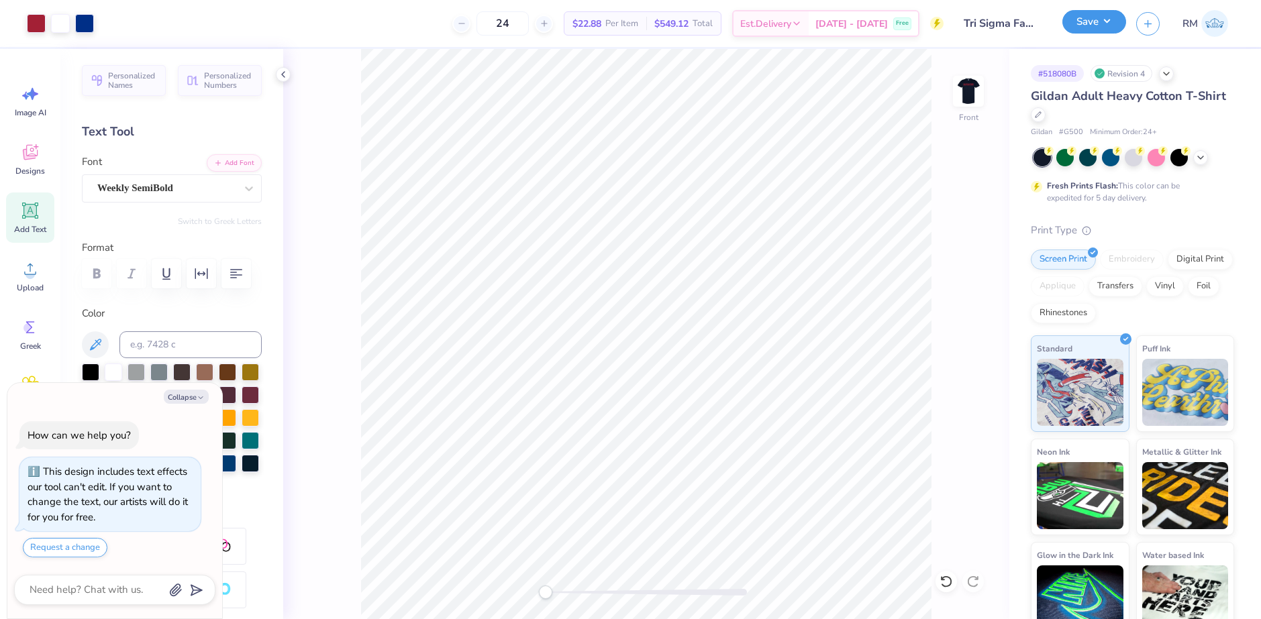
click at [1107, 28] on button "Save" at bounding box center [1094, 21] width 64 height 23
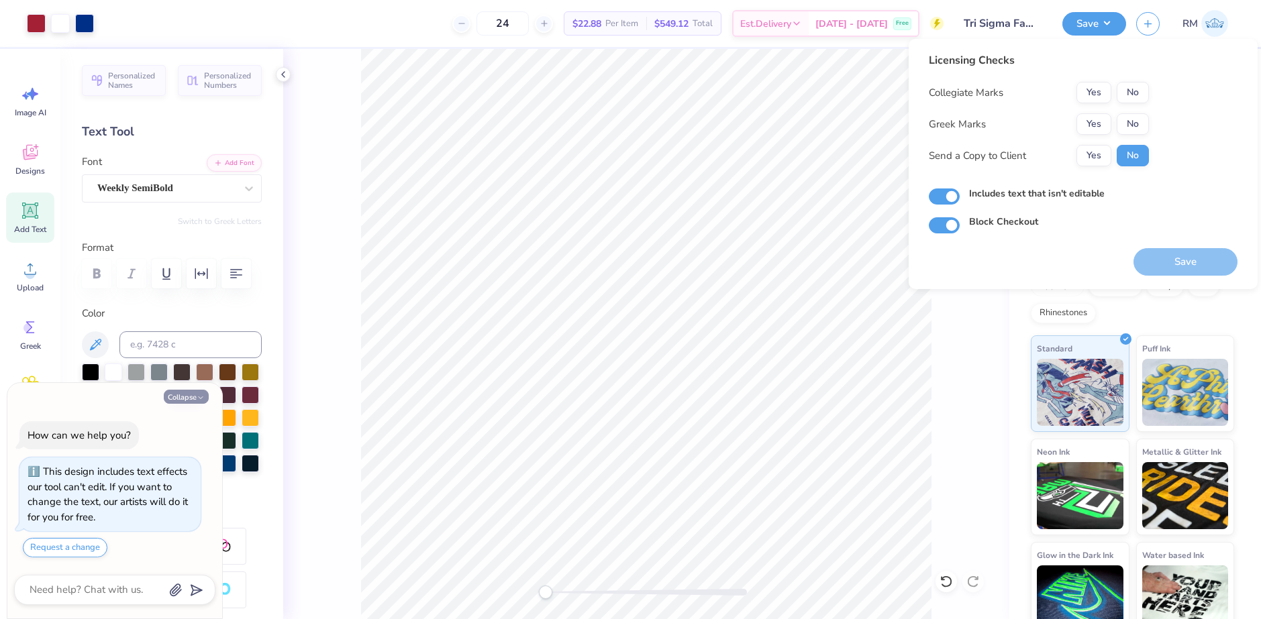
click at [172, 402] on button "Collapse" at bounding box center [186, 397] width 45 height 14
type textarea "x"
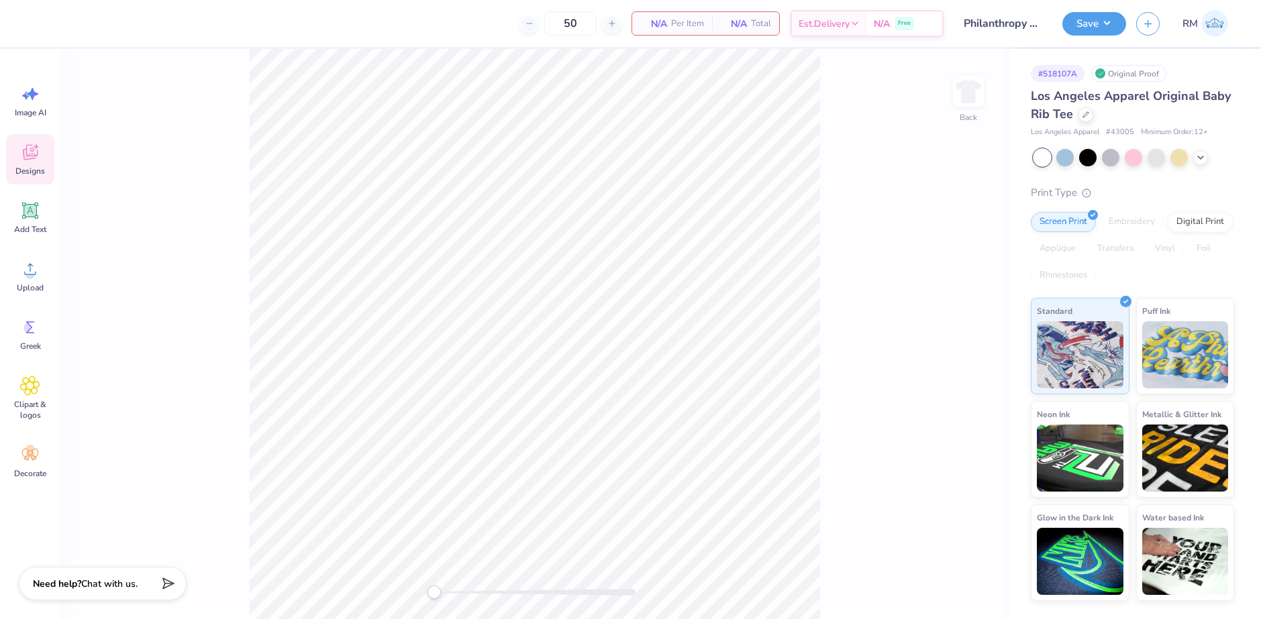
click at [37, 159] on icon at bounding box center [30, 152] width 20 height 20
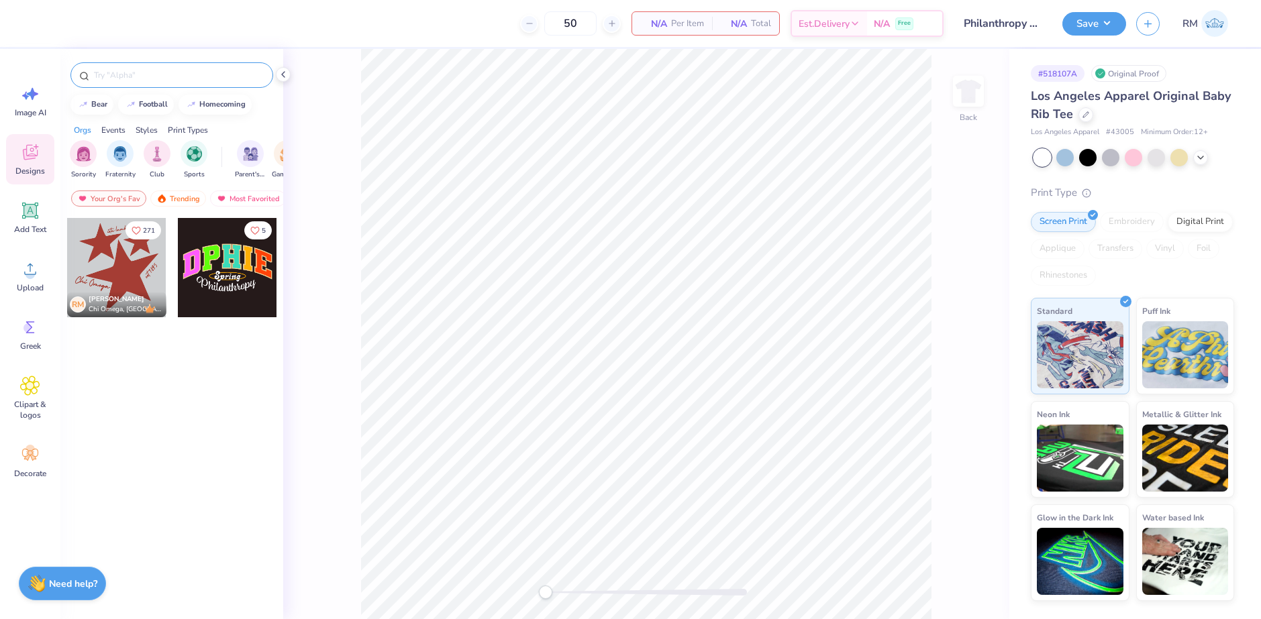
click at [158, 79] on input "text" at bounding box center [179, 74] width 172 height 13
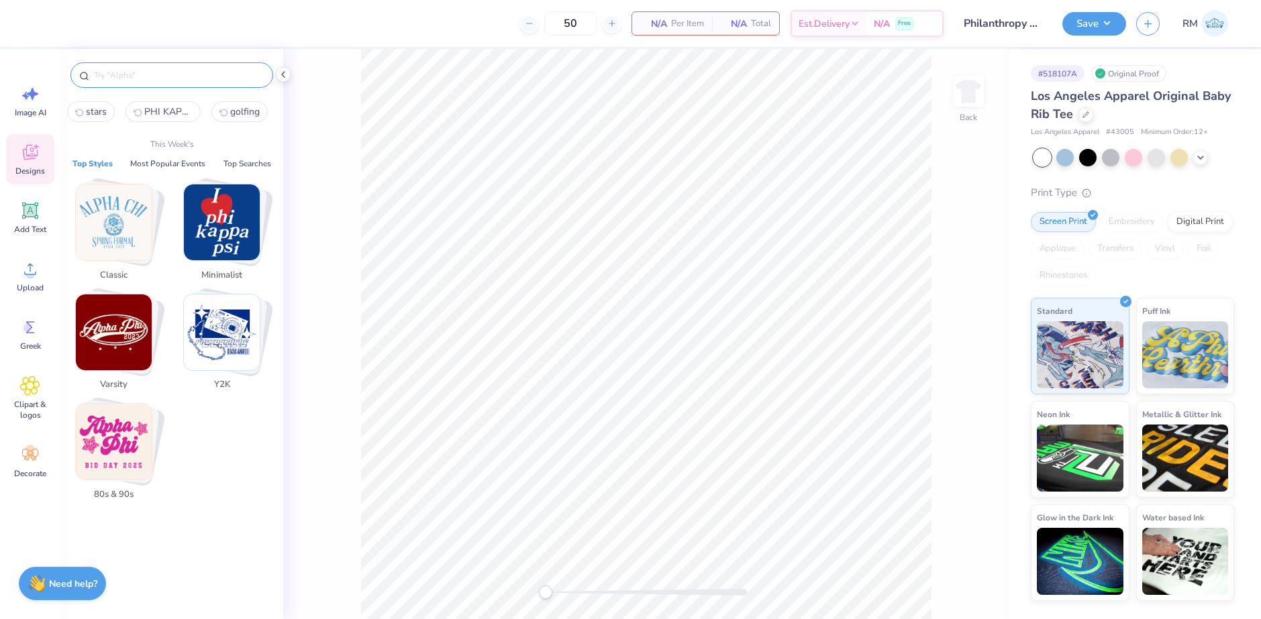
paste input "Sigma Kappa Lovely Script Heart Calligraphy in Red PR Shirt"
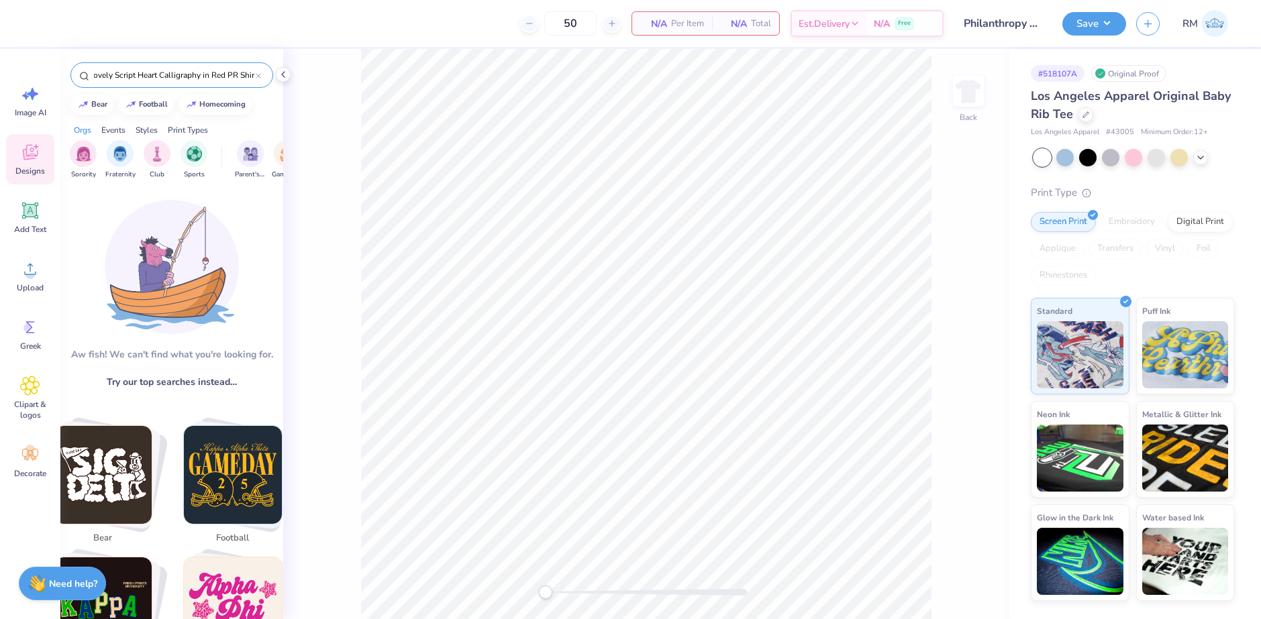
scroll to position [0, 58]
click at [158, 79] on input "Sigma Kappa Lovely Script Heart Calligraphy in Red PR Shir" at bounding box center [174, 74] width 163 height 13
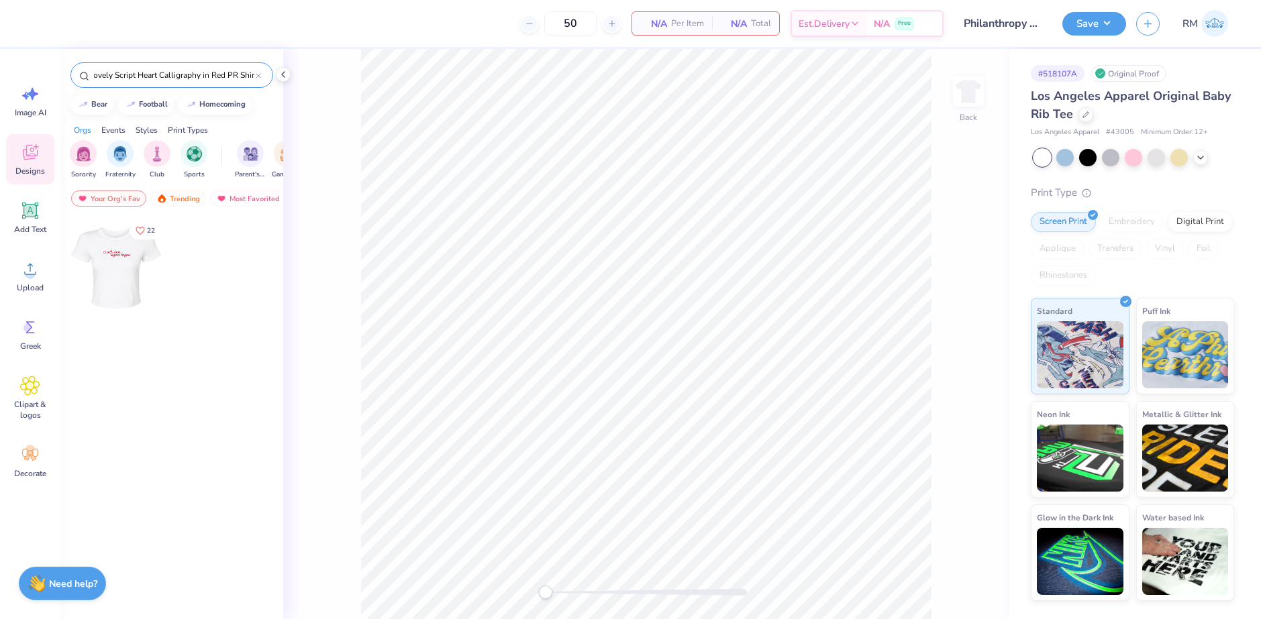
type input "Sigma Kappa Lovely Script Heart Calligraphy in Red PR Shir"
click at [127, 288] on div at bounding box center [115, 267] width 99 height 99
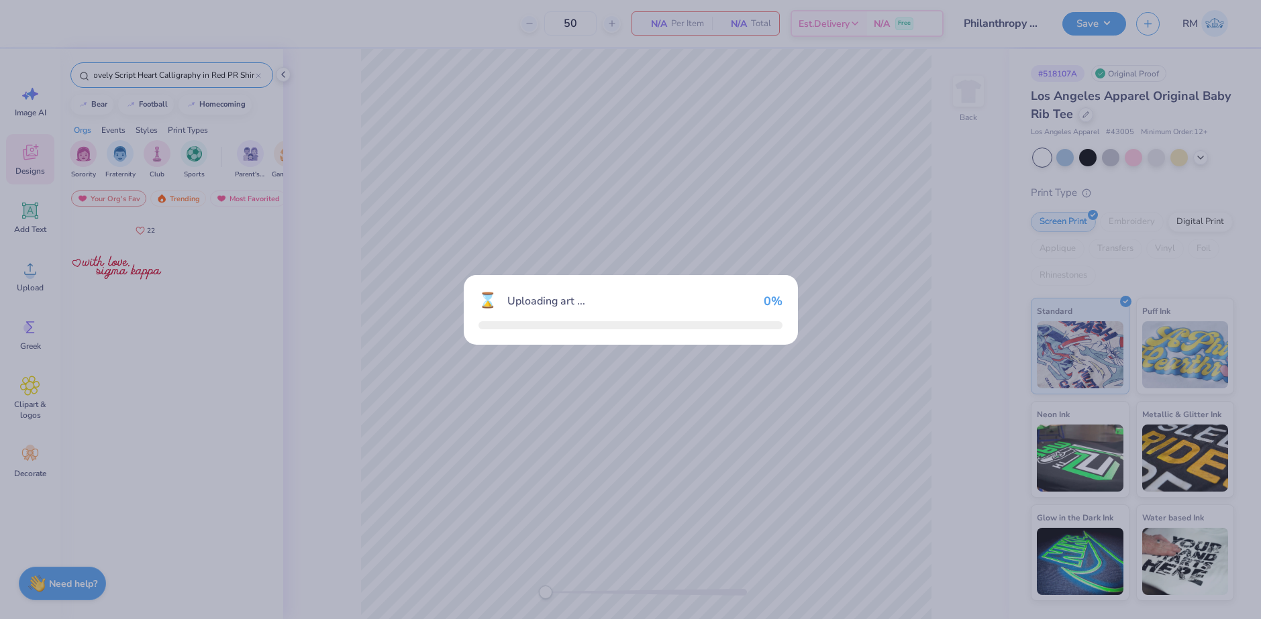
scroll to position [0, 0]
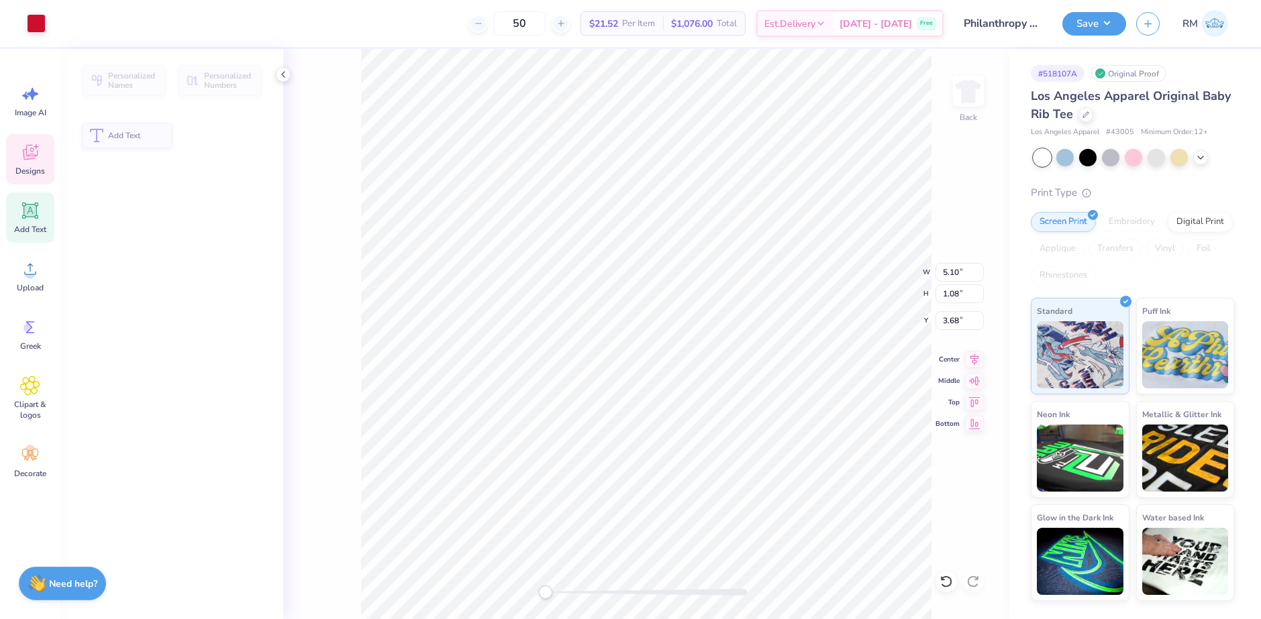
type input "5.10"
type input "1.08"
type input "3.68"
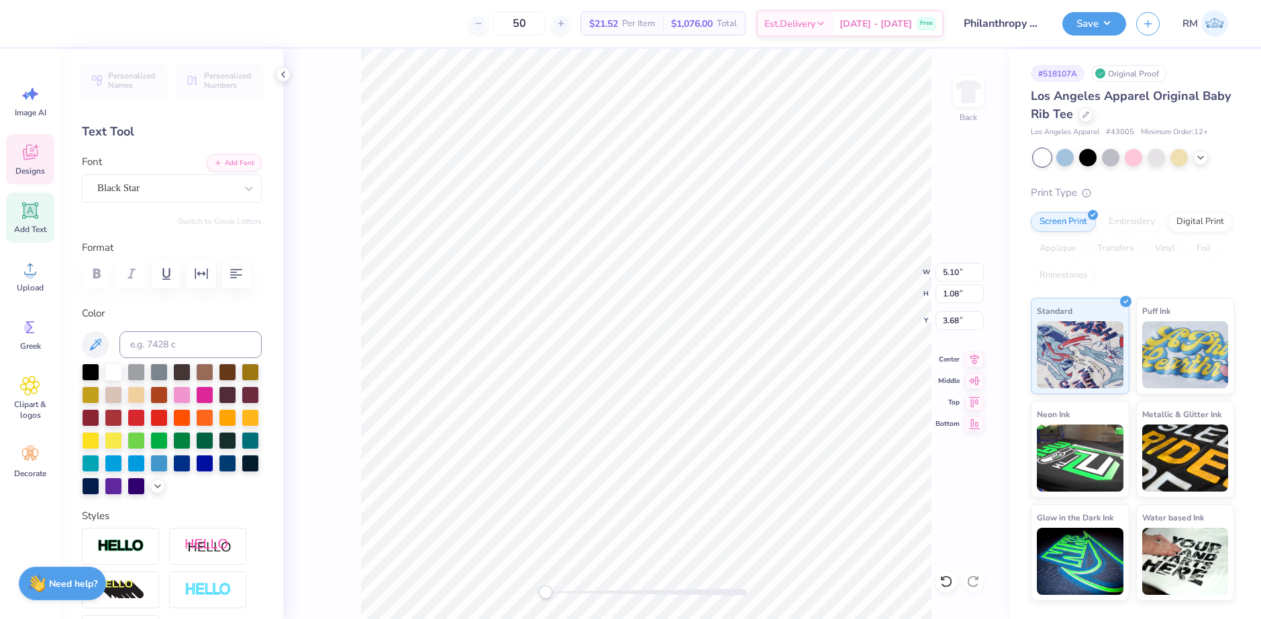
type input "3.75"
type input "0.86"
type input "3.00"
type textarea "benefitting alz"
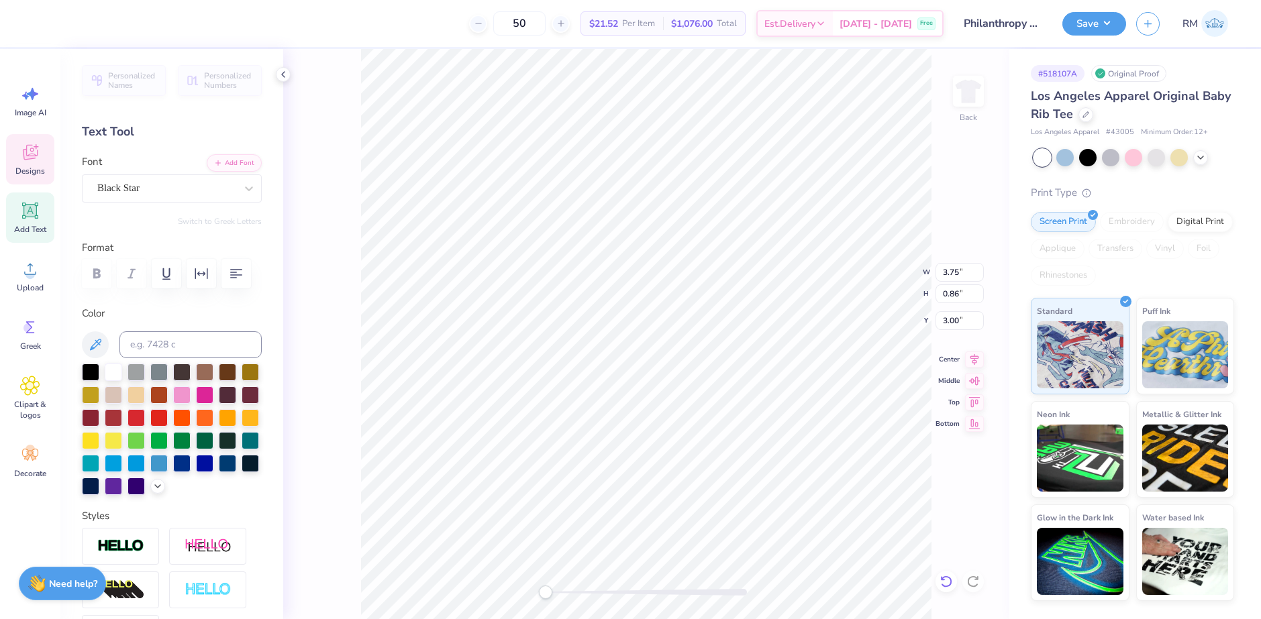
click at [950, 579] on icon at bounding box center [945, 582] width 11 height 12
click at [948, 574] on div at bounding box center [946, 581] width 21 height 21
click at [715, 370] on li "Duplicate" at bounding box center [725, 367] width 105 height 26
type input "4.68"
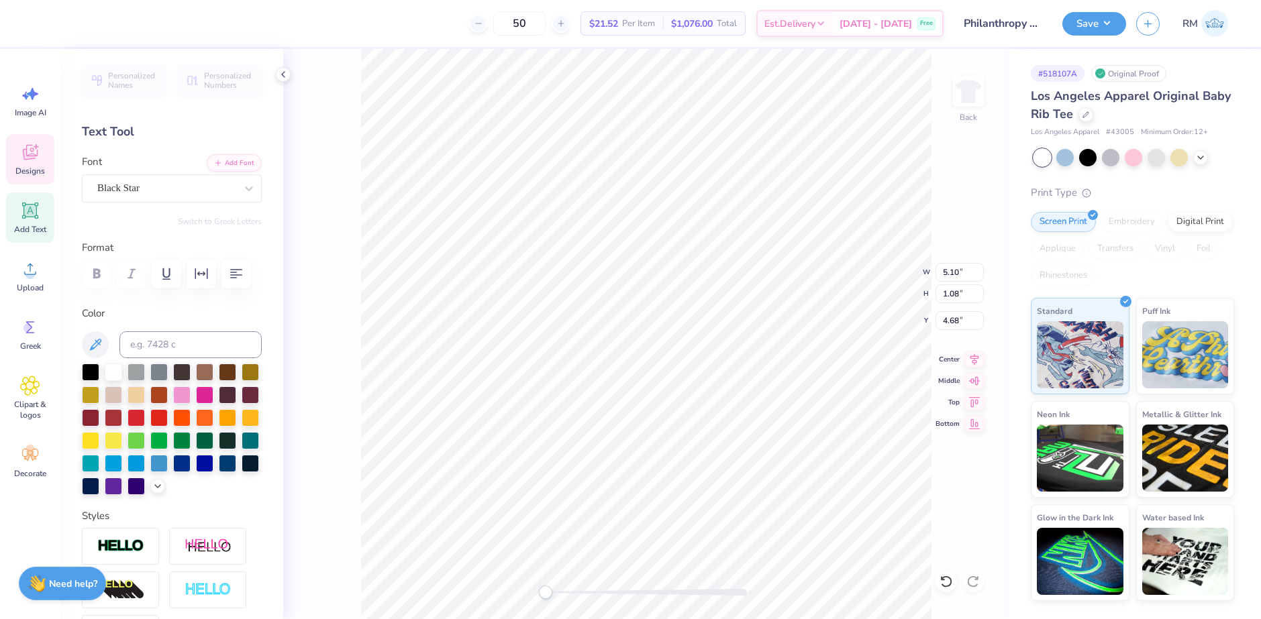
type textarea "benefitting alz"
click at [695, 366] on li "Duplicate" at bounding box center [711, 367] width 105 height 26
type input "3.65"
click at [707, 394] on li "Download vector" at bounding box center [704, 394] width 105 height 26
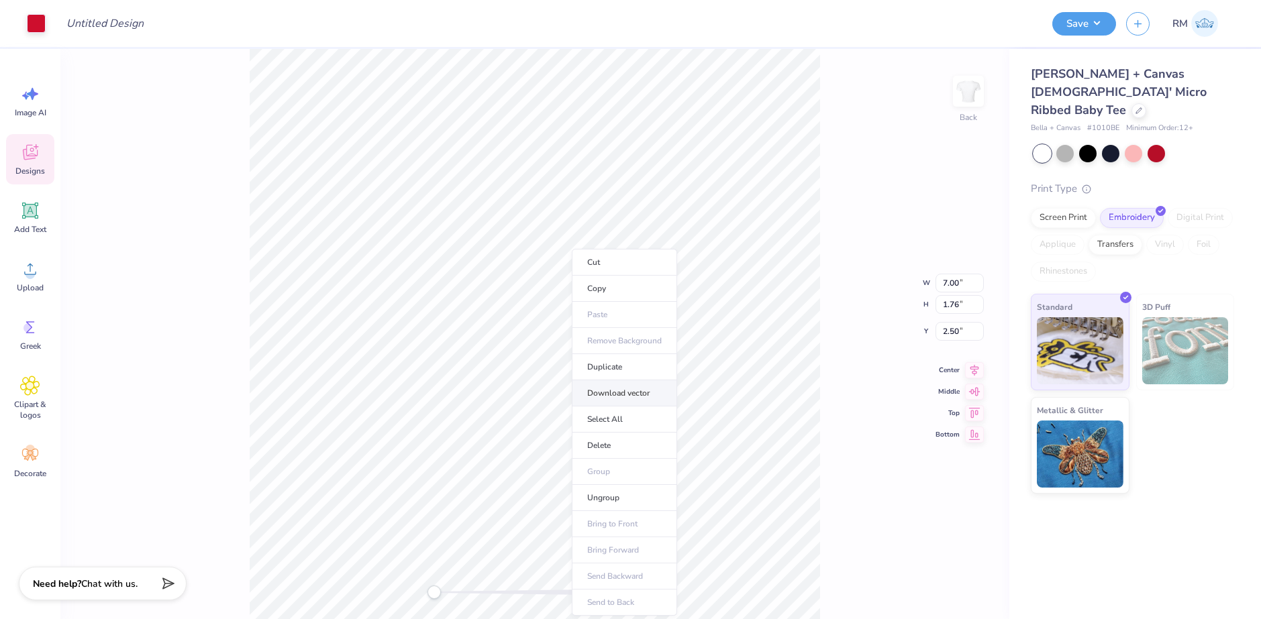
click at [615, 393] on li "Download vector" at bounding box center [624, 394] width 105 height 26
click at [609, 375] on li "Duplicate" at bounding box center [604, 367] width 105 height 26
type input "3.50"
type input "3.75"
type input "0.86"
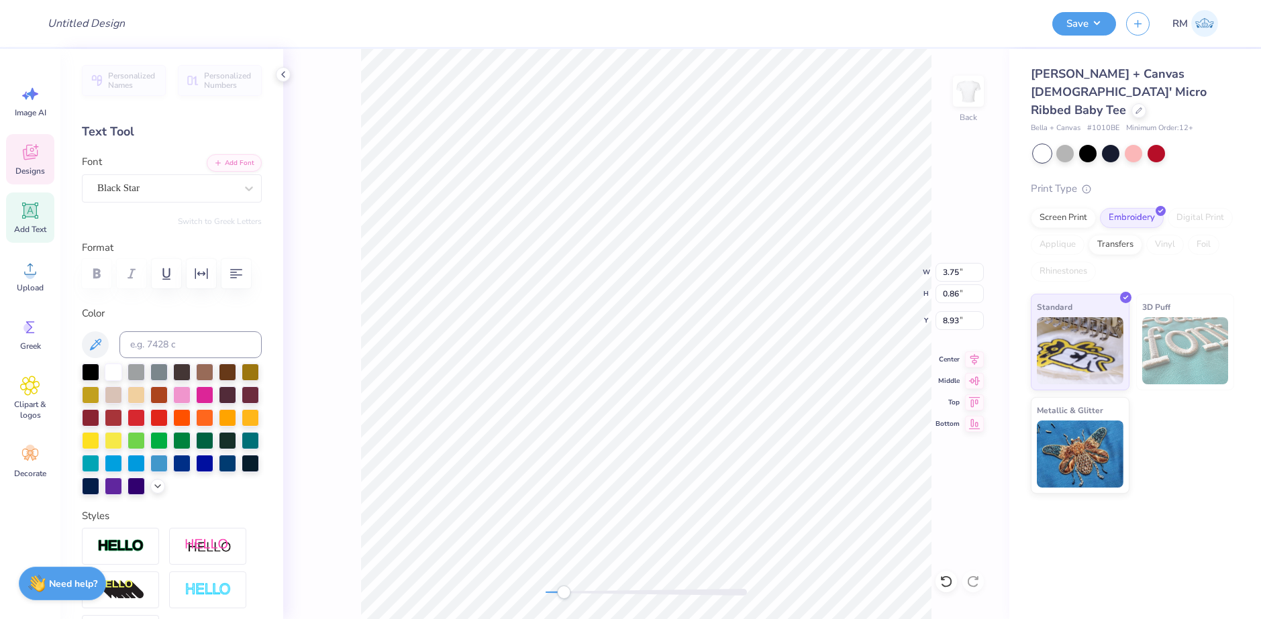
scroll to position [11, 2]
type textarea "with love,"
type textarea "sigma kappa"
type input "7.00"
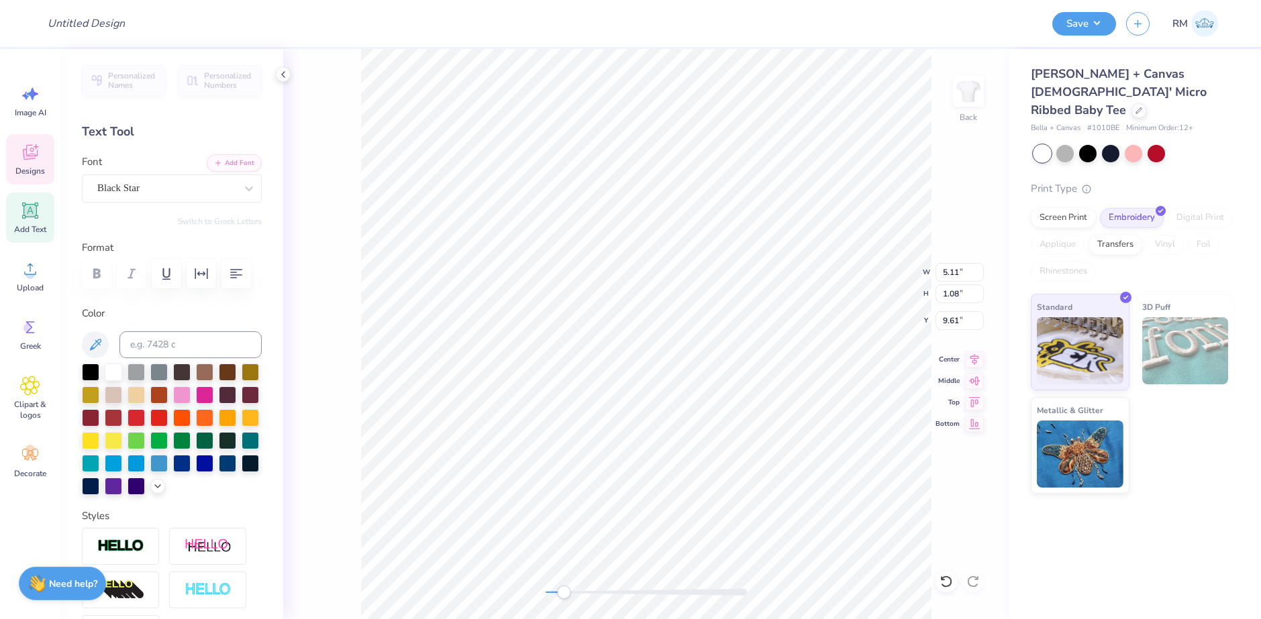
type input "1.76"
type input "2.50"
click at [798, 394] on li "Download vector" at bounding box center [800, 394] width 105 height 26
click at [711, 283] on li "Duplicate" at bounding box center [726, 282] width 105 height 26
type input "4.18"
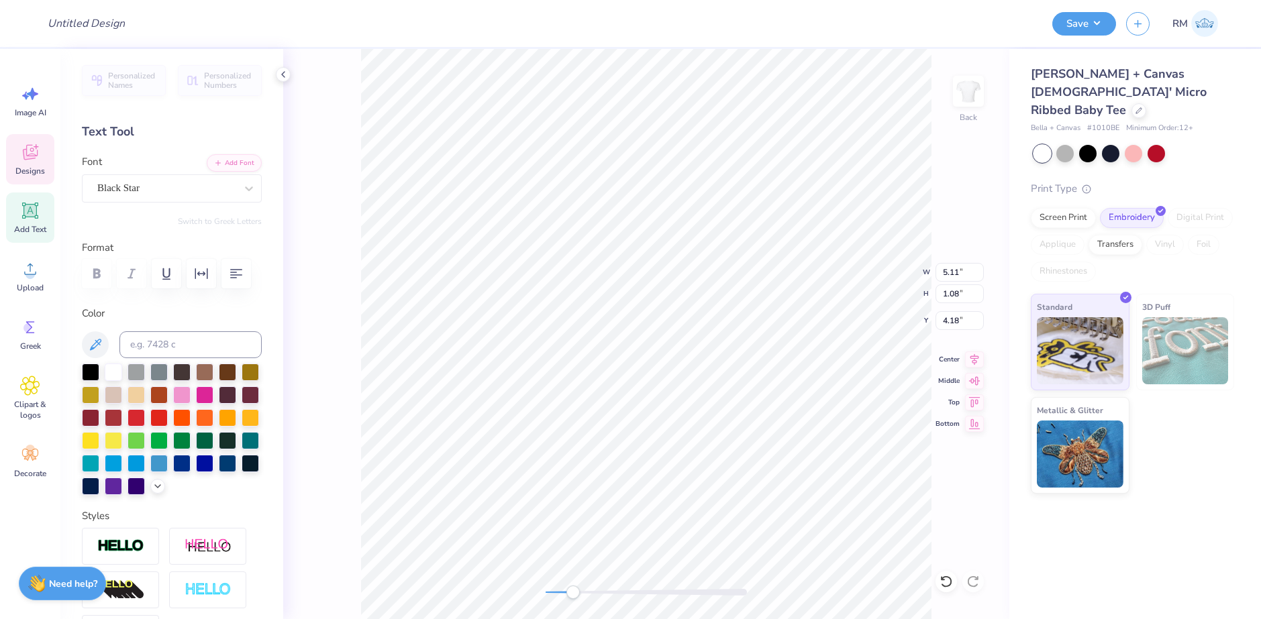
scroll to position [11, 4]
type textarea "sigma kappa"
click at [611, 363] on li "Duplicate" at bounding box center [623, 367] width 105 height 26
type input "9.22"
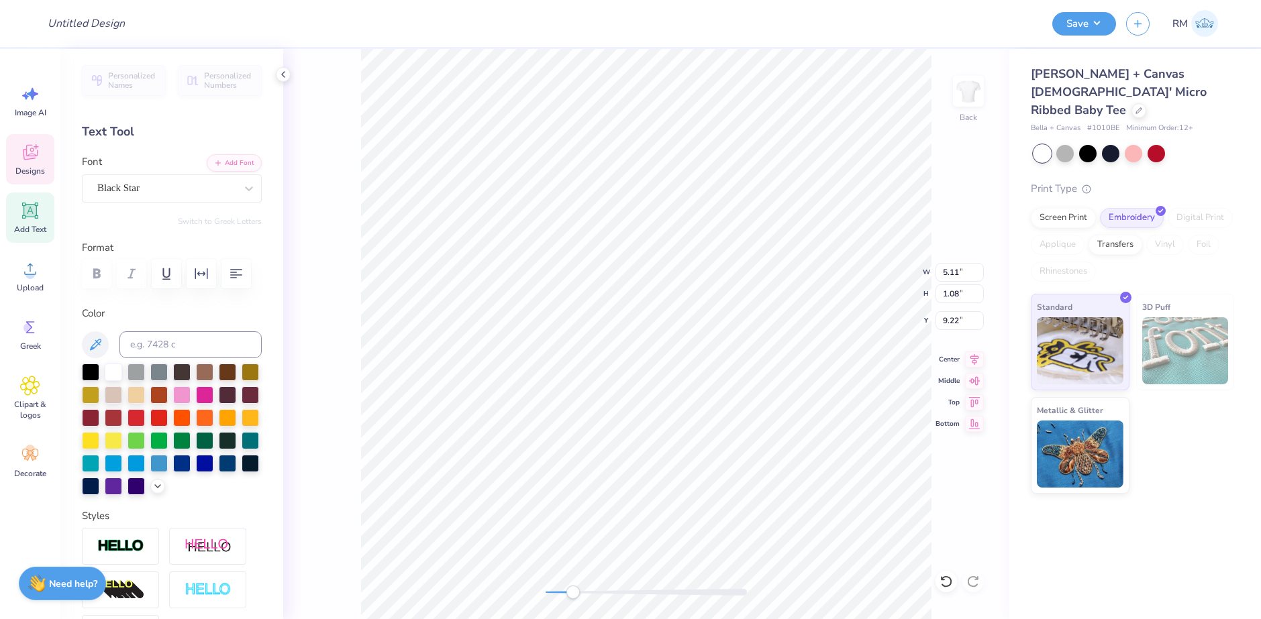
type textarea "sigma"
type input "2.49"
type input "0.94"
click at [709, 363] on li "Duplicate" at bounding box center [721, 367] width 105 height 26
type input "6.79"
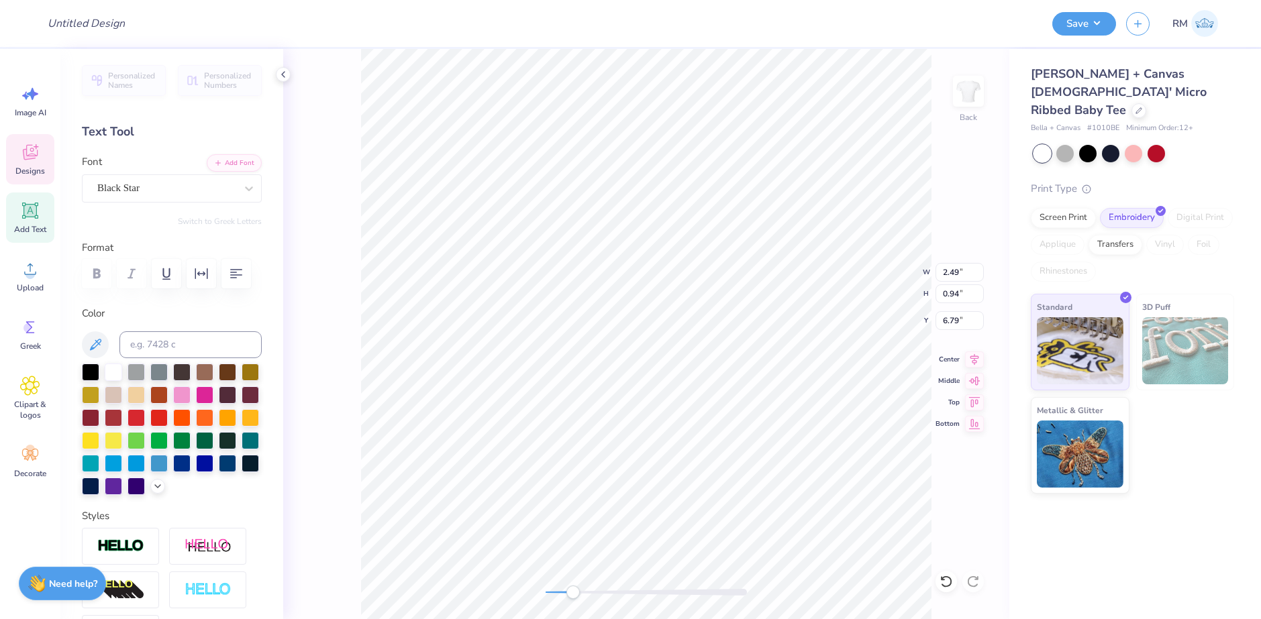
scroll to position [11, 1]
type textarea "kappa"
type input "3.47"
type input "2.06"
type input "5.79"
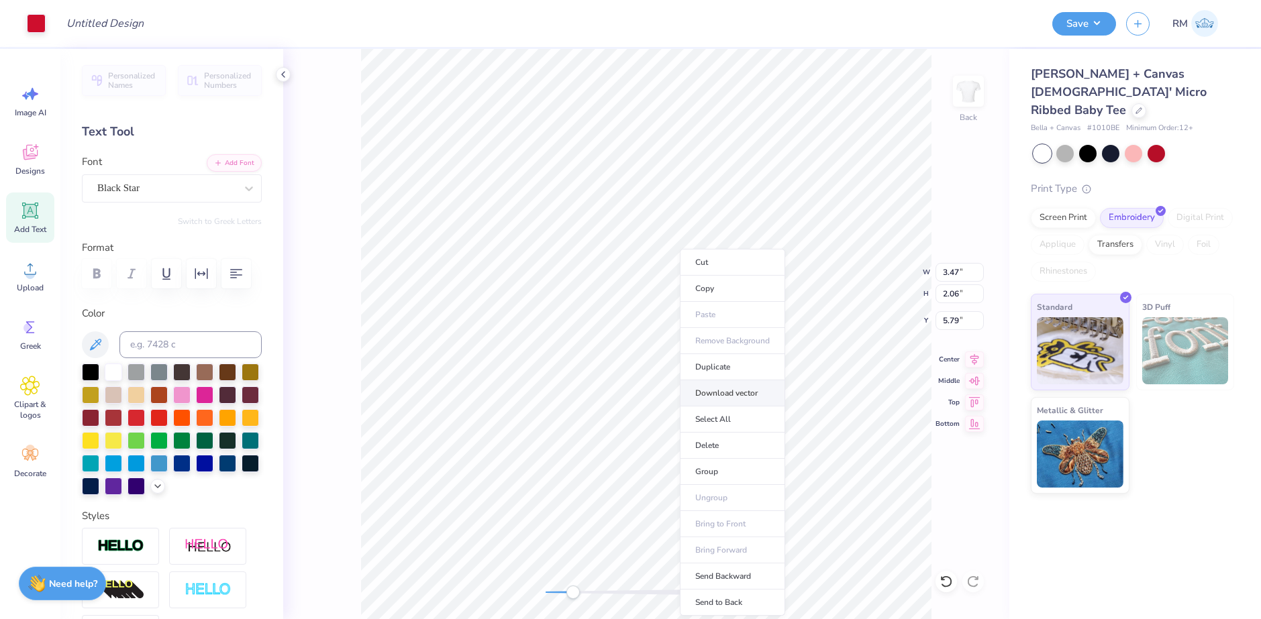
click at [734, 399] on li "Download vector" at bounding box center [732, 394] width 105 height 26
type input "5.11"
type input "1.08"
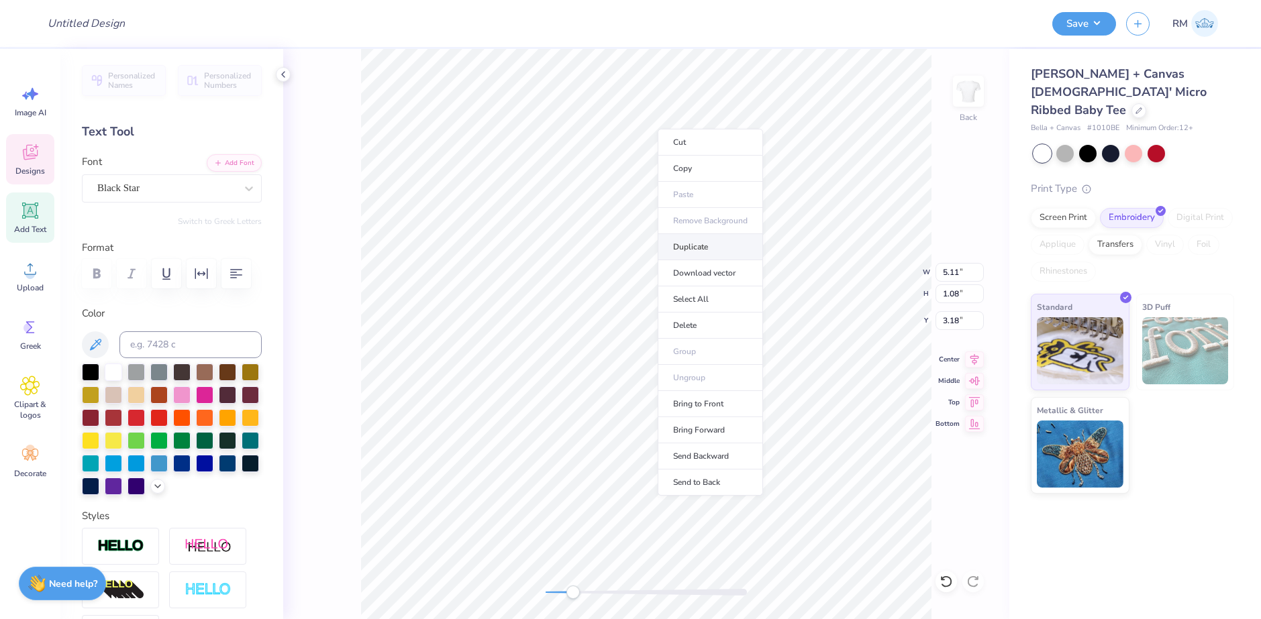
click at [698, 245] on li "Duplicate" at bounding box center [710, 247] width 105 height 26
type input "4.18"
type textarea "with love,"
click at [705, 390] on li "Download vector" at bounding box center [720, 394] width 105 height 26
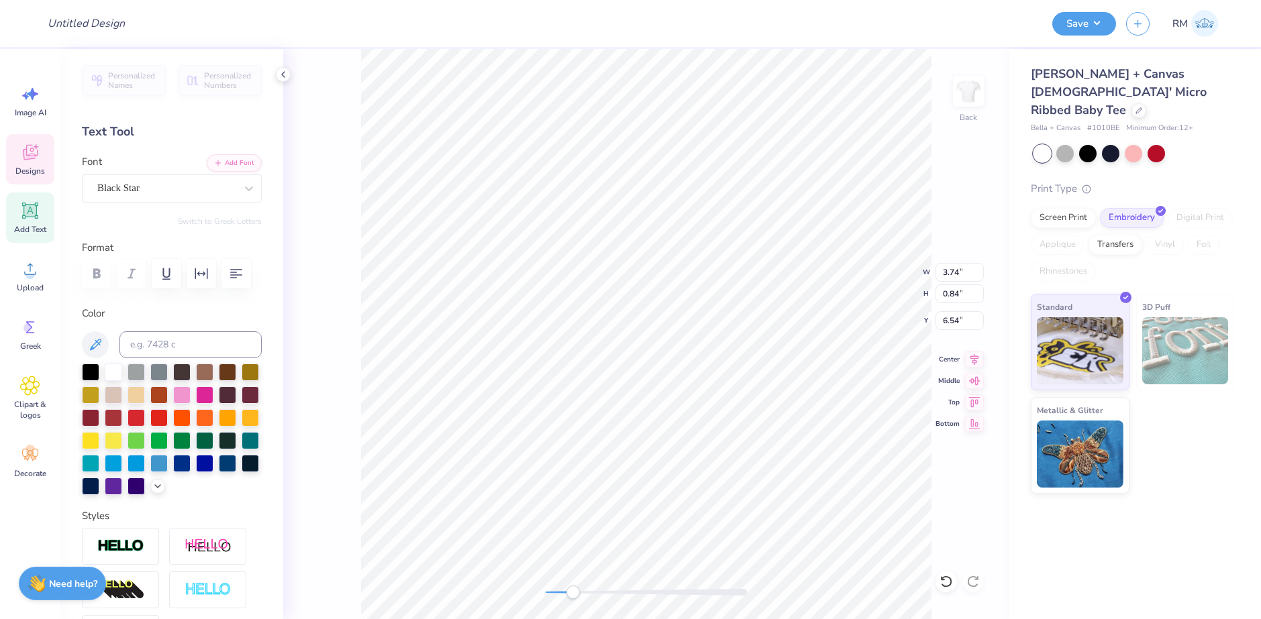
type input "5.11"
type input "1.08"
click at [691, 381] on li "Download vector" at bounding box center [732, 394] width 105 height 26
type input "3.18"
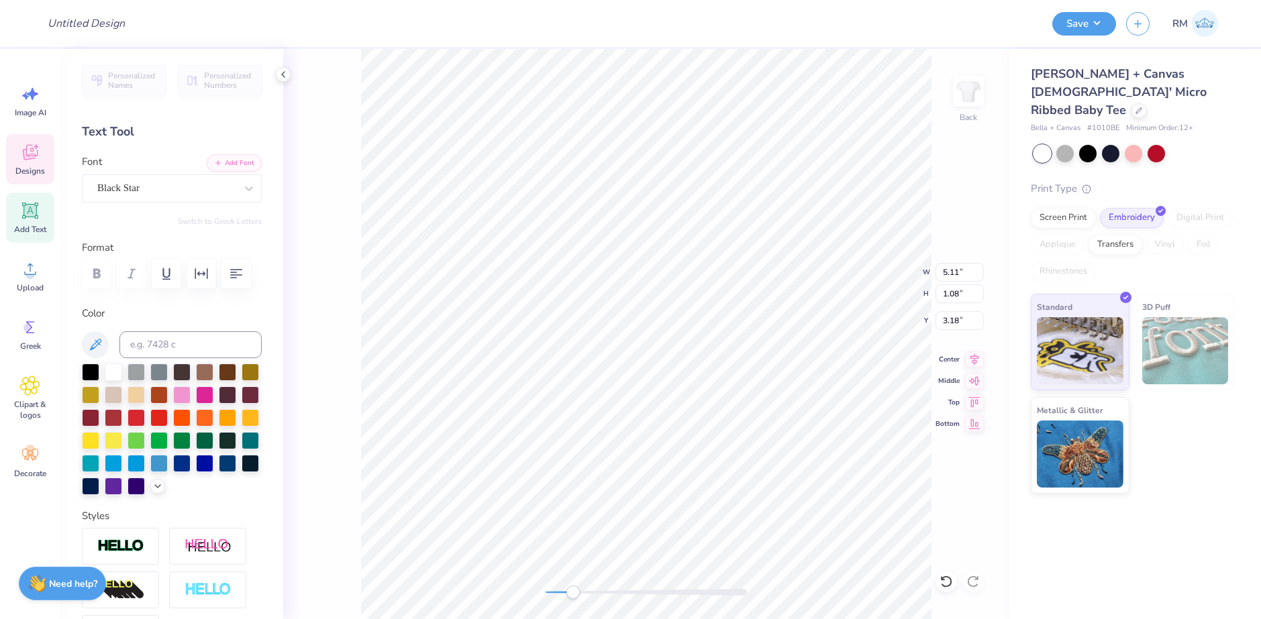
scroll to position [11, 2]
type input "3.75"
type input "0.86"
type input "2.50"
type input "5.11"
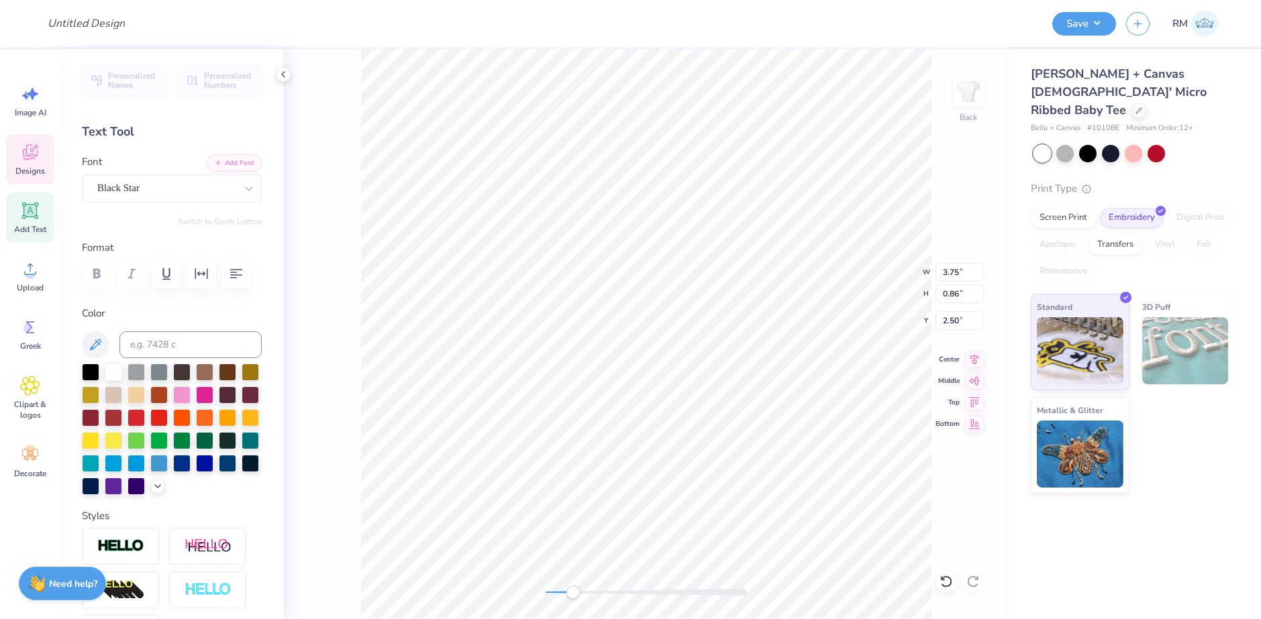
type input "1.08"
click at [678, 254] on li "Duplicate" at bounding box center [683, 246] width 105 height 26
type input "4.18"
type input "3.74"
type input "0.84"
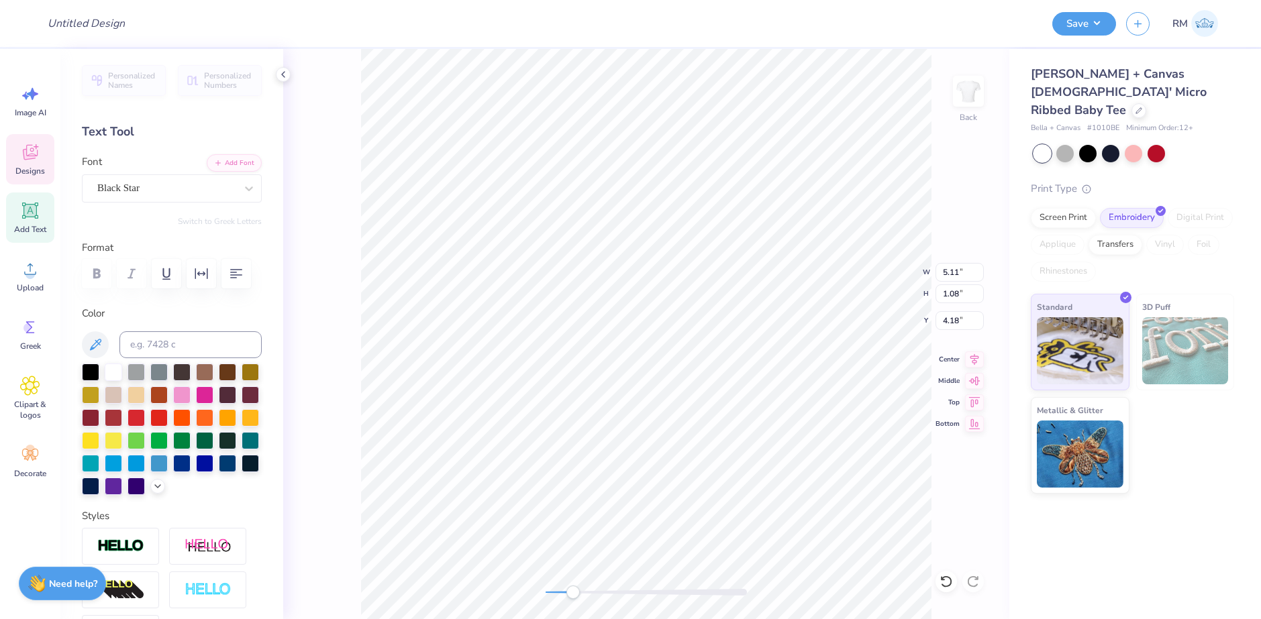
type input "6.54"
type input "3.75"
type input "0.86"
type input "2.50"
type input "5.11"
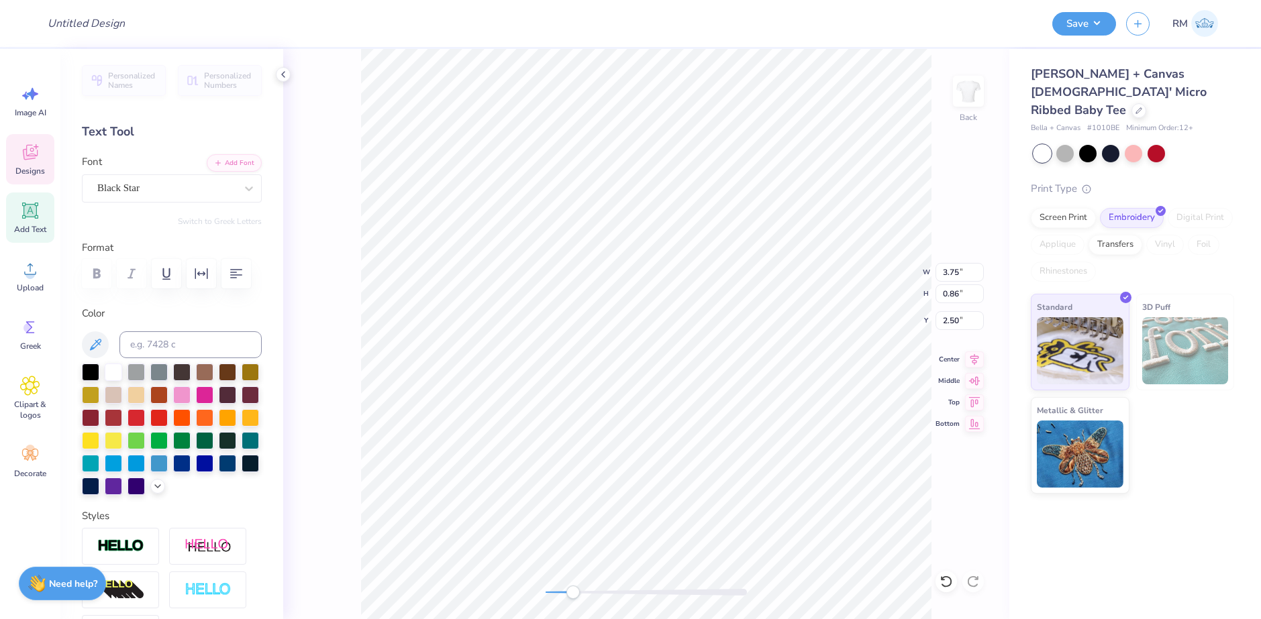
type input "1.08"
click at [650, 254] on li "Duplicate" at bounding box center [665, 251] width 105 height 26
type input "4.18"
type input "3.75"
type input "0.86"
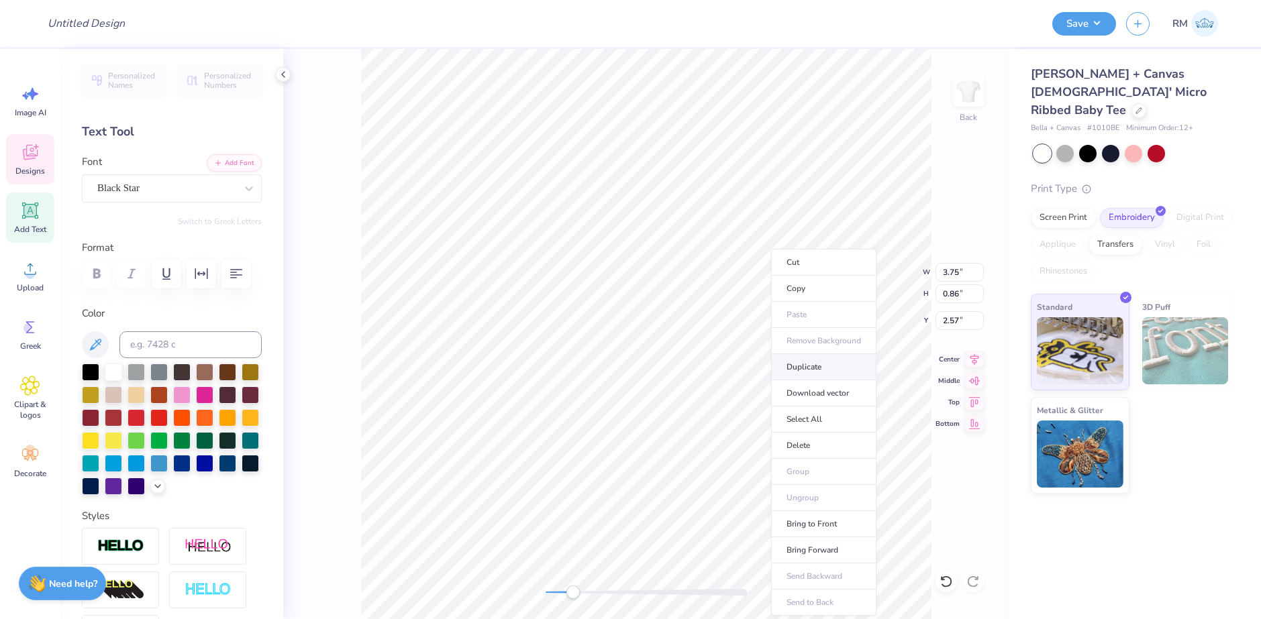
click at [806, 370] on li "Duplicate" at bounding box center [823, 367] width 105 height 26
type input "8.10"
type textarea "w"
type textarea "sigma kappa"
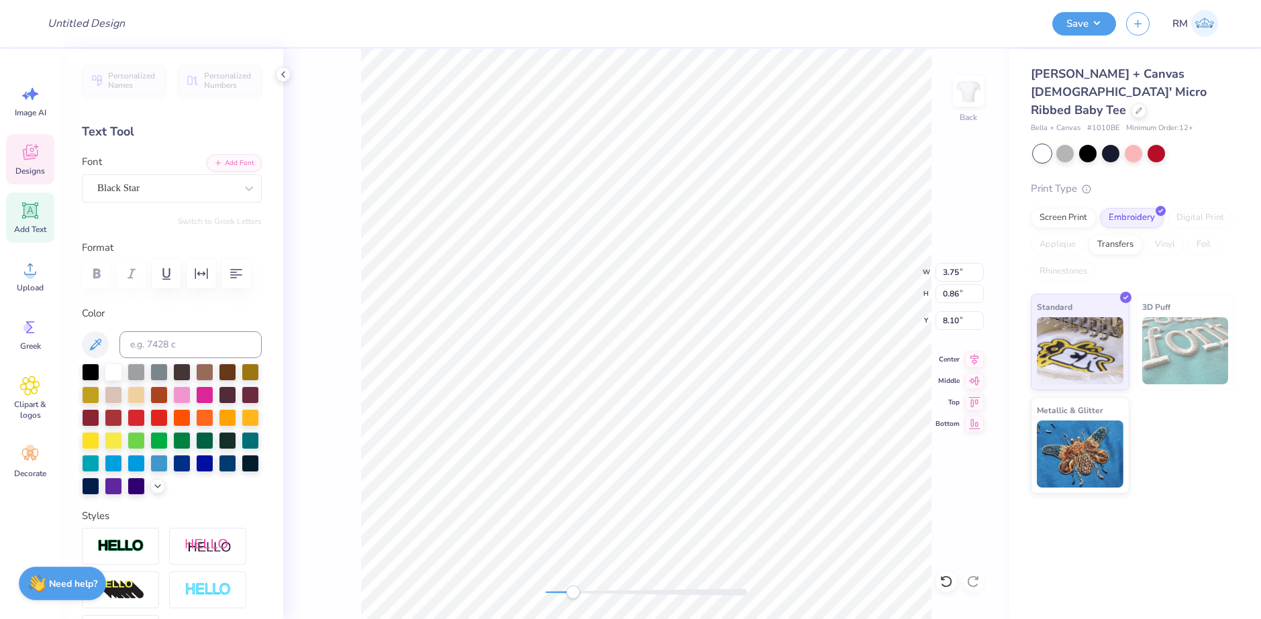
scroll to position [11, 3]
click at [784, 393] on li "Download vector" at bounding box center [776, 394] width 105 height 26
type input "0.67"
type input "0.64"
type input "2.74"
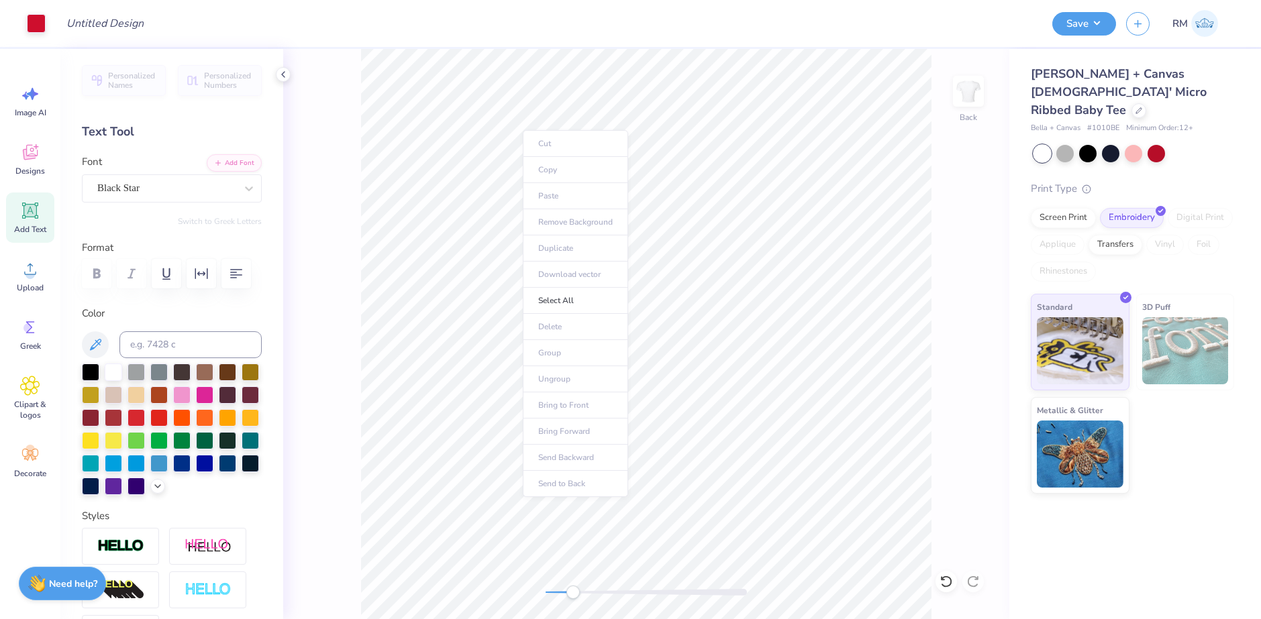
click at [523, 131] on div "Cut Copy Paste Remove Background Duplicate Download vector Select All Delete Gr…" at bounding box center [575, 313] width 105 height 367
click at [552, 269] on li "Download vector" at bounding box center [570, 275] width 105 height 26
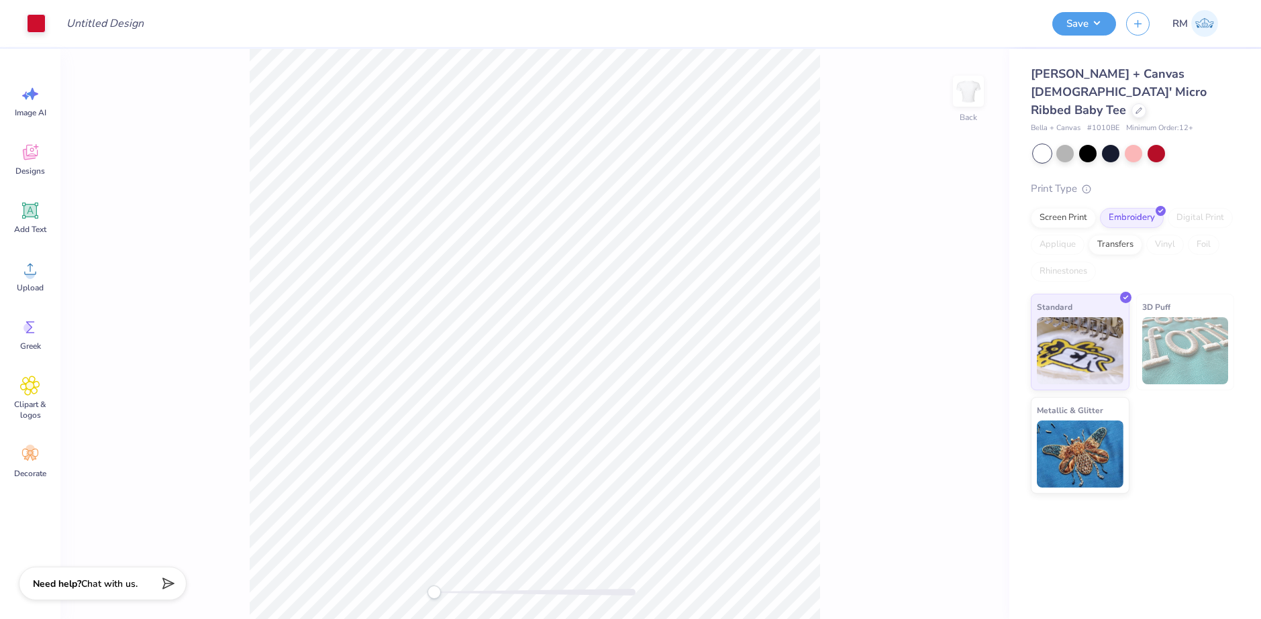
type input "classic creneck"
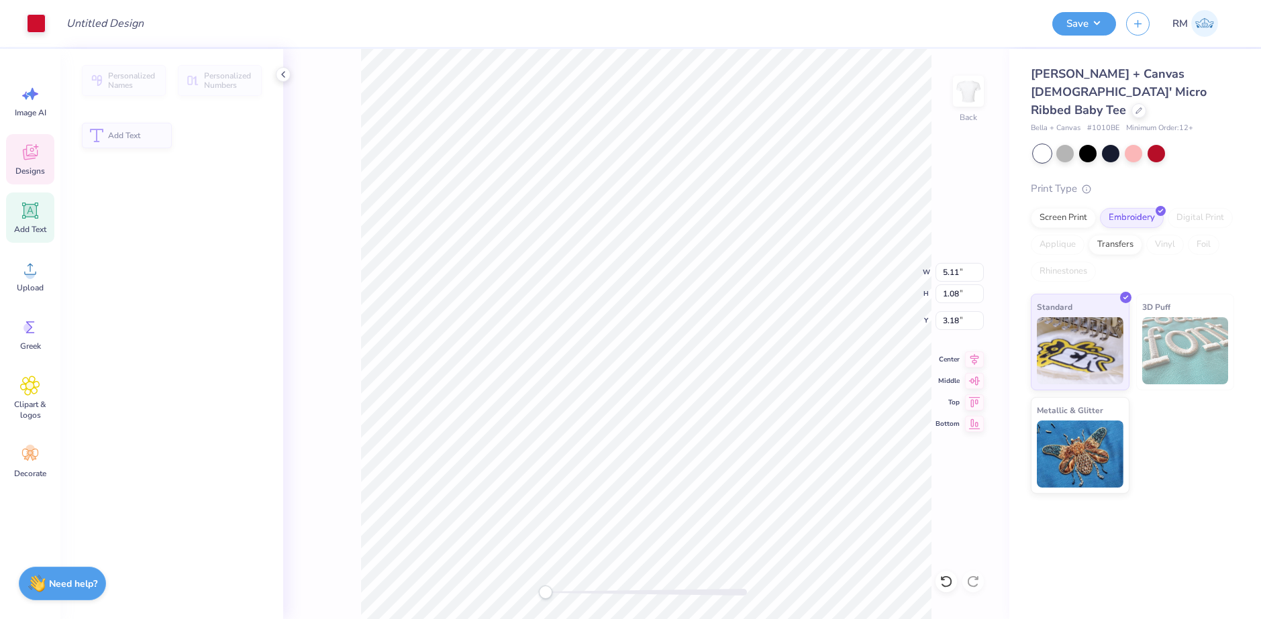
type input "5.11"
type input "1.08"
type input "3.18"
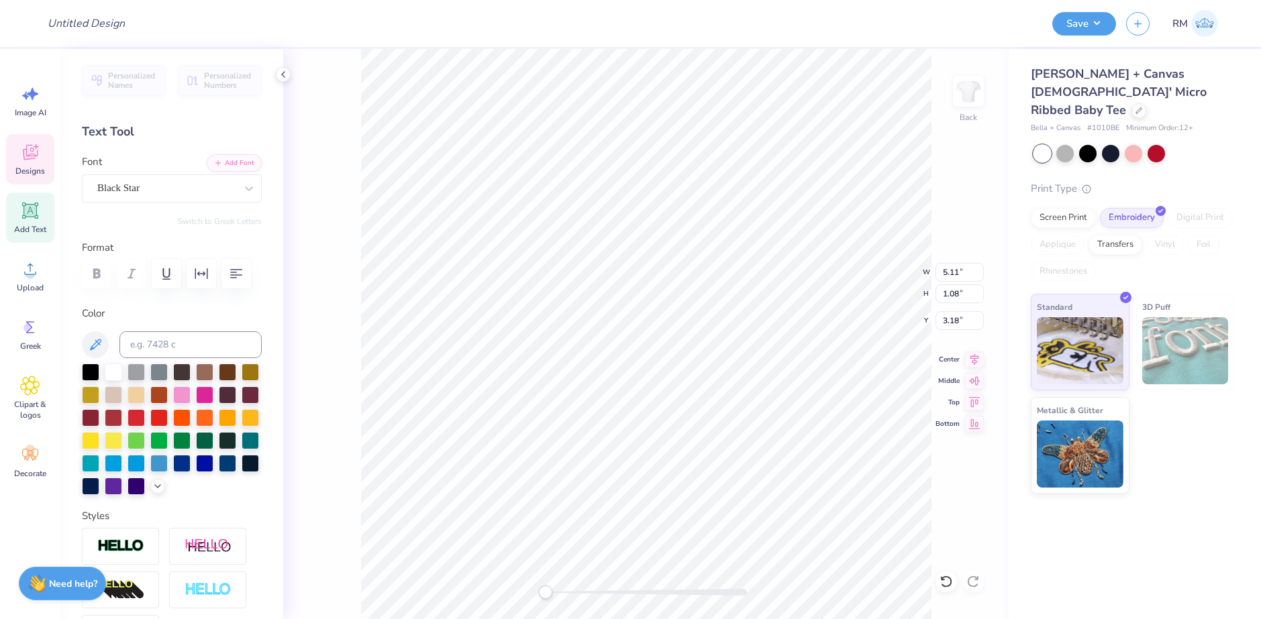
scroll to position [11, 2]
type textarea "B"
type textarea "benifitting alg"
